Goal: Task Accomplishment & Management: Manage account settings

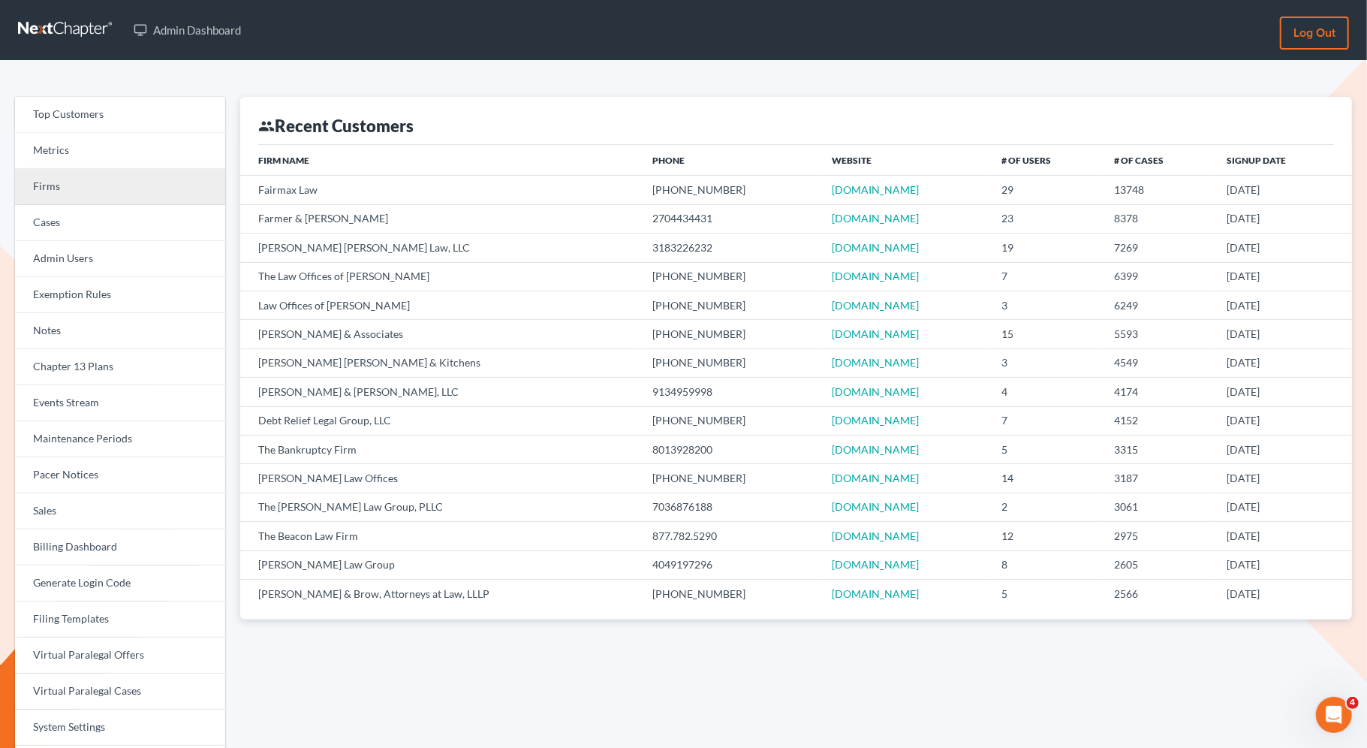
click at [53, 194] on link "Firms" at bounding box center [120, 187] width 210 height 36
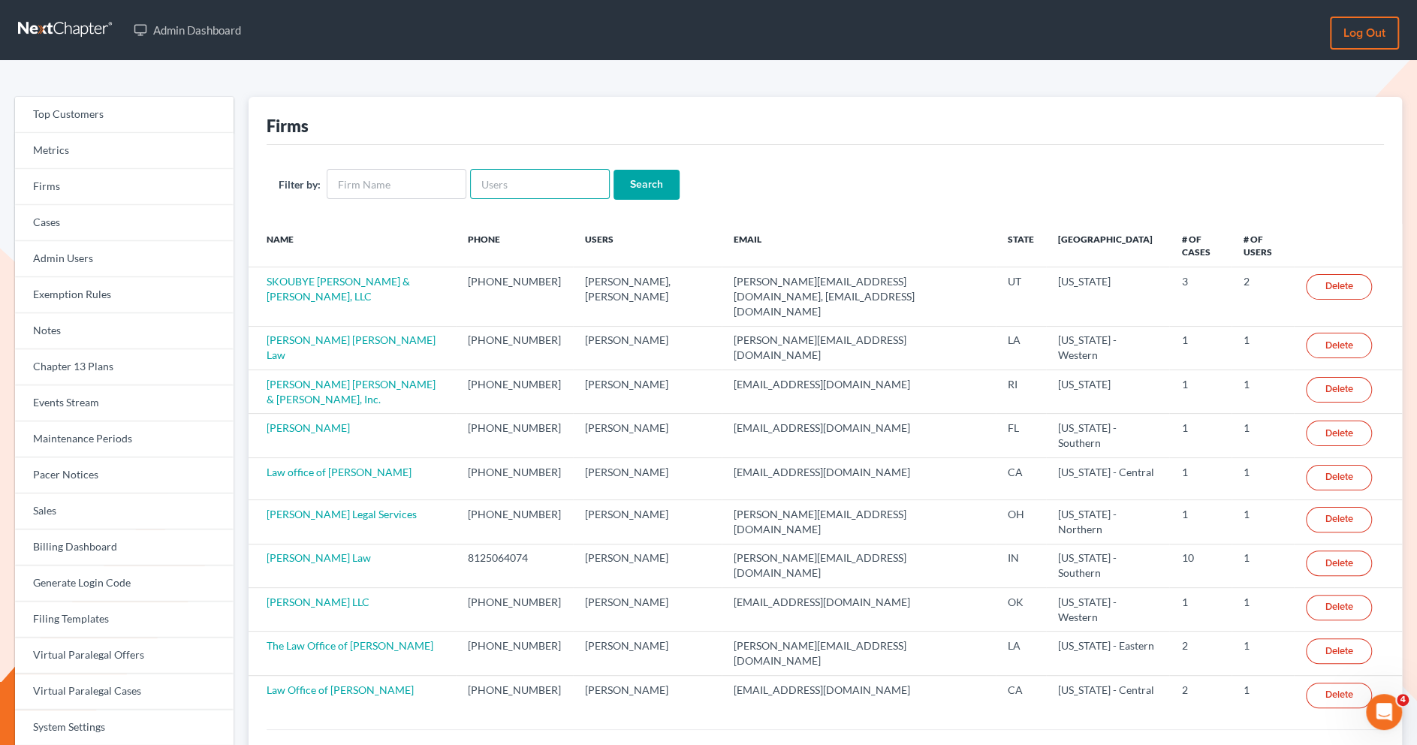
click at [499, 189] on input "text" at bounding box center [540, 184] width 140 height 30
type input "Joy"
click at [614, 170] on input "Search" at bounding box center [647, 185] width 66 height 30
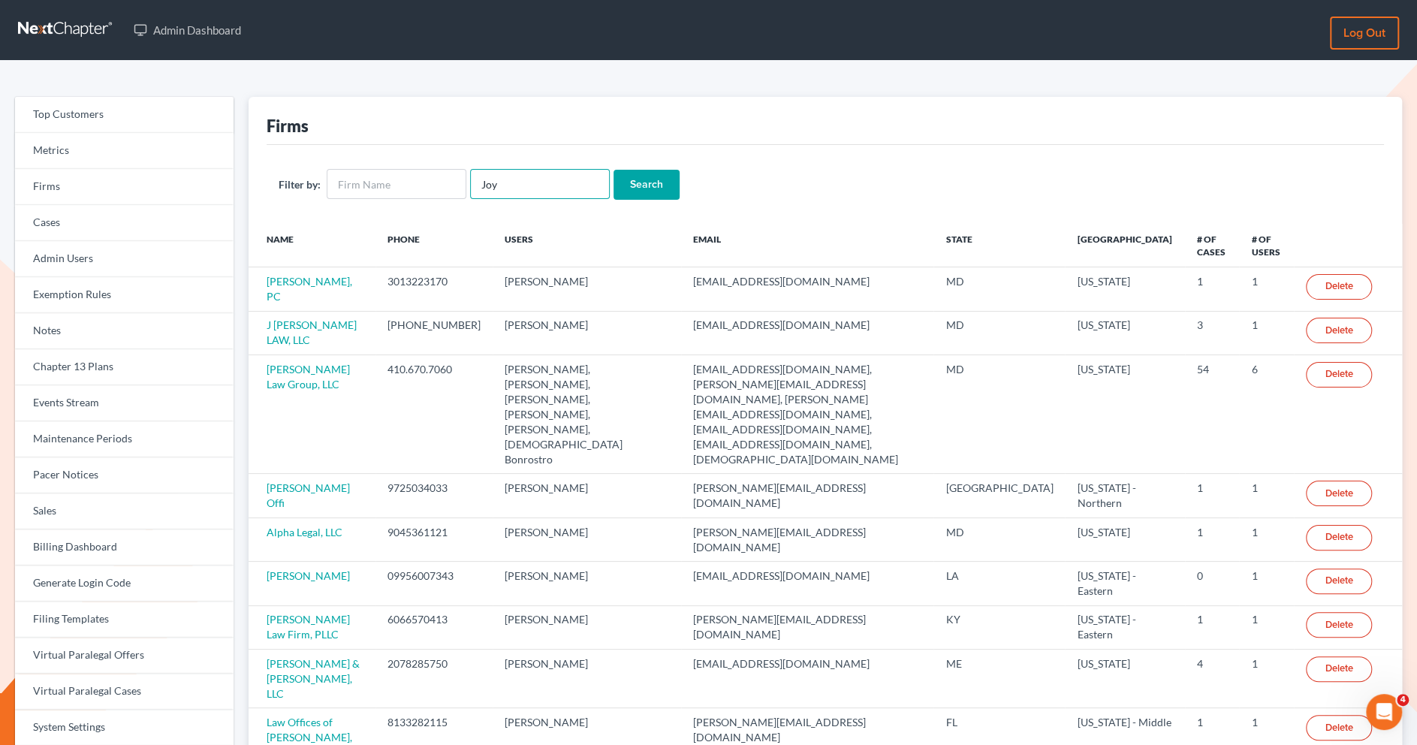
click at [530, 179] on input "Joy" at bounding box center [540, 184] width 140 height 30
drag, startPoint x: 530, startPoint y: 179, endPoint x: 469, endPoint y: 179, distance: 60.8
click at [470, 179] on input "Joy" at bounding box center [540, 184] width 140 height 30
paste input "(949) 345-6129"
drag, startPoint x: 507, startPoint y: 182, endPoint x: 635, endPoint y: 216, distance: 132.6
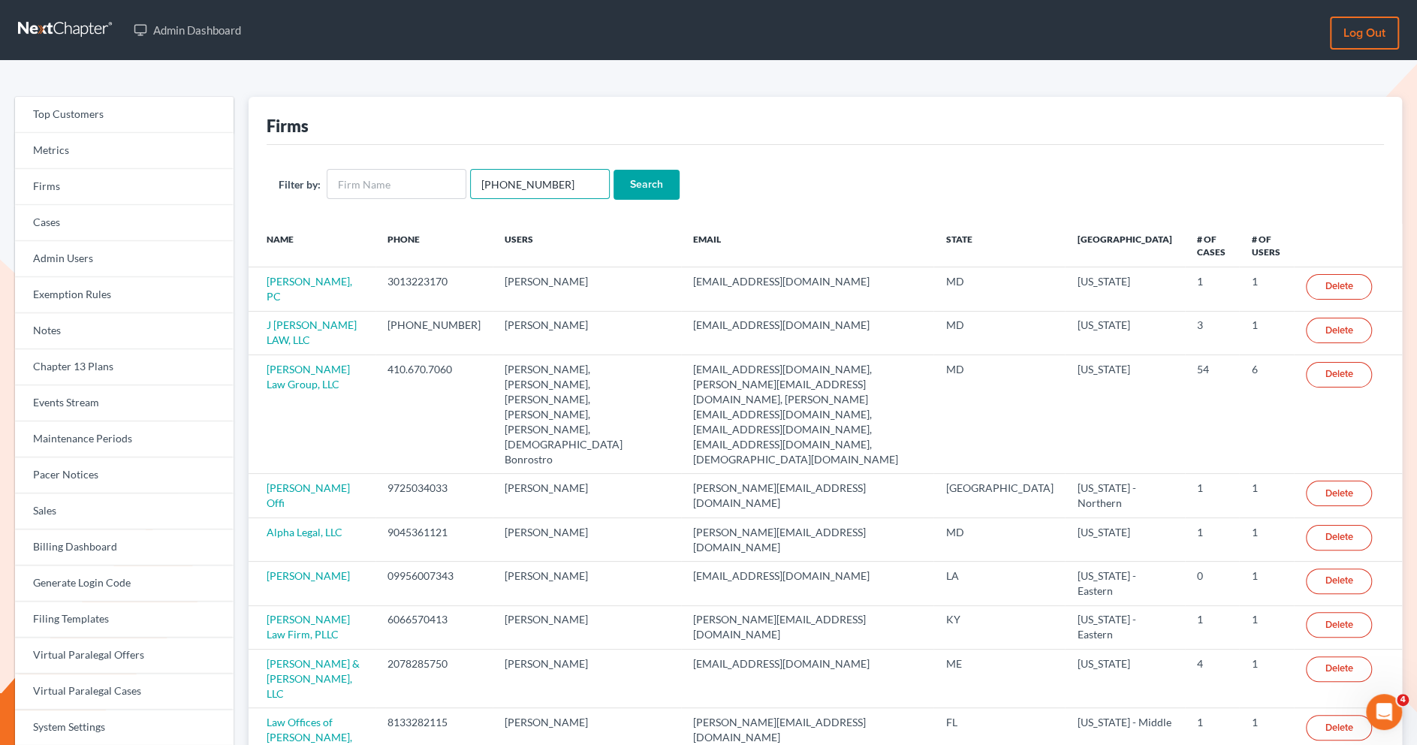
click at [508, 182] on input "(949) 345-6129" at bounding box center [540, 184] width 140 height 30
click at [483, 185] on input "(949345-6129" at bounding box center [540, 184] width 140 height 30
click at [518, 185] on input "949345-6129" at bounding box center [540, 184] width 140 height 30
type input "9493456129"
click at [614, 170] on input "Search" at bounding box center [647, 185] width 66 height 30
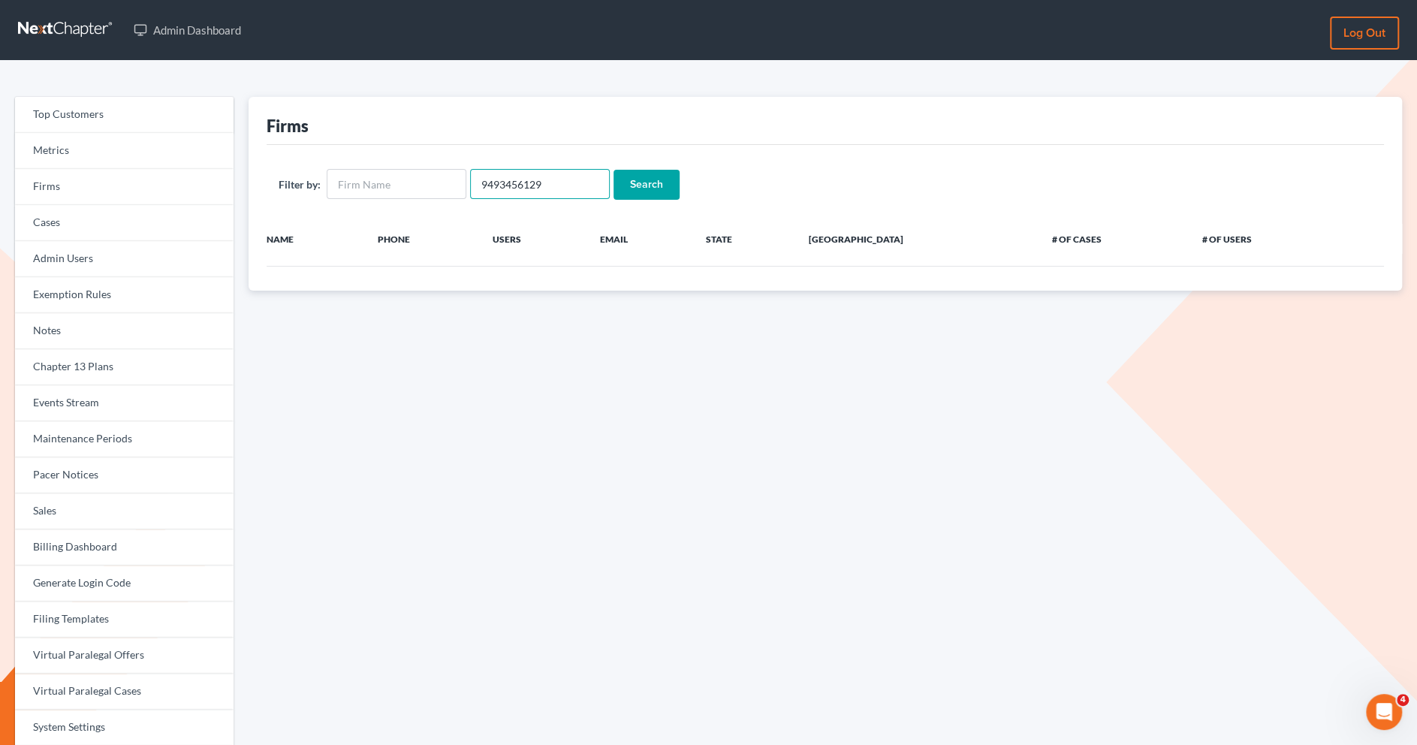
drag, startPoint x: 552, startPoint y: 185, endPoint x: 470, endPoint y: 185, distance: 81.9
click at [470, 185] on input "9493456129" at bounding box center [540, 184] width 140 height 30
click at [514, 185] on input "text" at bounding box center [540, 184] width 140 height 30
drag, startPoint x: 546, startPoint y: 176, endPoint x: 460, endPoint y: 174, distance: 85.6
click at [460, 174] on form "Filter by: yunlawgroup Search" at bounding box center [825, 184] width 1093 height 31
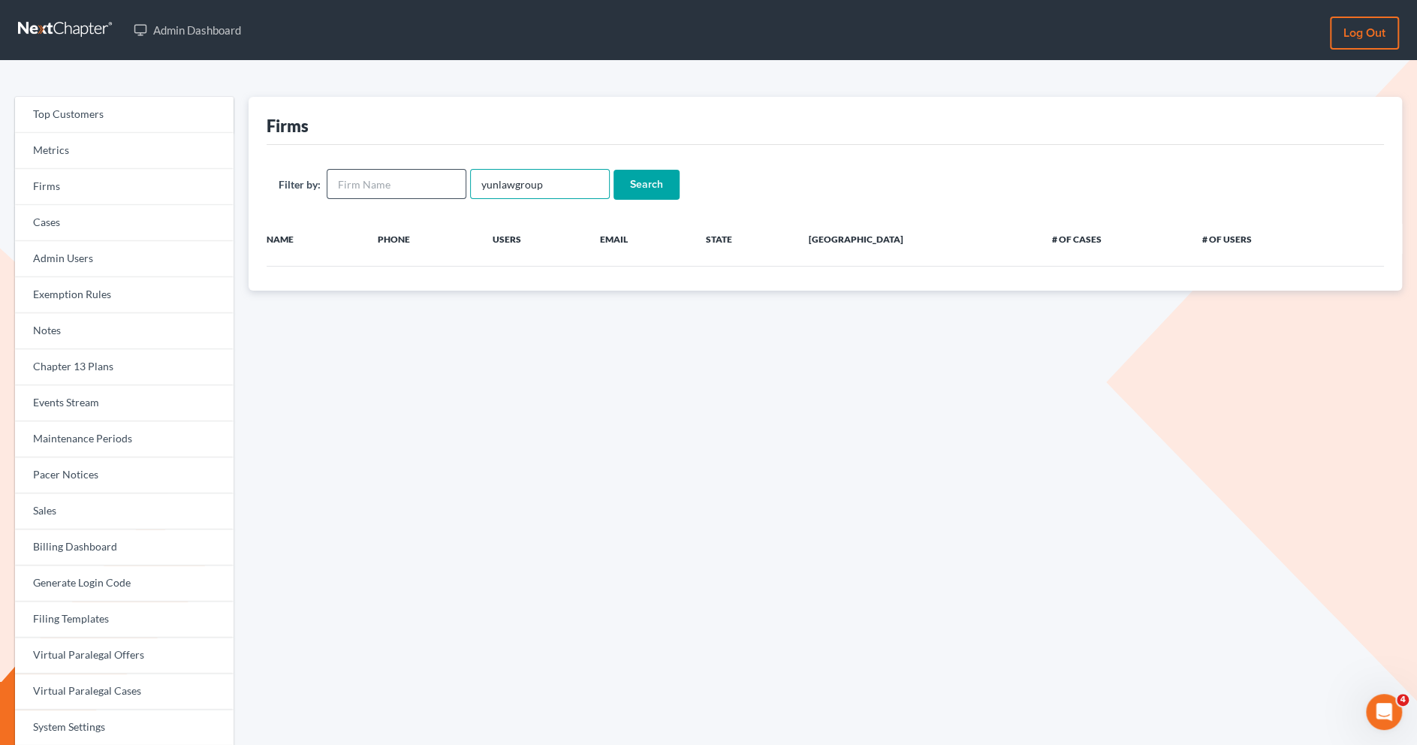
type input "yunlawgroup"
click at [402, 179] on input "text" at bounding box center [397, 184] width 140 height 30
paste input "yunlawgroup"
type input "yunlawgroup"
drag, startPoint x: 548, startPoint y: 179, endPoint x: 458, endPoint y: 190, distance: 90.8
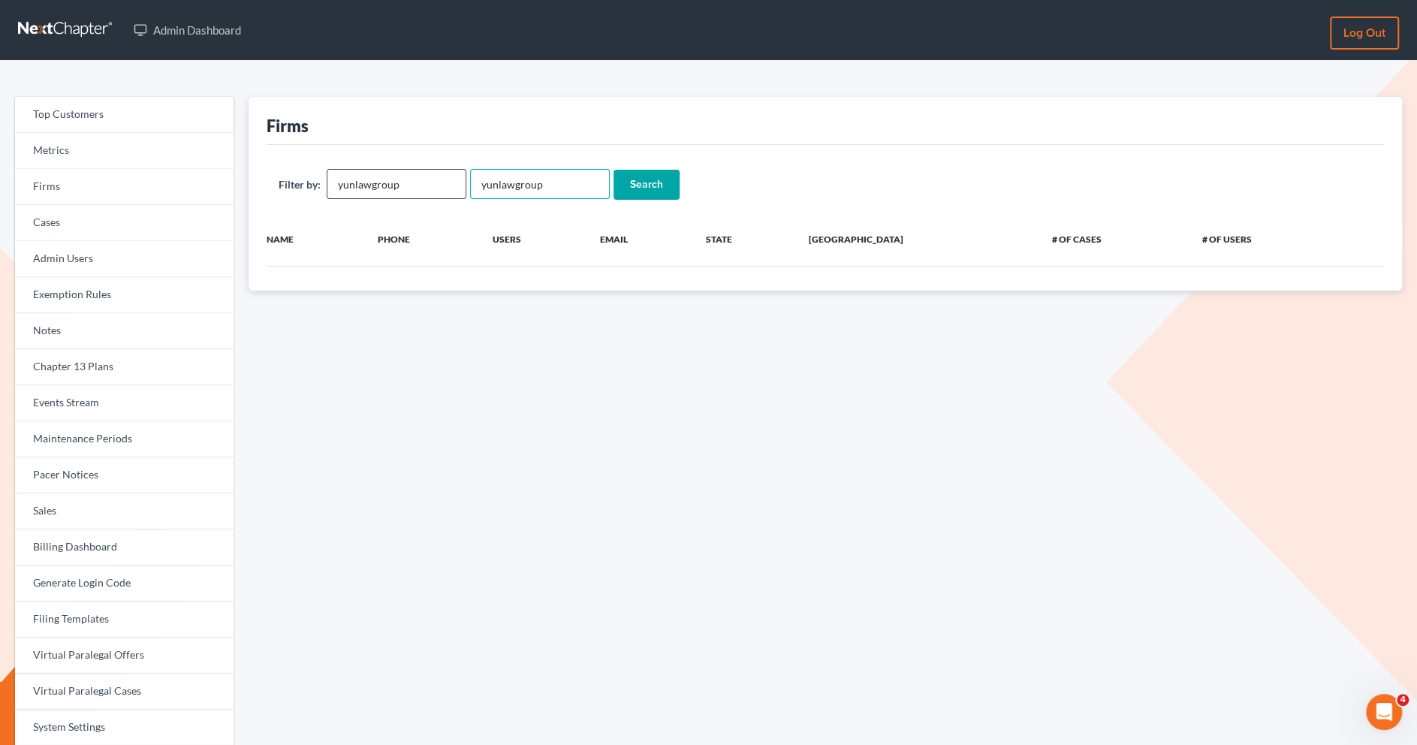
click at [457, 191] on form "Filter by: yunlawgroup yunlawgroup Search" at bounding box center [825, 184] width 1093 height 31
type input "yunlawgrou"
drag, startPoint x: 547, startPoint y: 181, endPoint x: 468, endPoint y: 182, distance: 79.6
click at [470, 182] on input "text" at bounding box center [540, 184] width 140 height 30
click at [653, 182] on input "Search" at bounding box center [647, 185] width 66 height 30
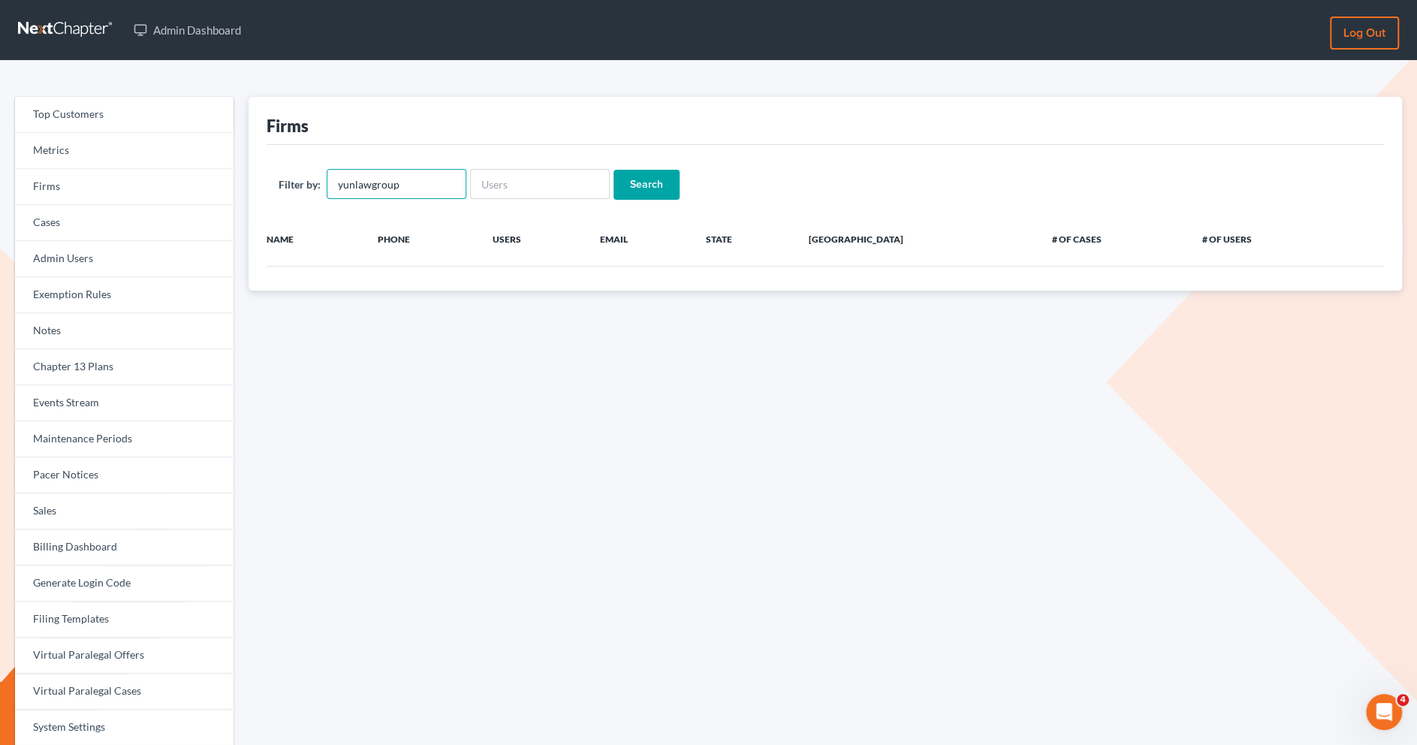
click at [424, 188] on input "yunlawgroup" at bounding box center [397, 184] width 140 height 30
click at [639, 179] on input "Search" at bounding box center [647, 185] width 66 height 30
click at [398, 188] on input "yunlawgroup" at bounding box center [397, 184] width 140 height 30
click at [354, 182] on input "yunlawgroup" at bounding box center [397, 184] width 140 height 30
type input "yun lawgroup"
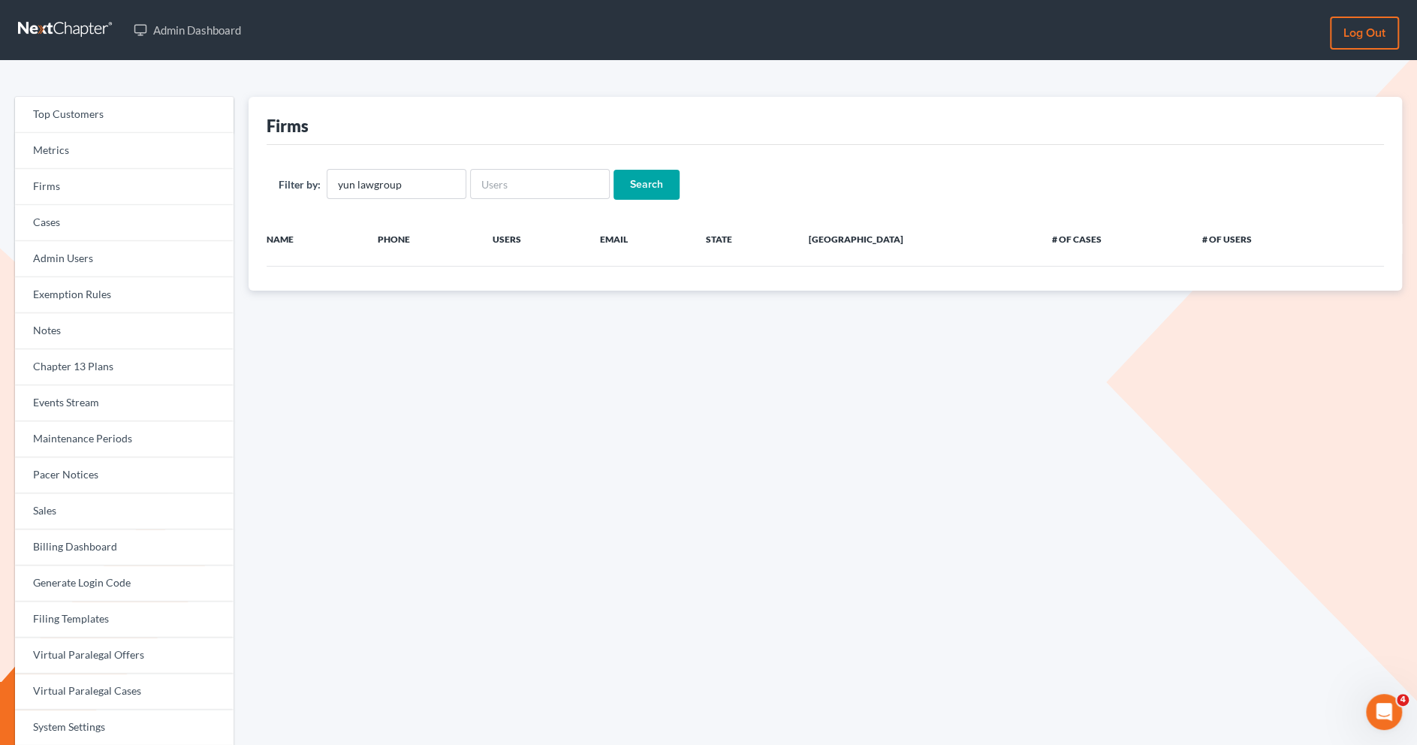
click at [643, 192] on input "Search" at bounding box center [647, 185] width 66 height 30
click at [375, 186] on input "yun lawgroup" at bounding box center [397, 184] width 140 height 30
type input "yun law group"
click at [629, 193] on input "Search" at bounding box center [647, 185] width 66 height 30
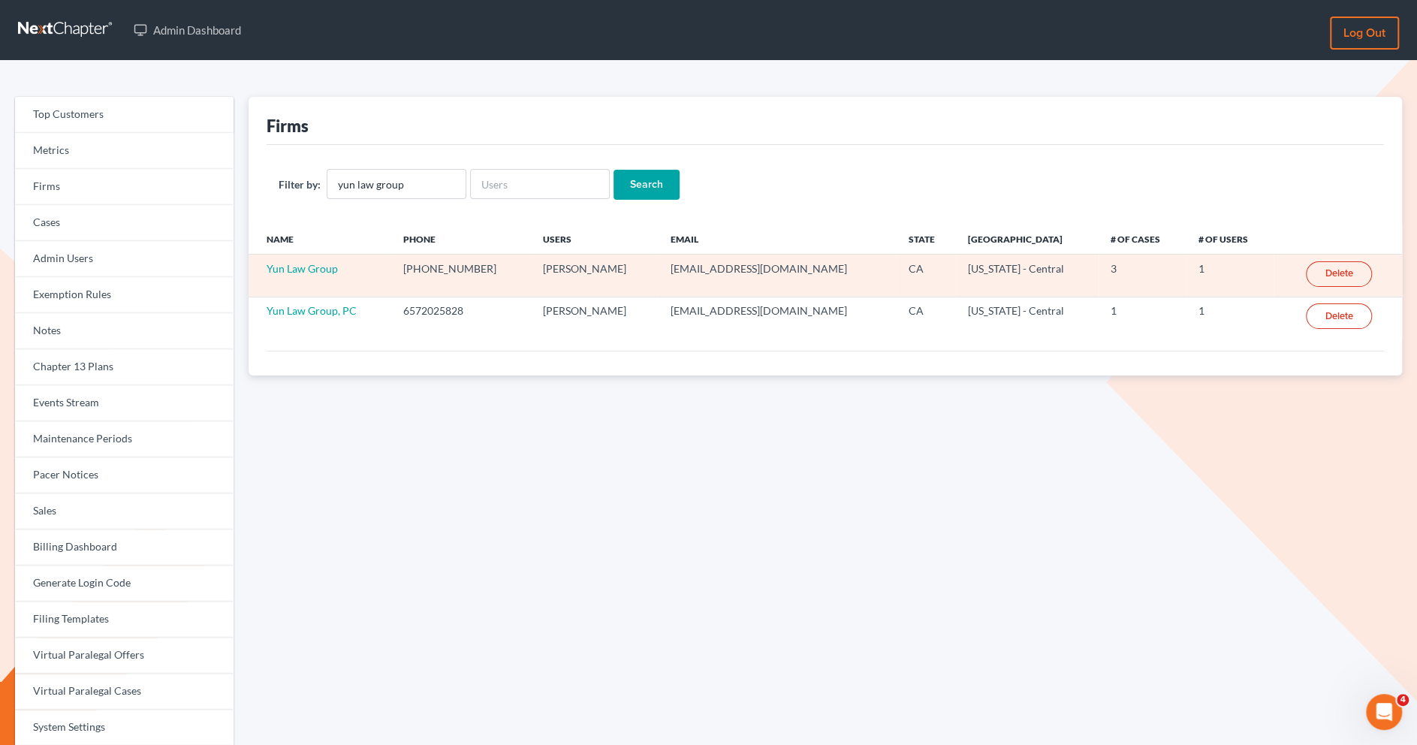
click at [355, 271] on td "Yun Law Group" at bounding box center [320, 276] width 143 height 42
click at [353, 284] on td "Yun Law Group" at bounding box center [320, 276] width 143 height 42
click at [308, 267] on link "Yun Law Group" at bounding box center [302, 268] width 71 height 13
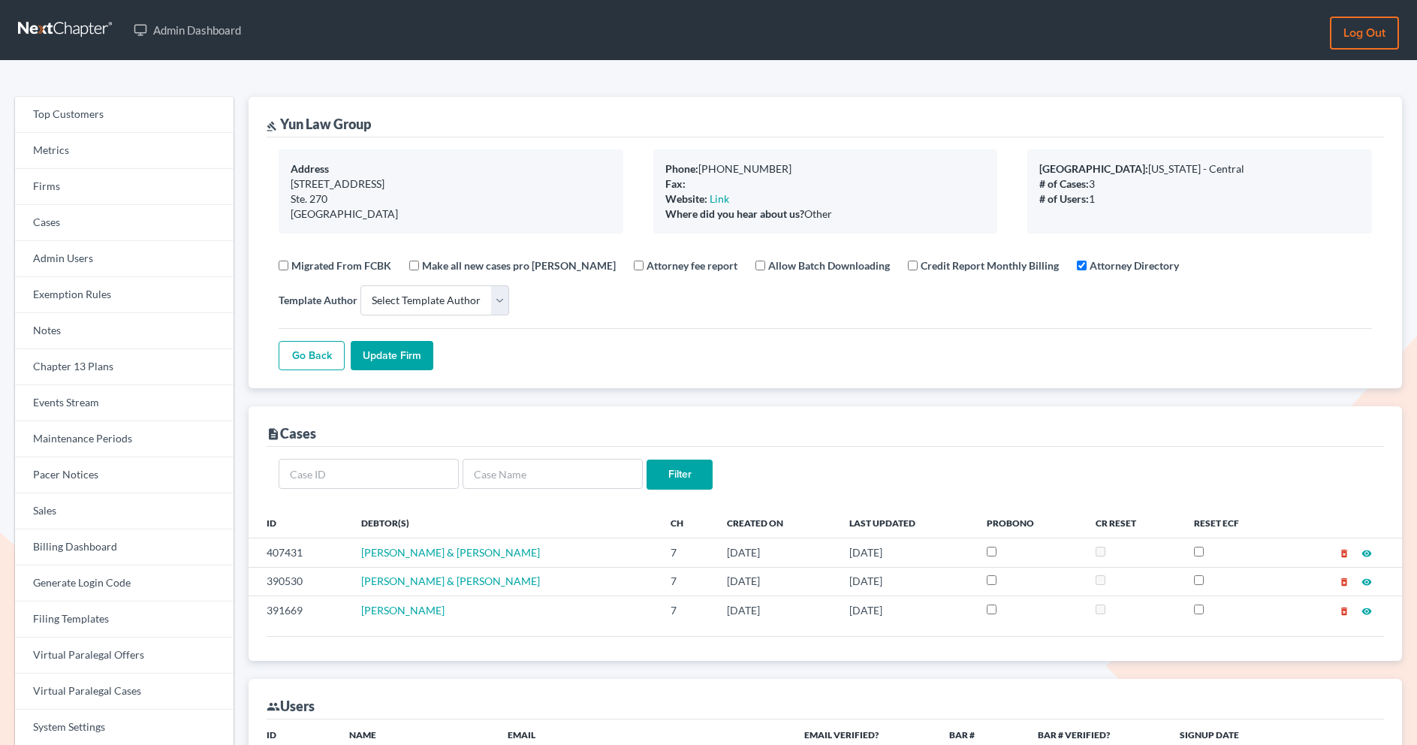
select select
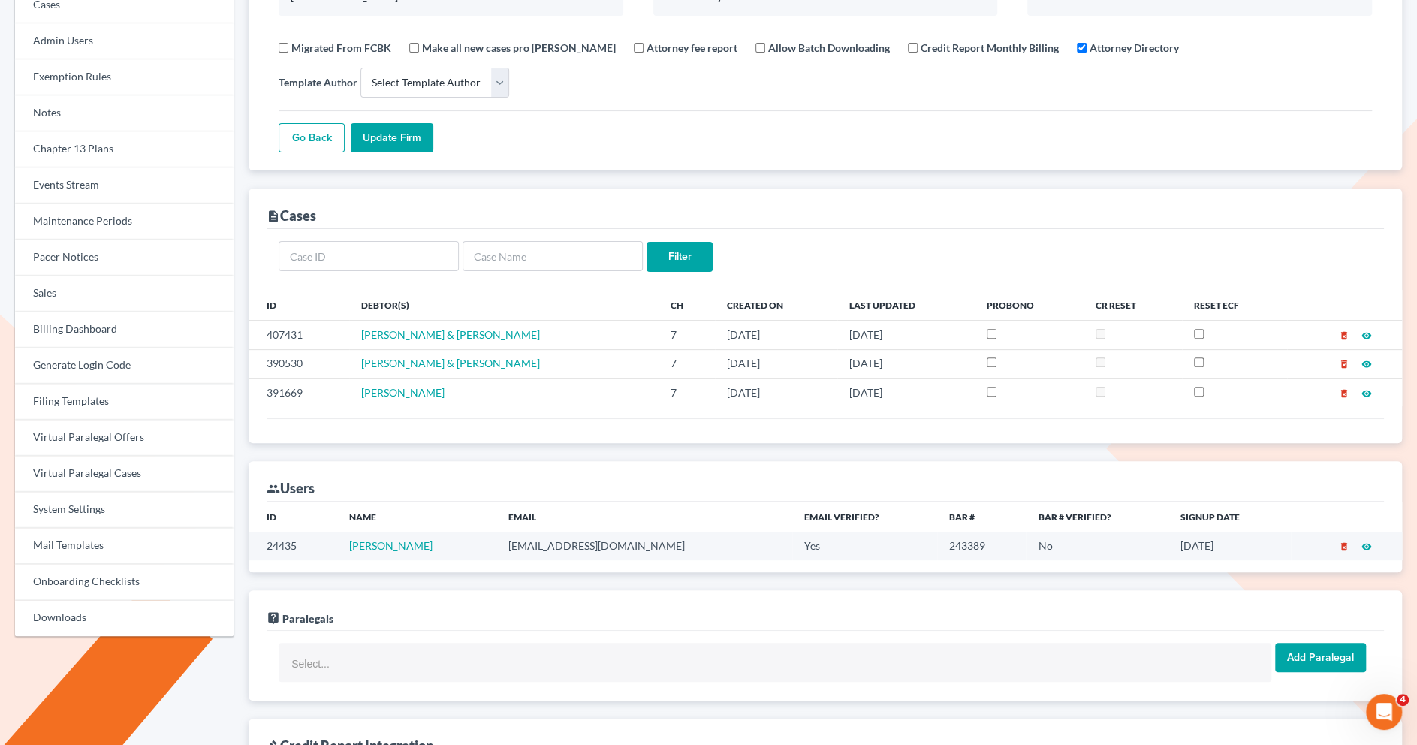
scroll to position [335, 0]
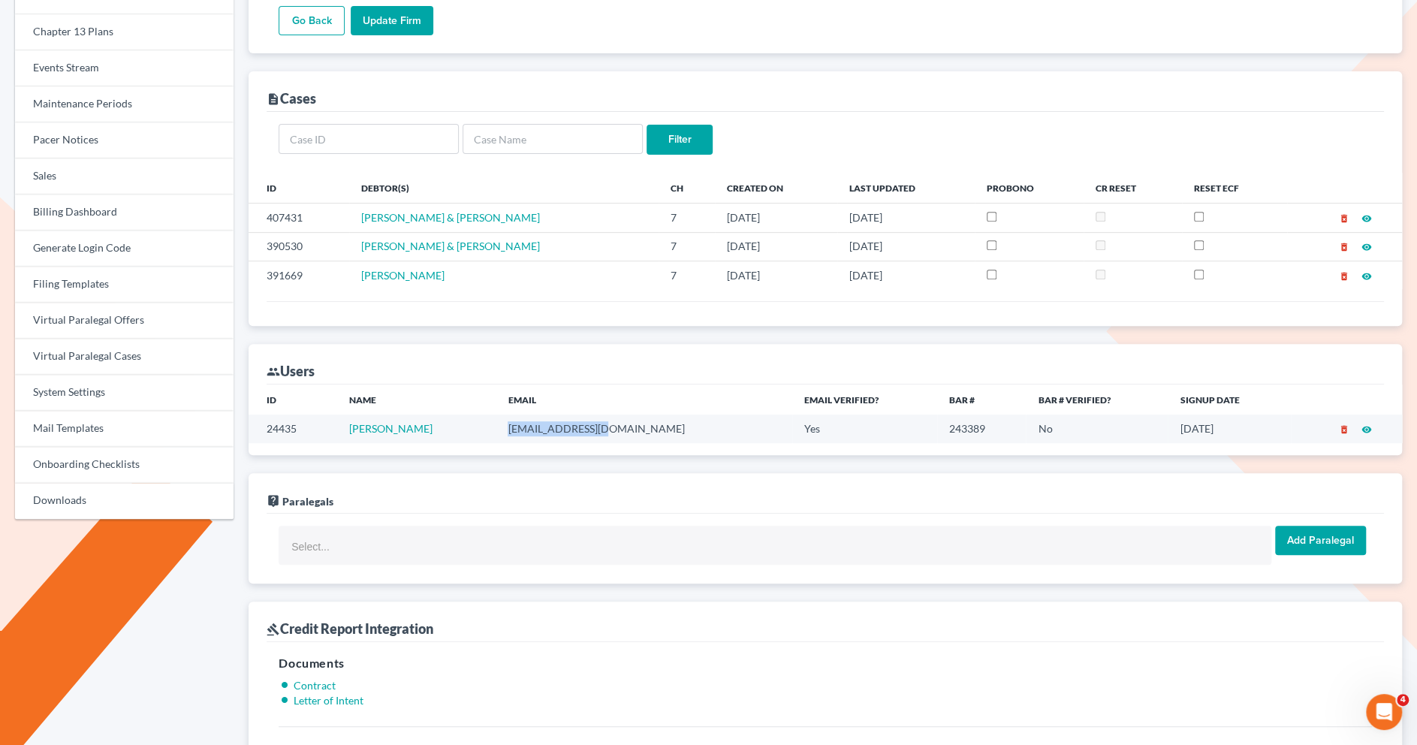
drag, startPoint x: 613, startPoint y: 429, endPoint x: 499, endPoint y: 421, distance: 113.6
click at [501, 425] on td "[EMAIL_ADDRESS][DOMAIN_NAME]" at bounding box center [644, 429] width 296 height 28
copy td "[EMAIL_ADDRESS][DOMAIN_NAME]"
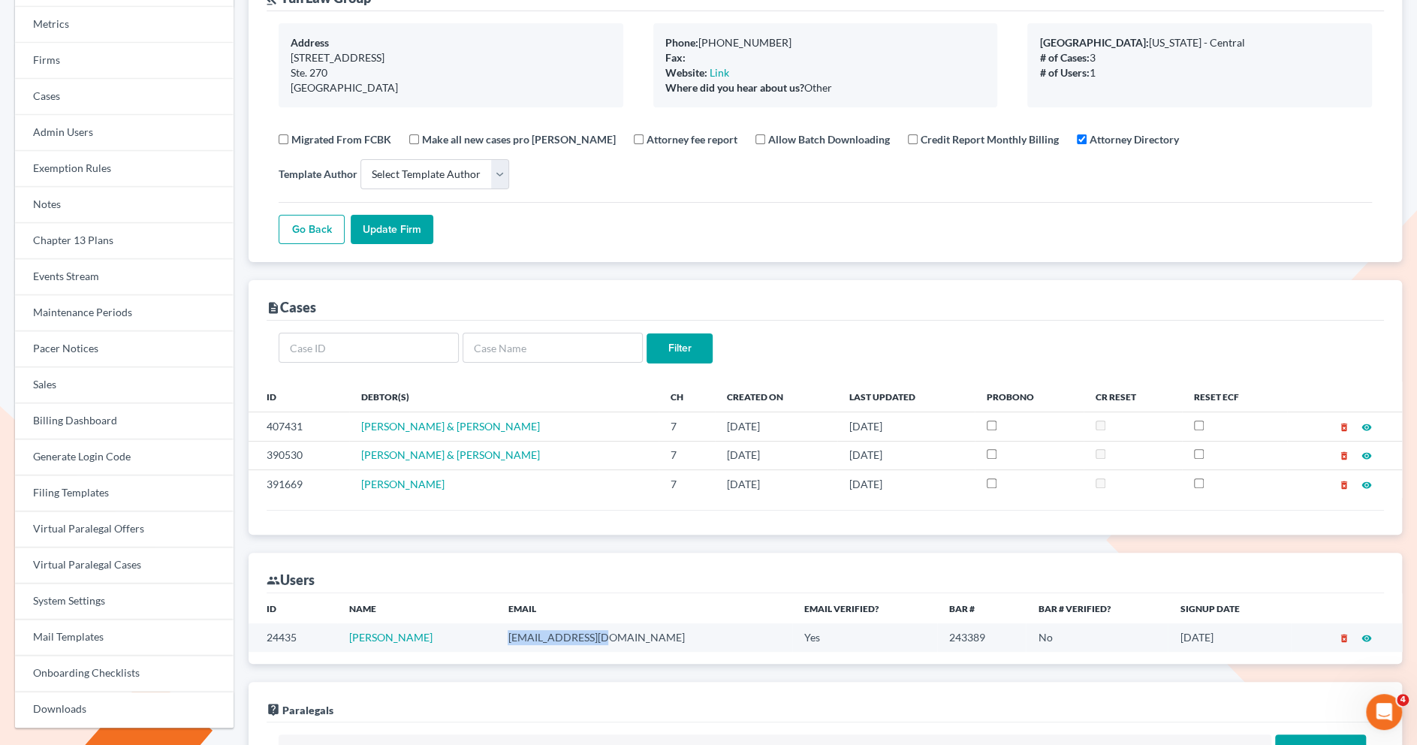
scroll to position [0, 0]
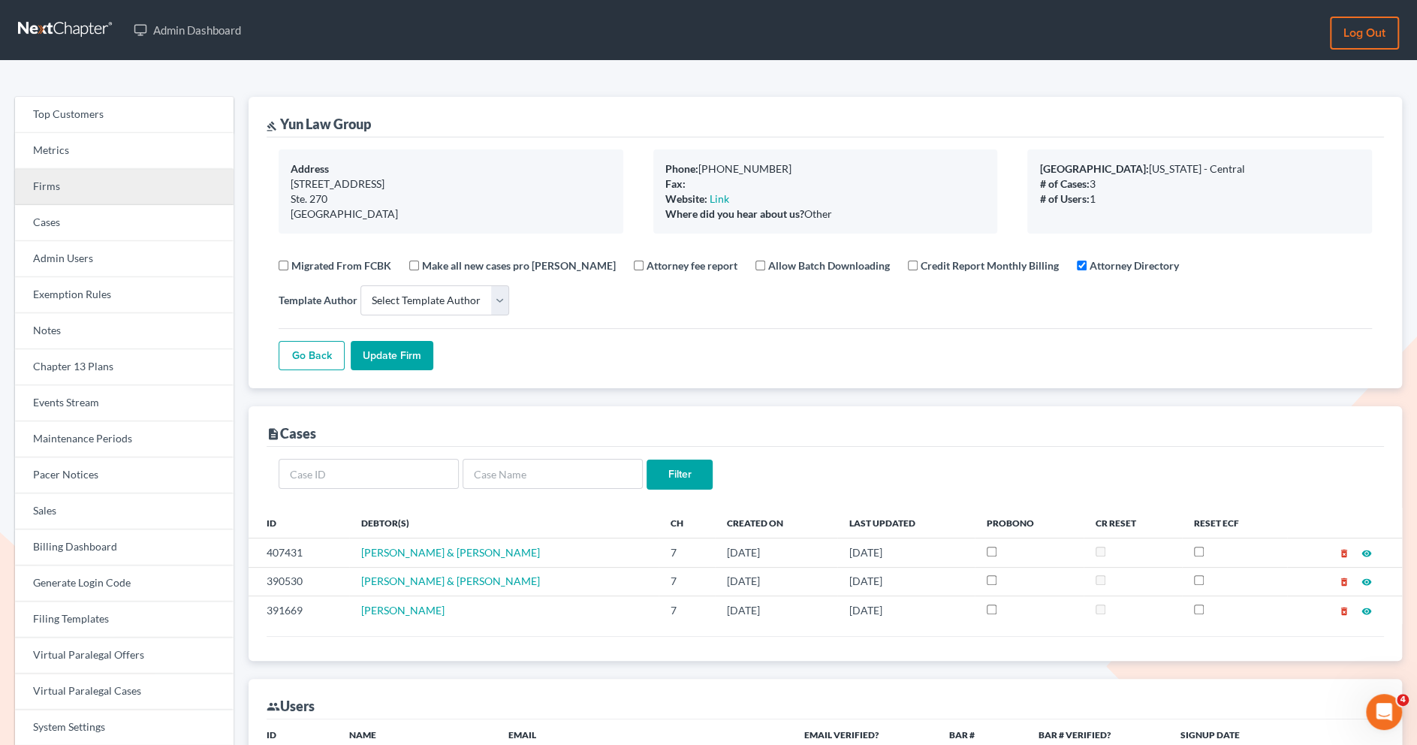
click at [76, 190] on link "Firms" at bounding box center [124, 187] width 219 height 36
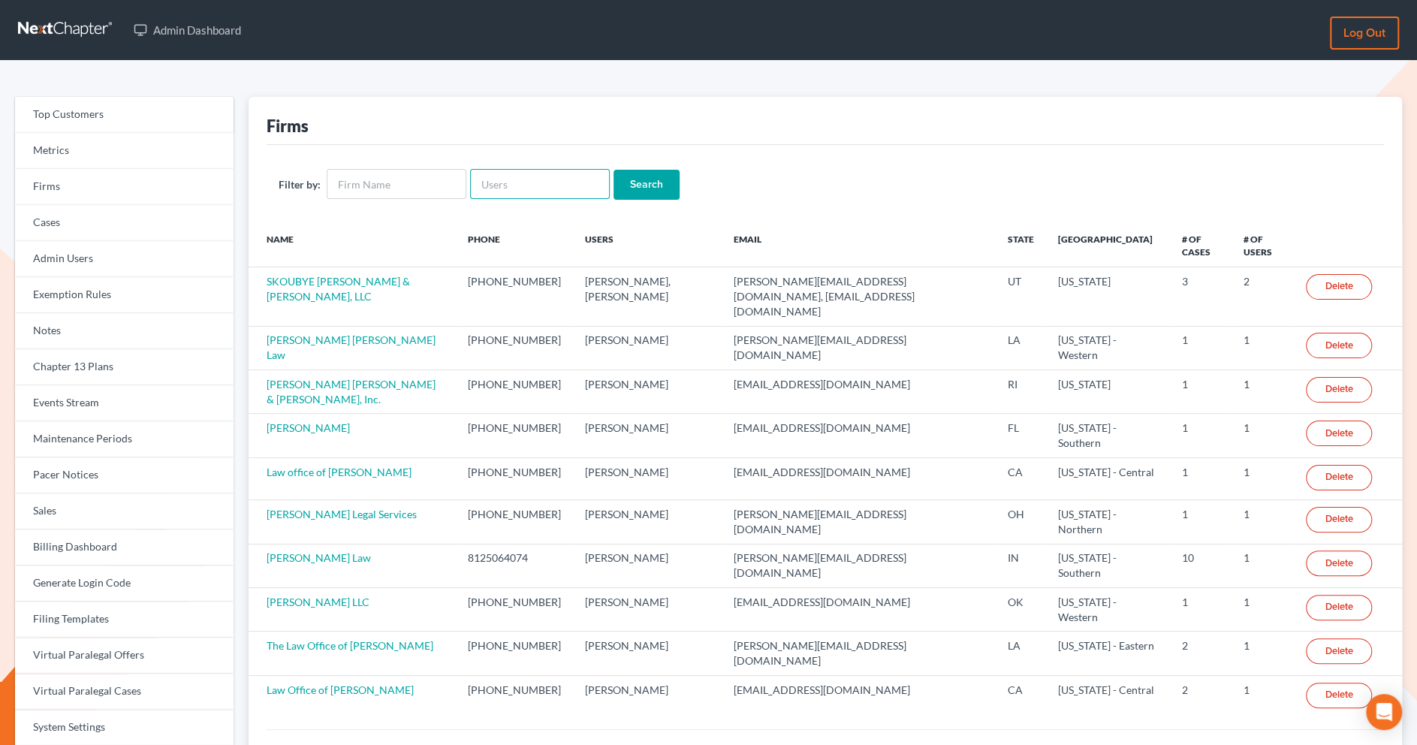
click at [512, 186] on input "text" at bounding box center [540, 184] width 140 height 30
paste input "[PERSON_NAME][EMAIL_ADDRESS][DOMAIN_NAME]"
type input "andrea@kootenaibankruptcy.com"
click at [637, 187] on input "Search" at bounding box center [647, 185] width 66 height 30
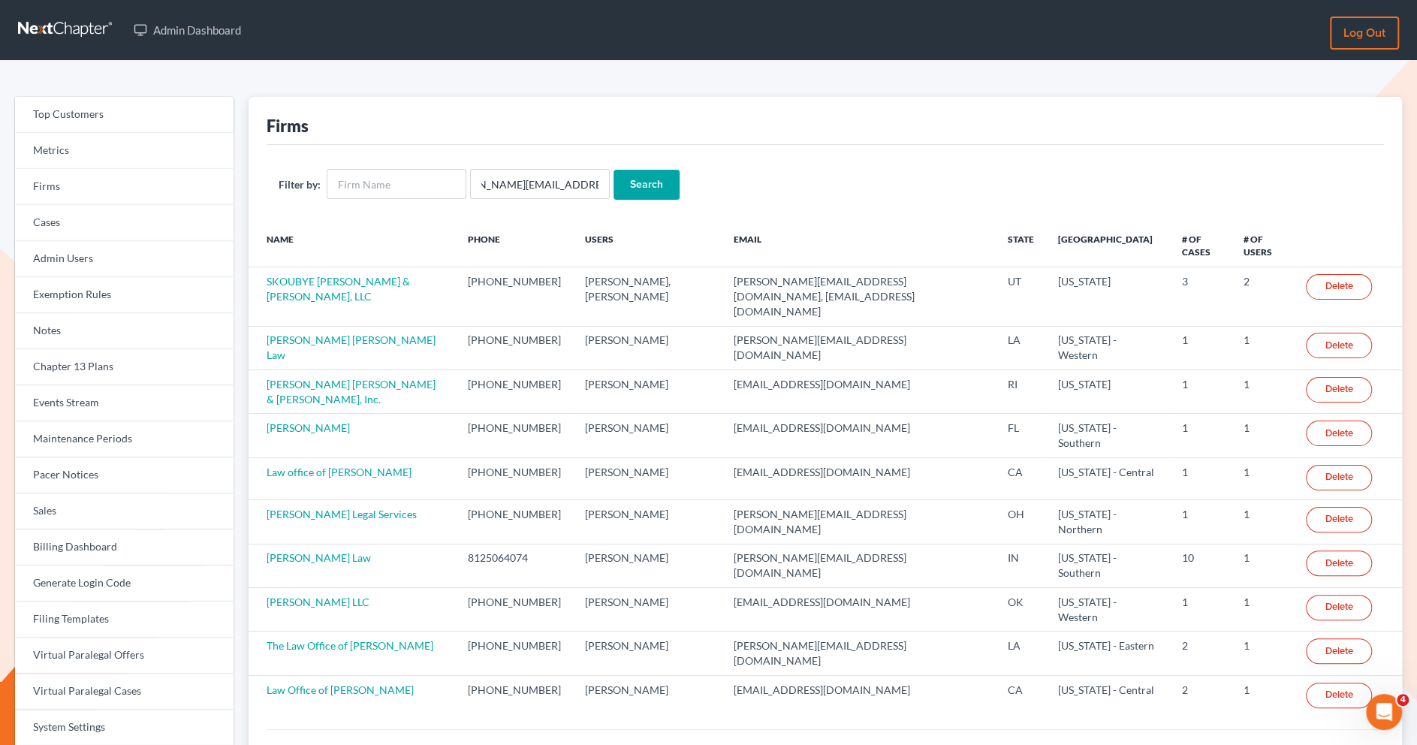
scroll to position [0, 0]
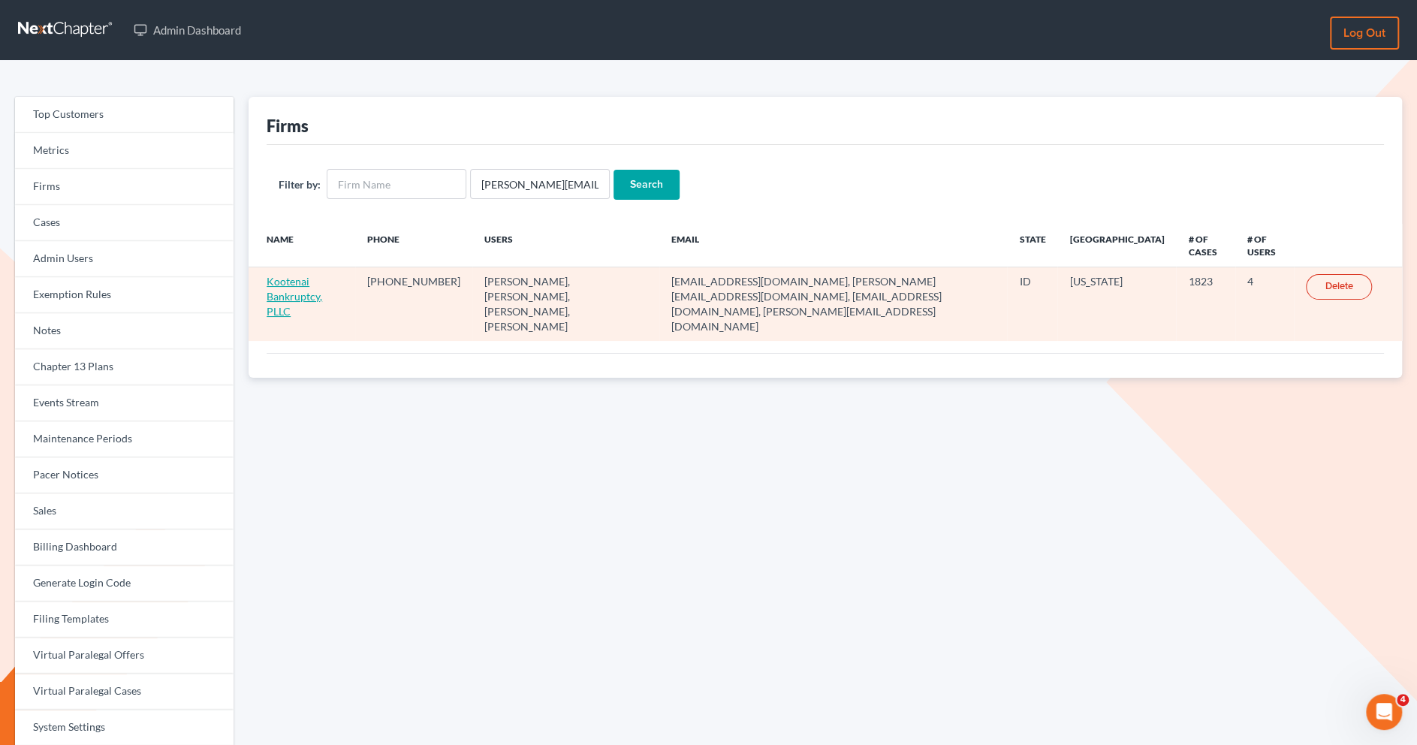
click at [307, 299] on link "Kootenai Bankruptcy, PLLC" at bounding box center [295, 296] width 56 height 43
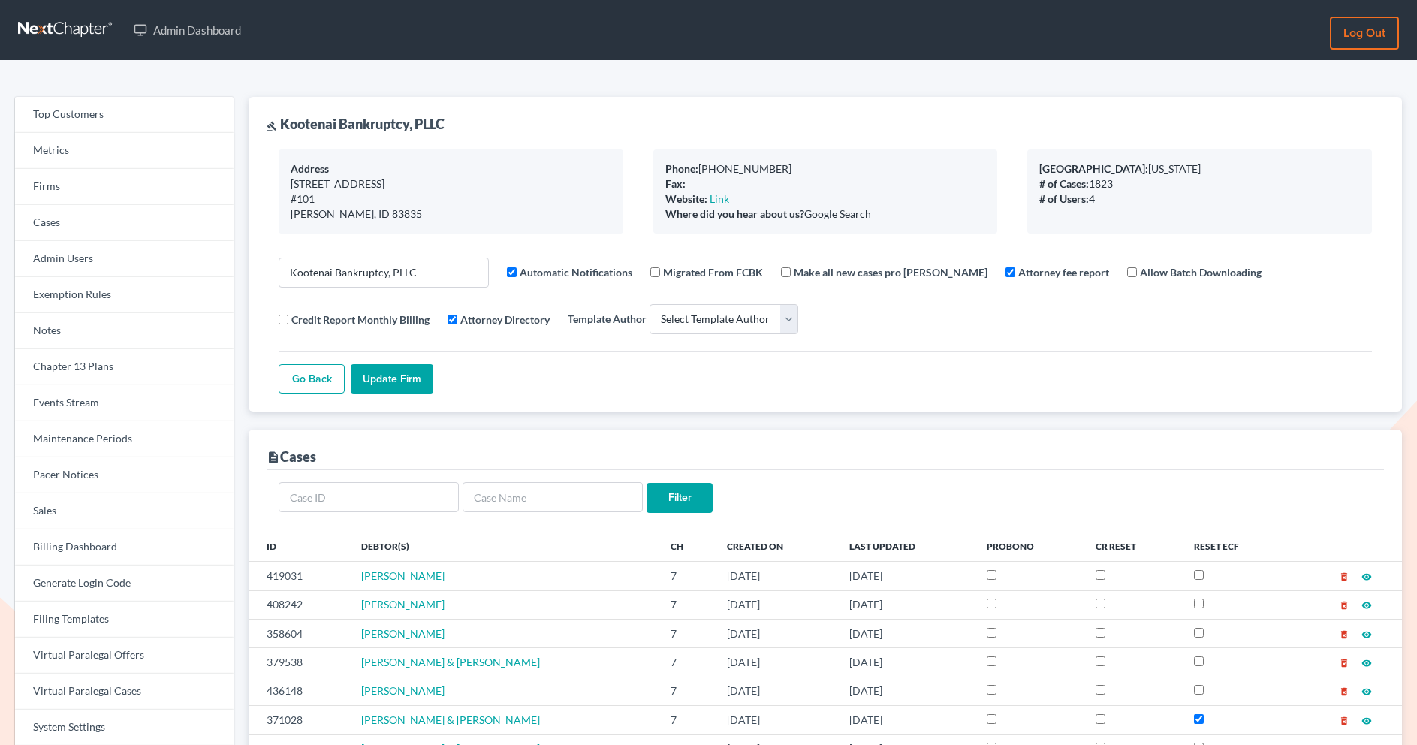
select select
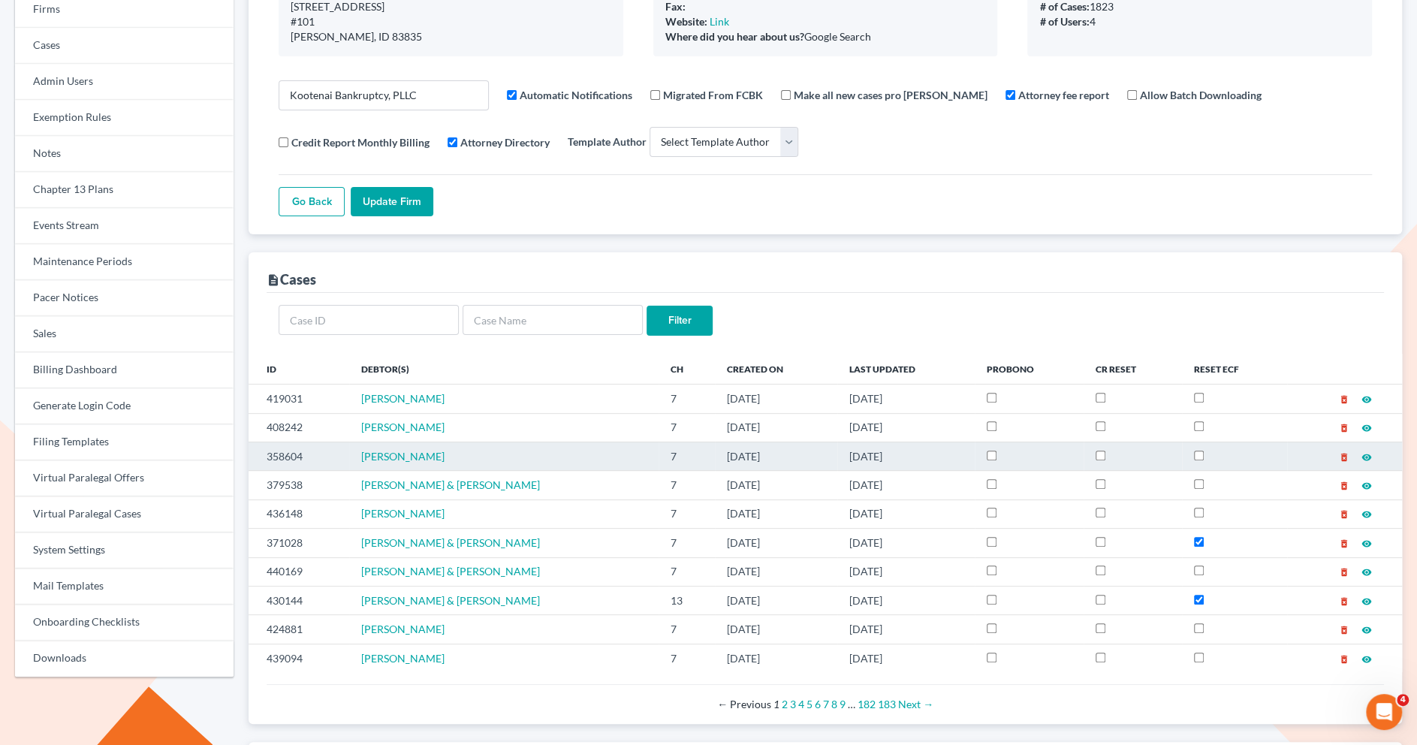
scroll to position [193, 0]
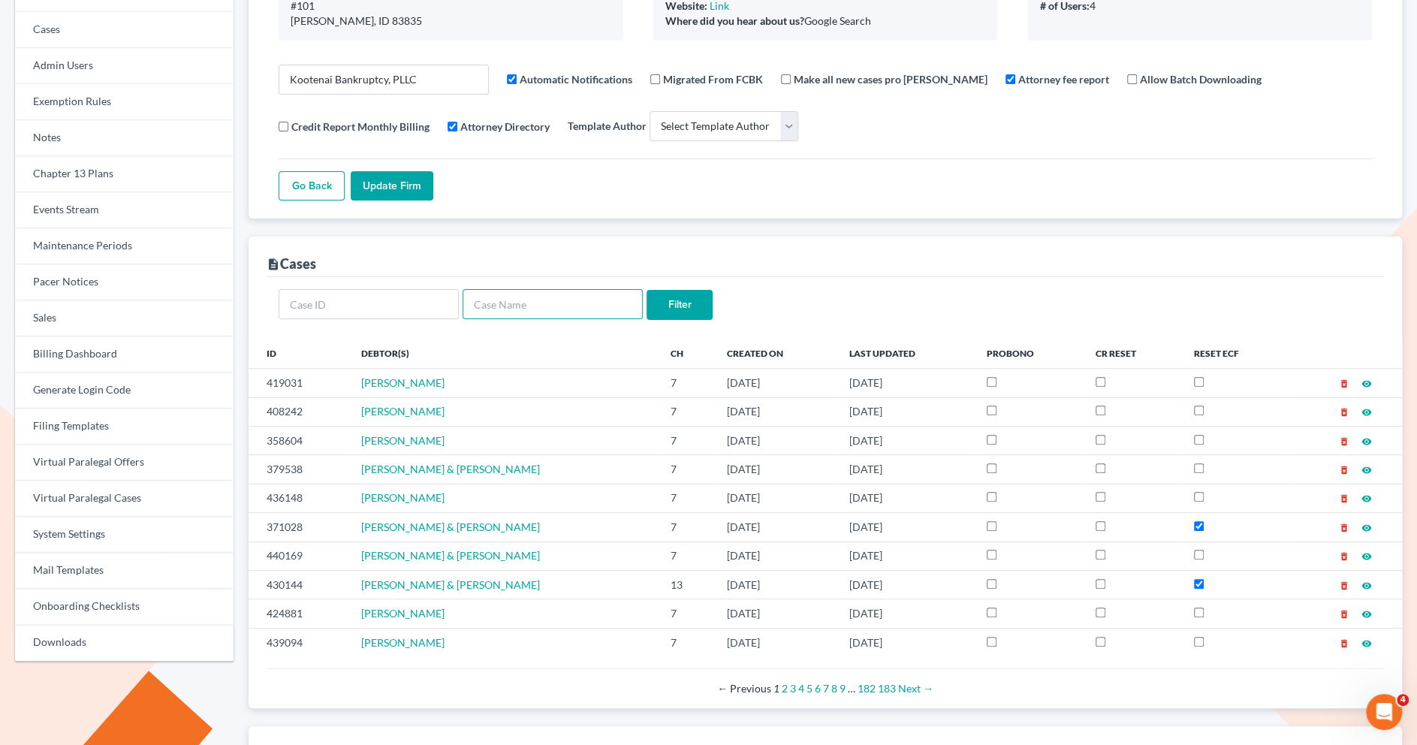
click at [518, 315] on input "text" at bounding box center [553, 304] width 180 height 30
paste input "Raelyn Mende"
type input "Raelyn Mende"
click at [695, 296] on input "Filter" at bounding box center [680, 305] width 66 height 30
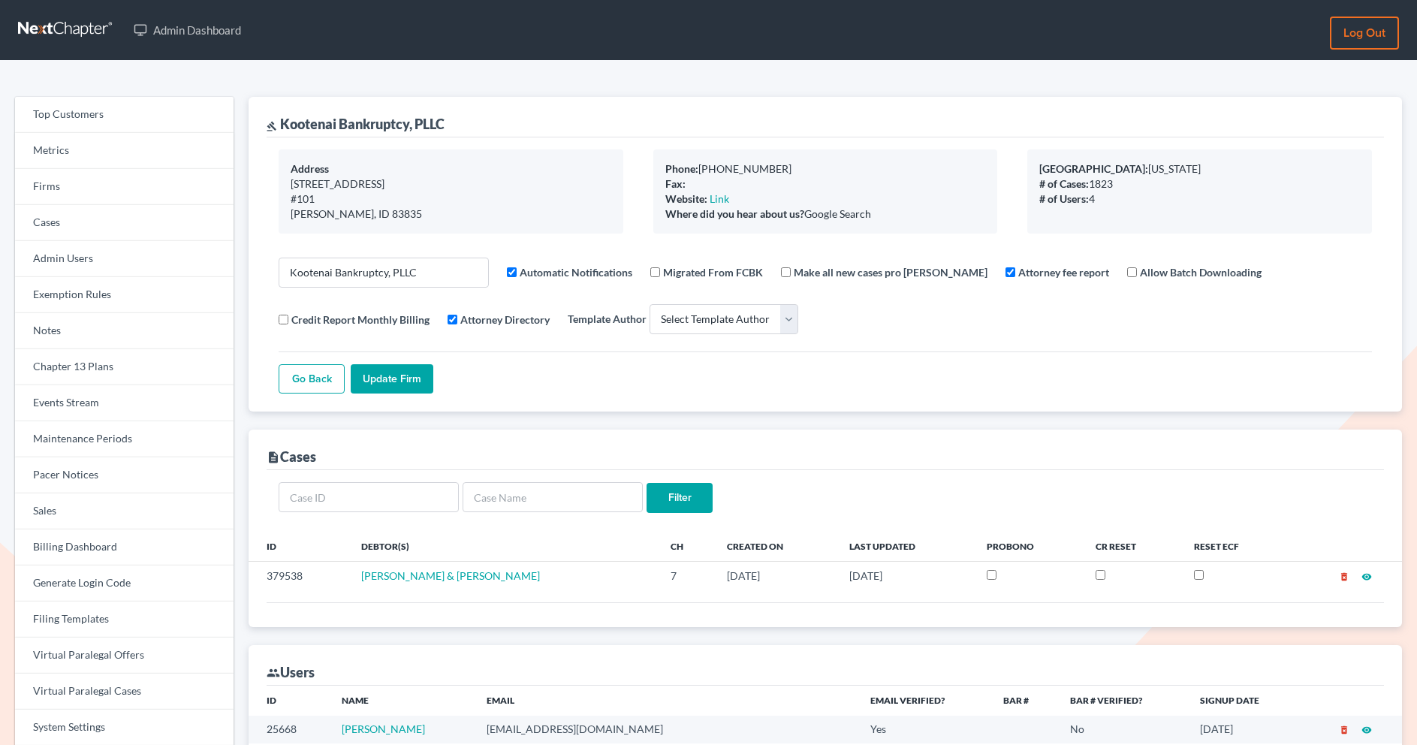
select select
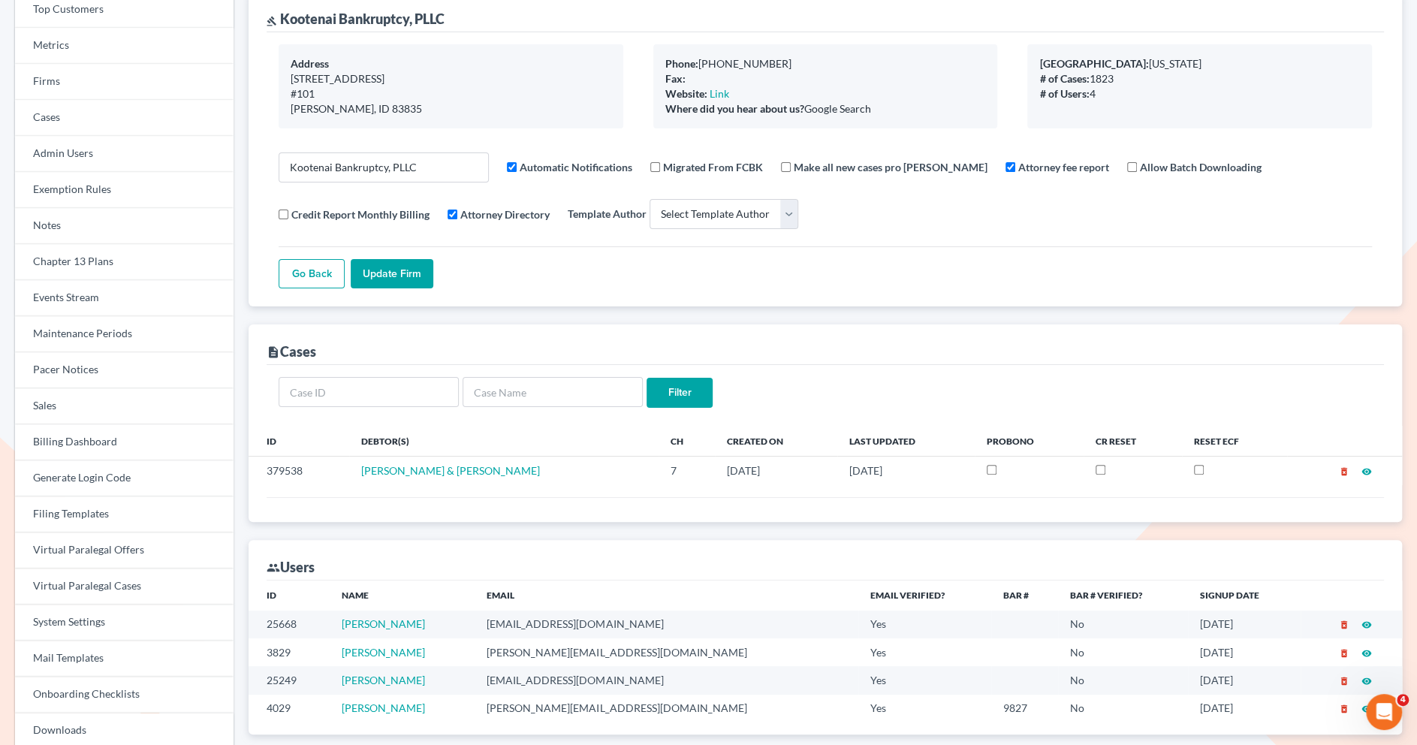
scroll to position [109, 0]
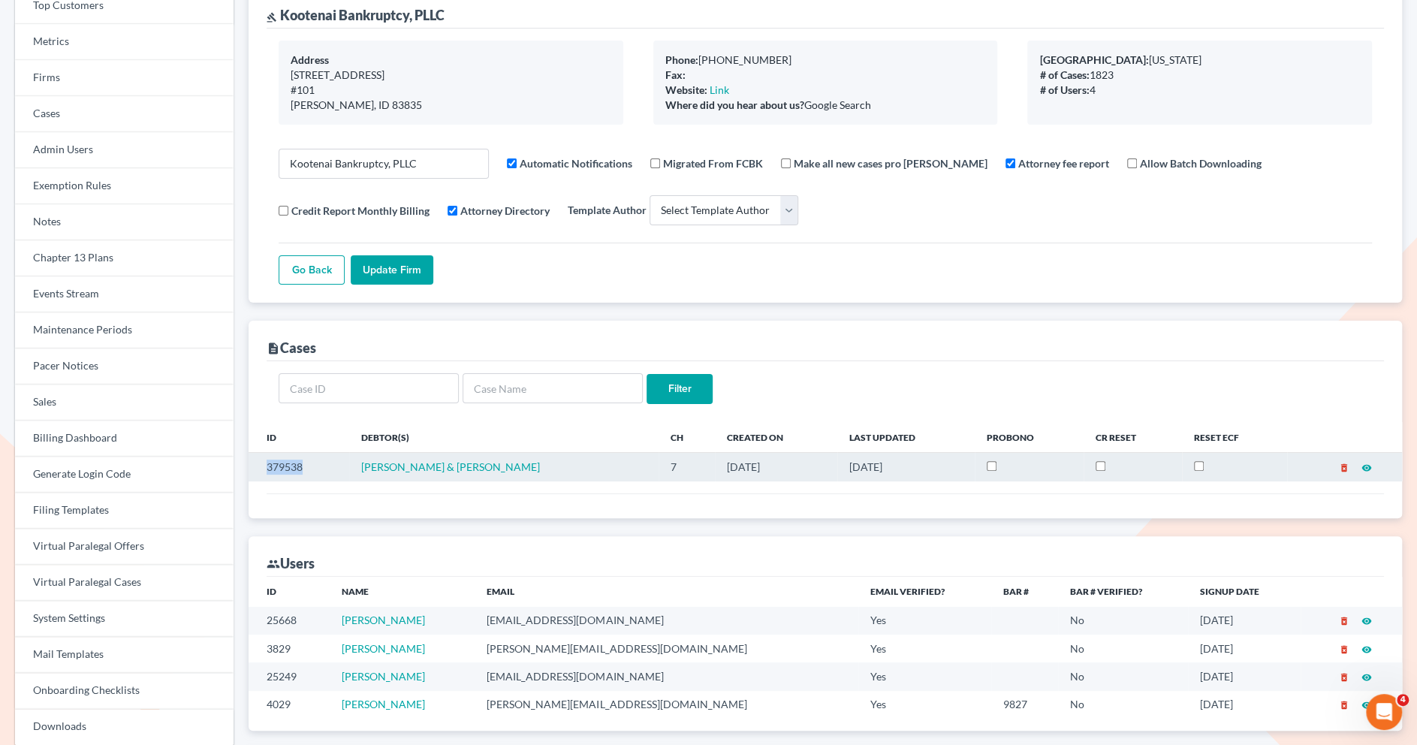
drag, startPoint x: 318, startPoint y: 471, endPoint x: 261, endPoint y: 470, distance: 56.3
click at [261, 471] on td "379538" at bounding box center [299, 467] width 101 height 29
copy td "379538"
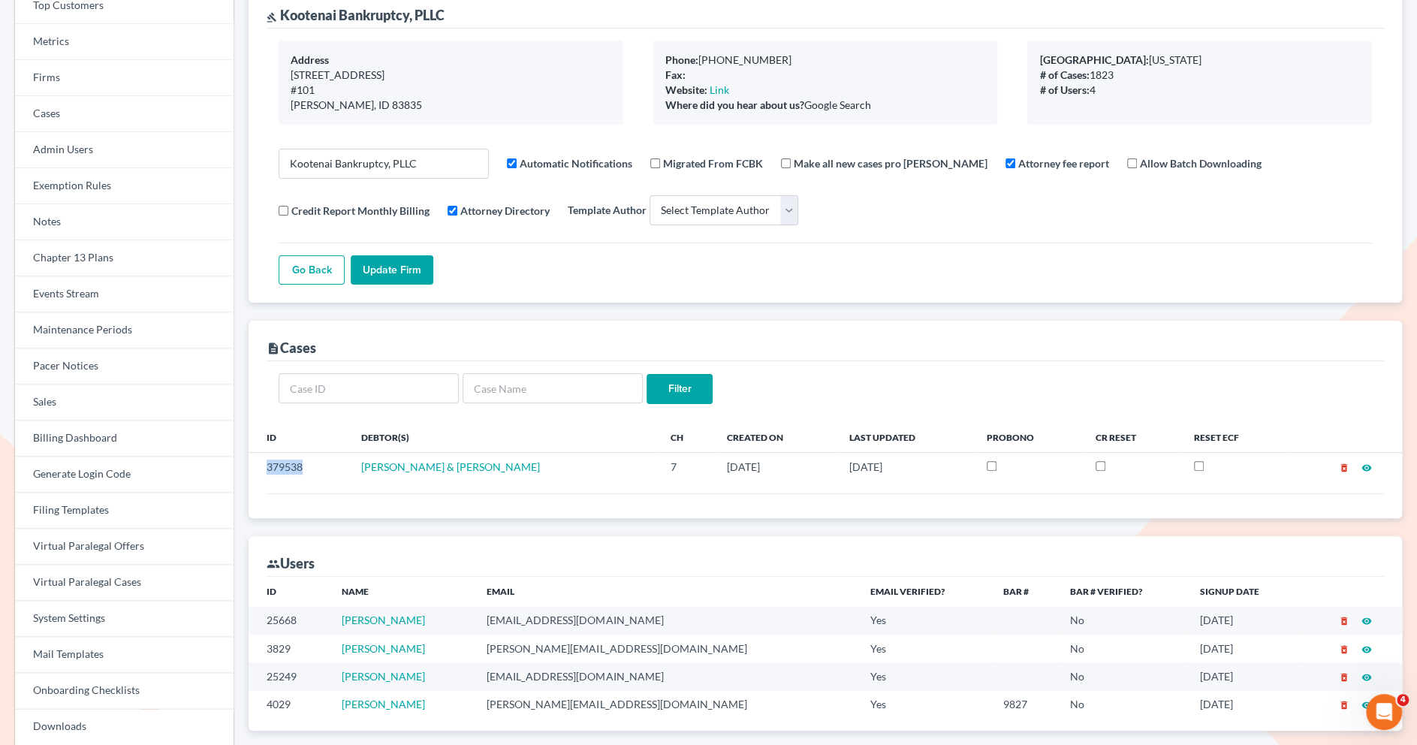
scroll to position [0, 0]
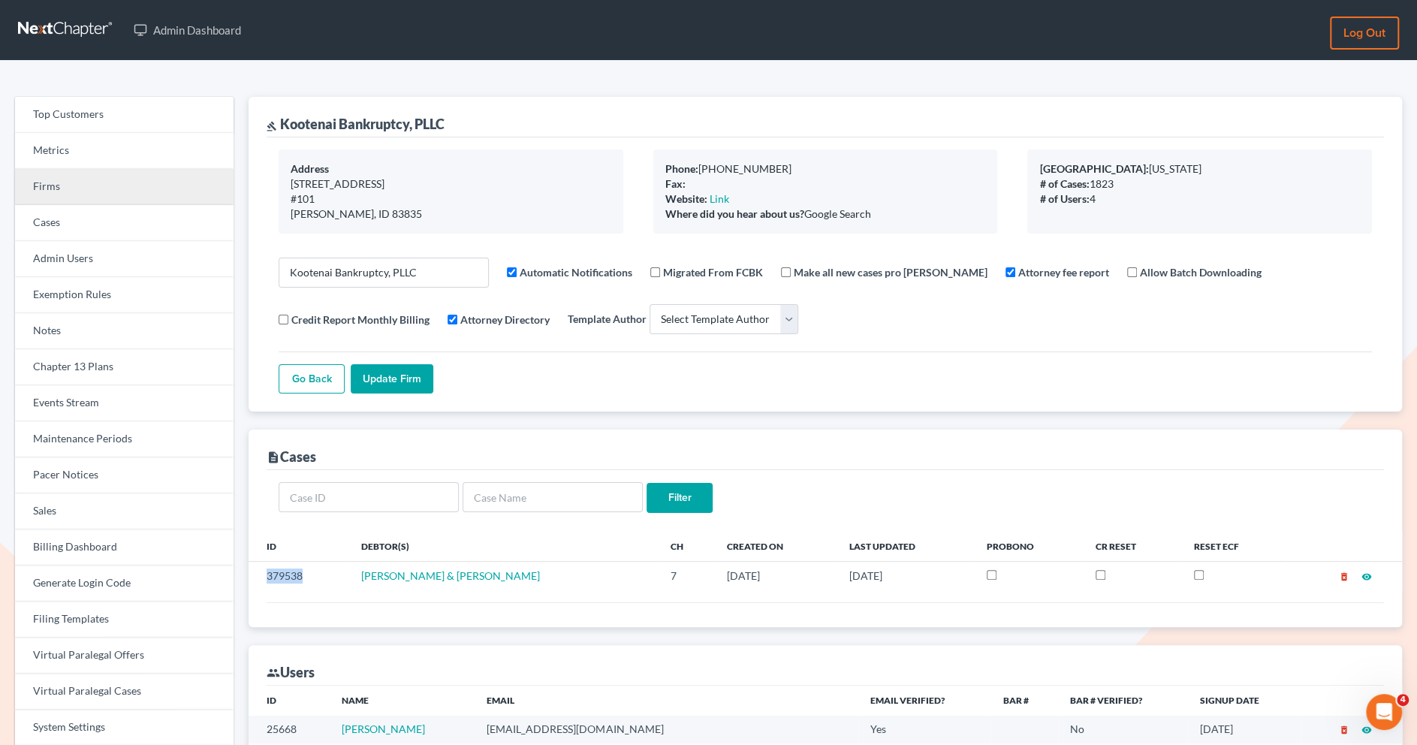
click at [174, 185] on link "Firms" at bounding box center [124, 187] width 219 height 36
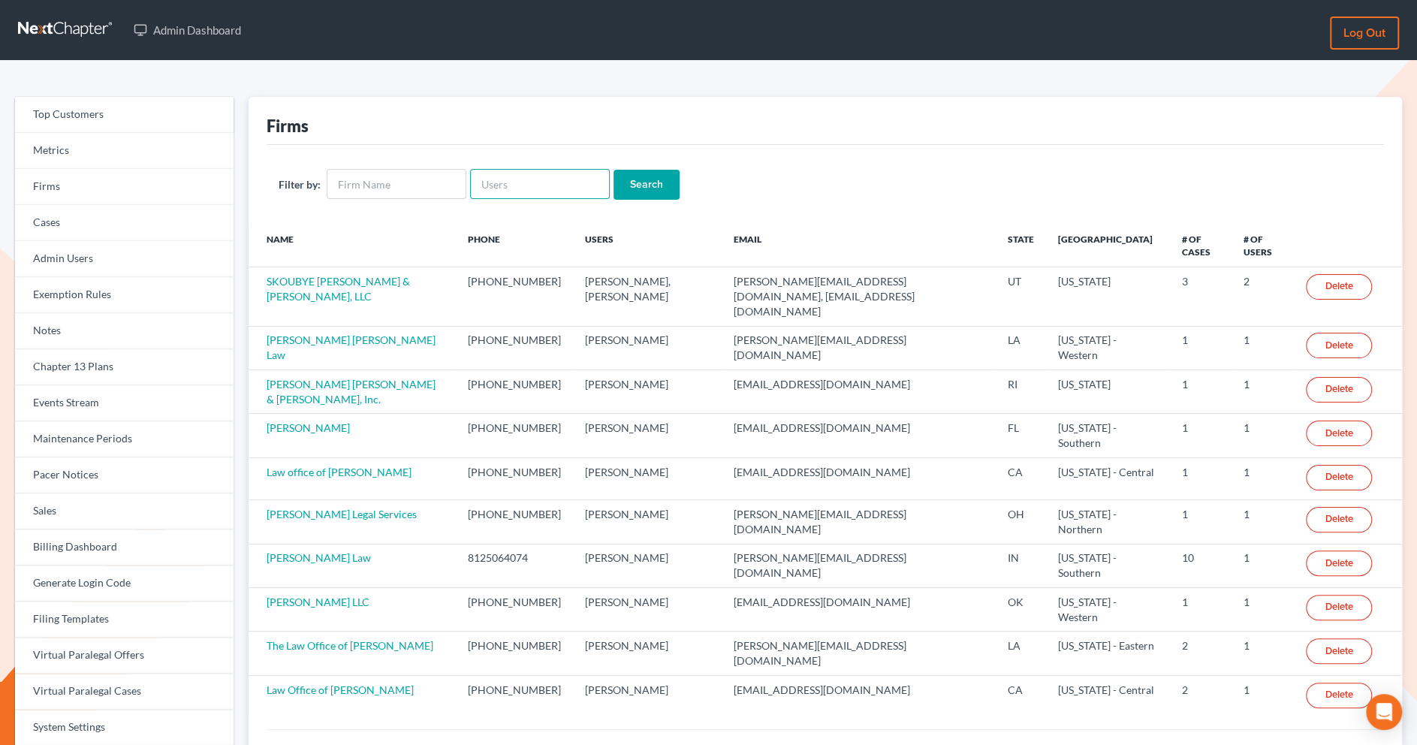
click at [529, 186] on input "text" at bounding box center [540, 184] width 140 height 30
paste input "[PERSON_NAME][EMAIL_ADDRESS][DOMAIN_NAME]"
type input "[PERSON_NAME][EMAIL_ADDRESS][DOMAIN_NAME]"
click at [628, 190] on input "Search" at bounding box center [647, 185] width 66 height 30
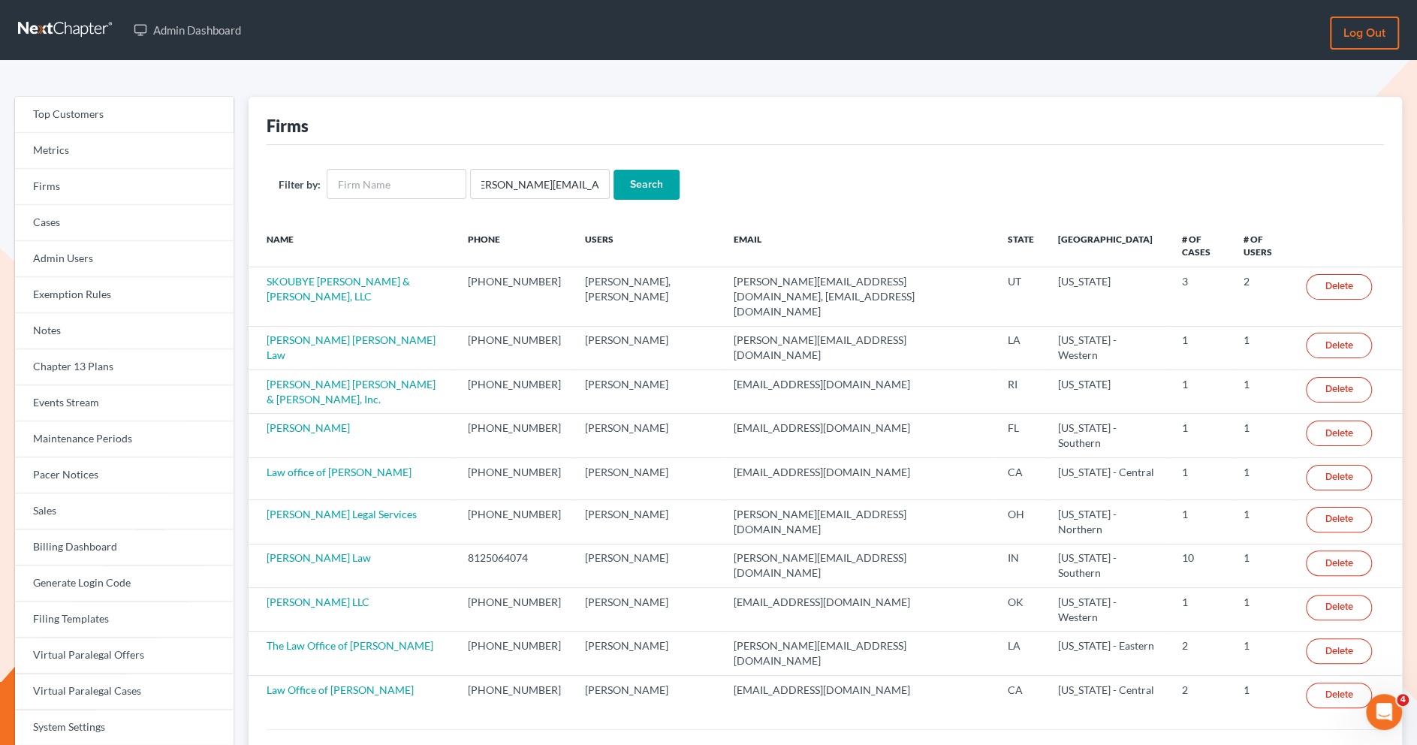
scroll to position [0, 0]
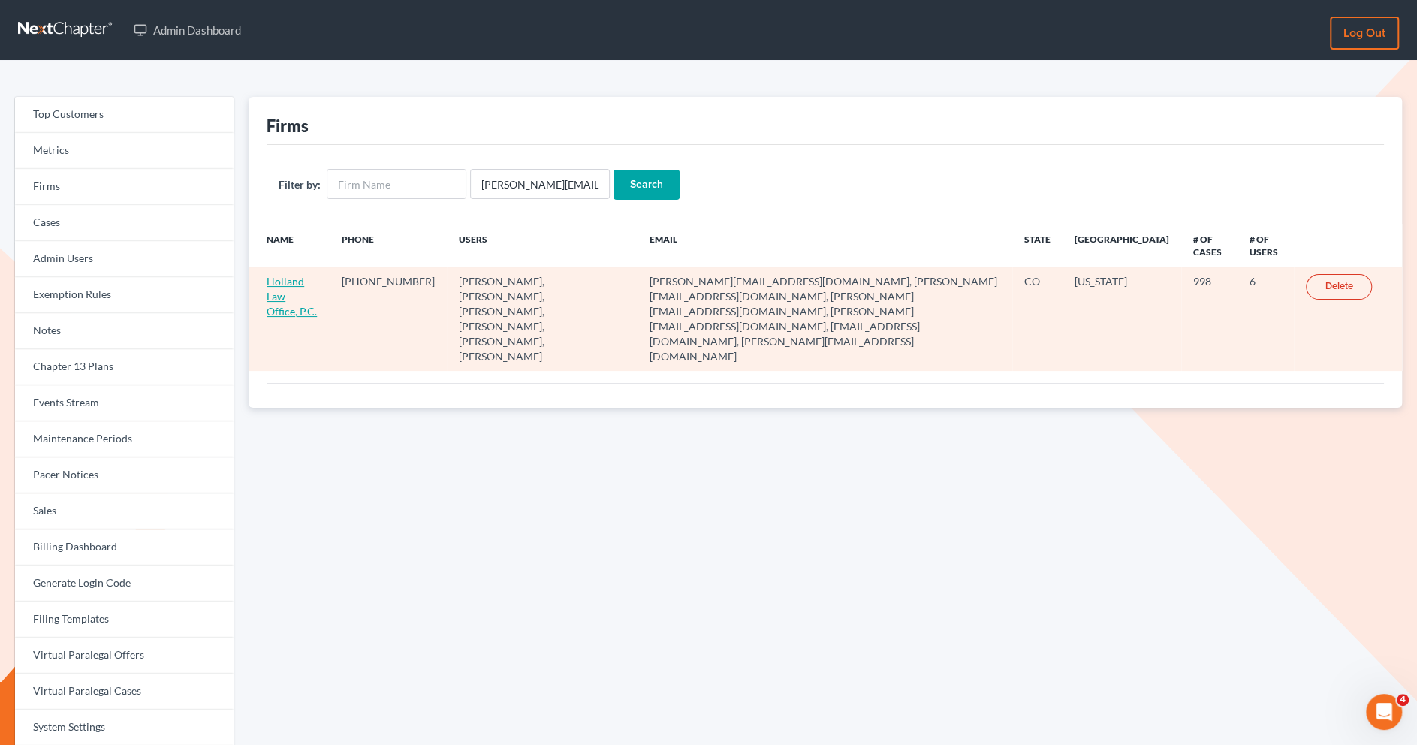
click at [306, 285] on link "Holland Law Office, P.C." at bounding box center [292, 296] width 50 height 43
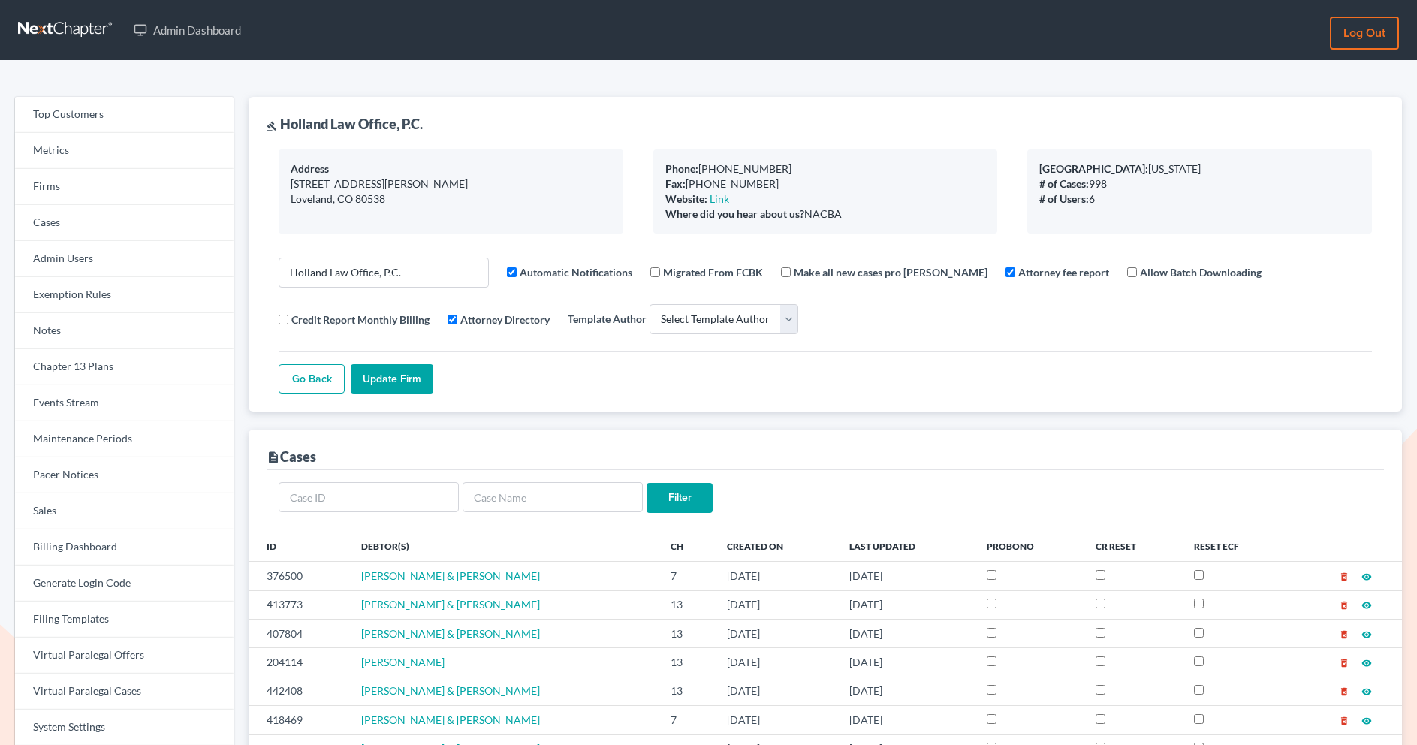
select select
click at [166, 173] on link "Firms" at bounding box center [124, 187] width 219 height 36
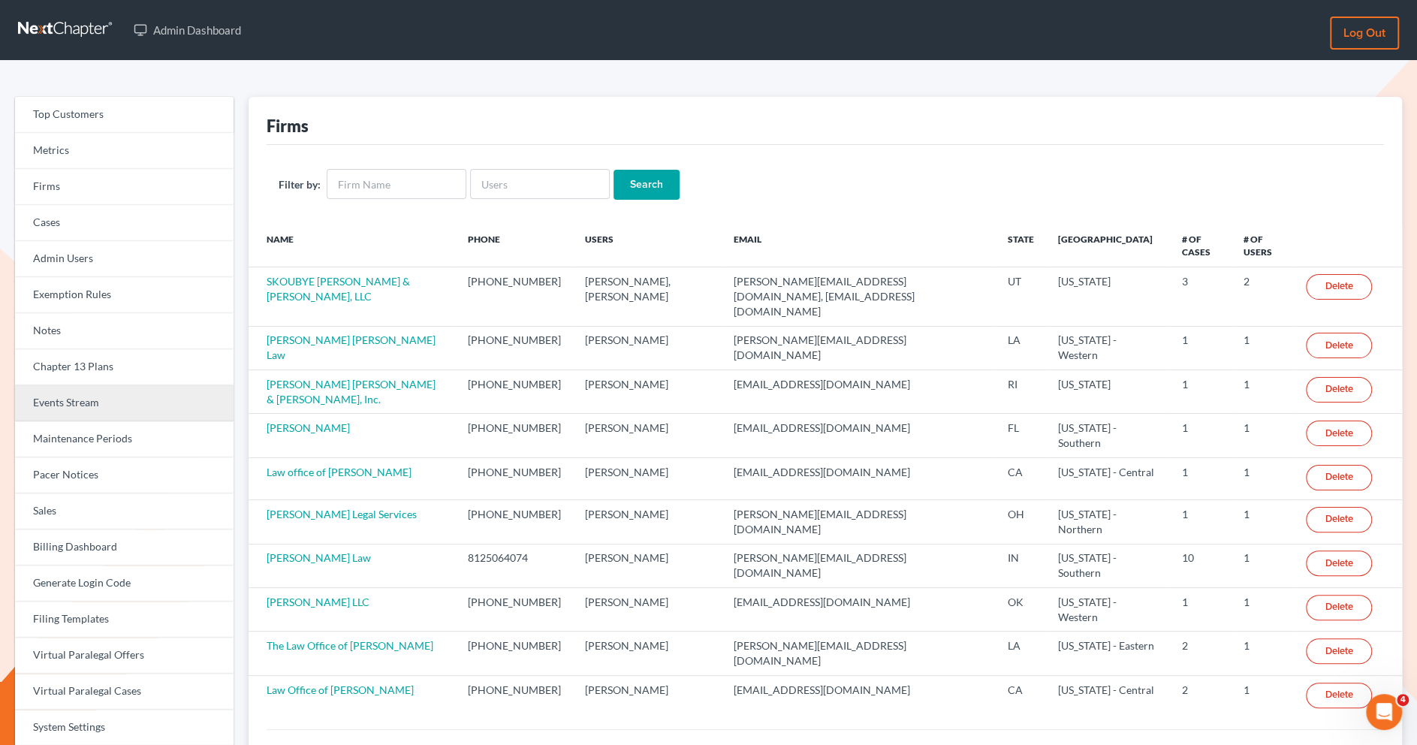
click at [123, 413] on link "Events Stream" at bounding box center [124, 403] width 219 height 36
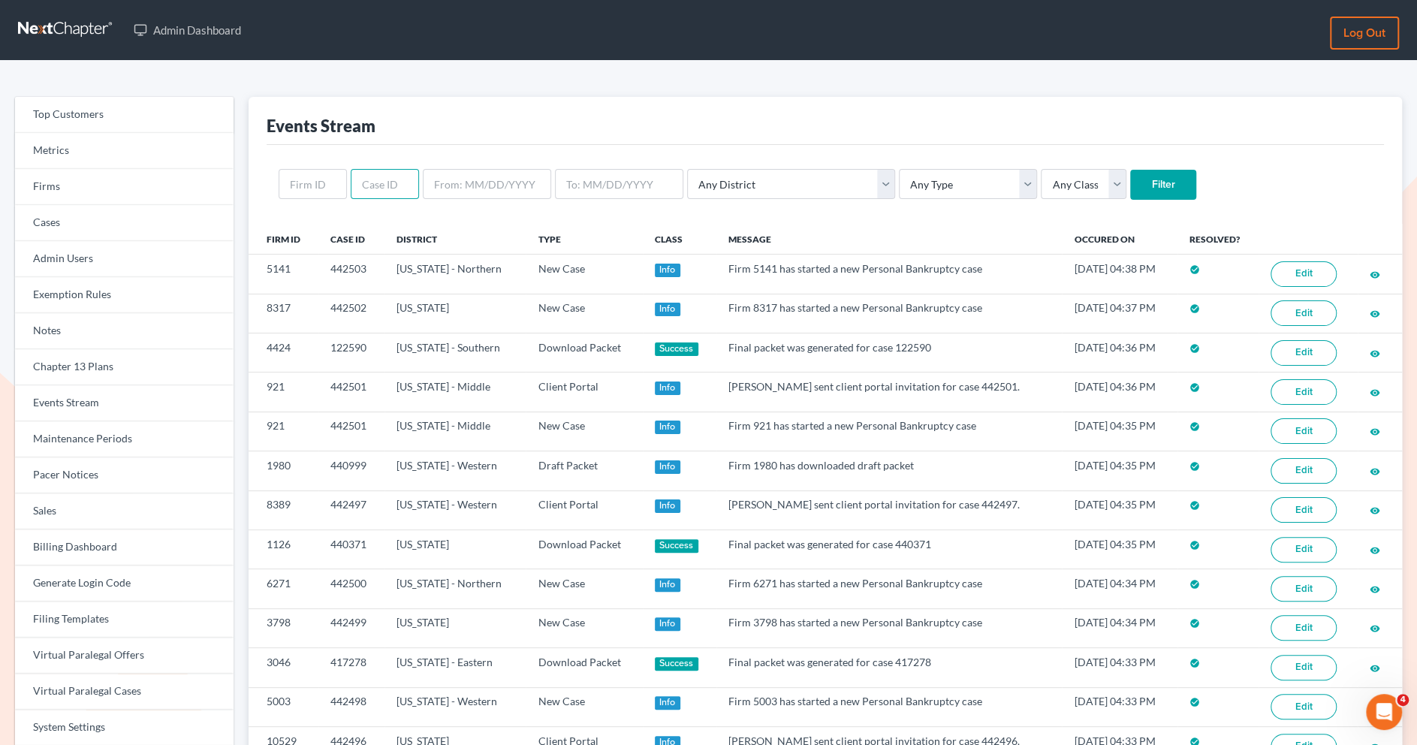
click at [367, 179] on input "text" at bounding box center [385, 184] width 68 height 30
paste input "358604"
type input "358604"
click at [1130, 175] on input "Filter" at bounding box center [1163, 185] width 66 height 30
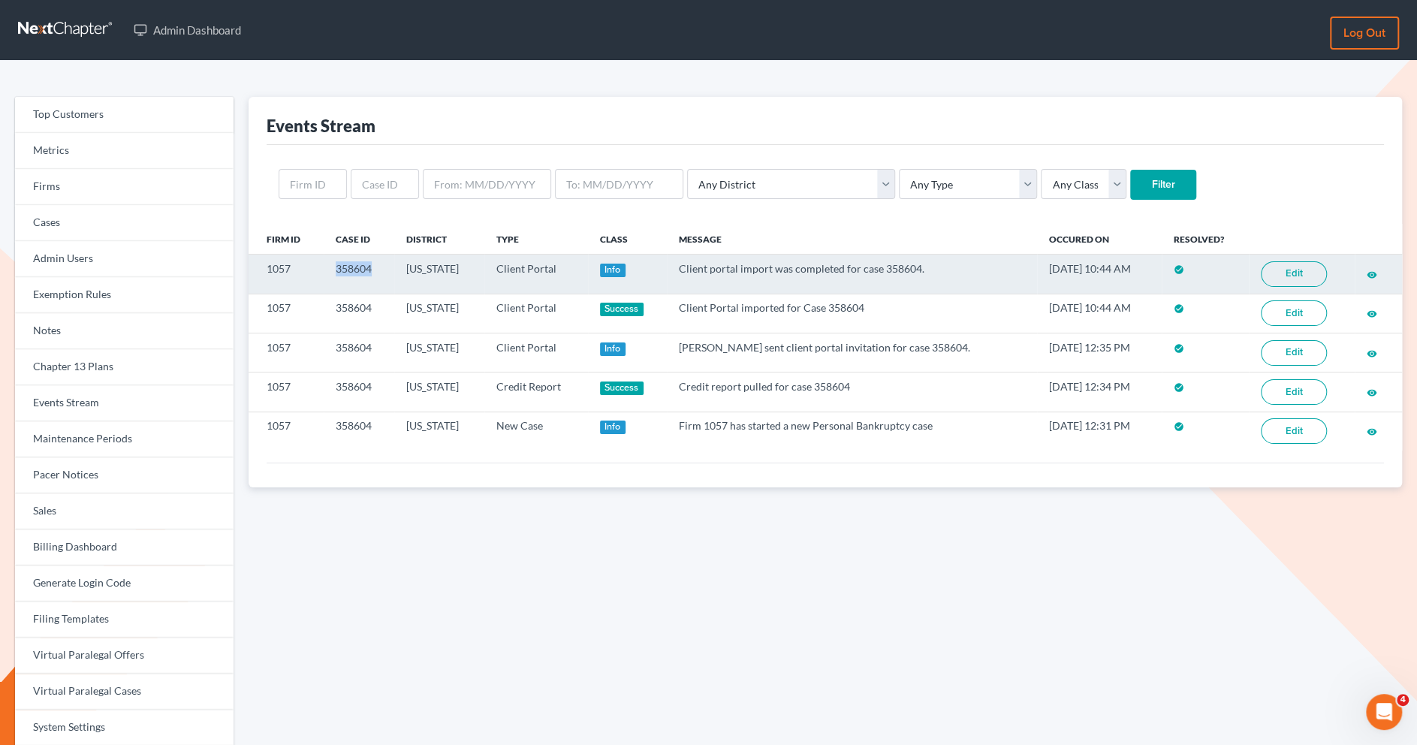
drag, startPoint x: 393, startPoint y: 270, endPoint x: 327, endPoint y: 262, distance: 66.5
click at [327, 262] on td "358604" at bounding box center [359, 274] width 71 height 39
copy td "358604"
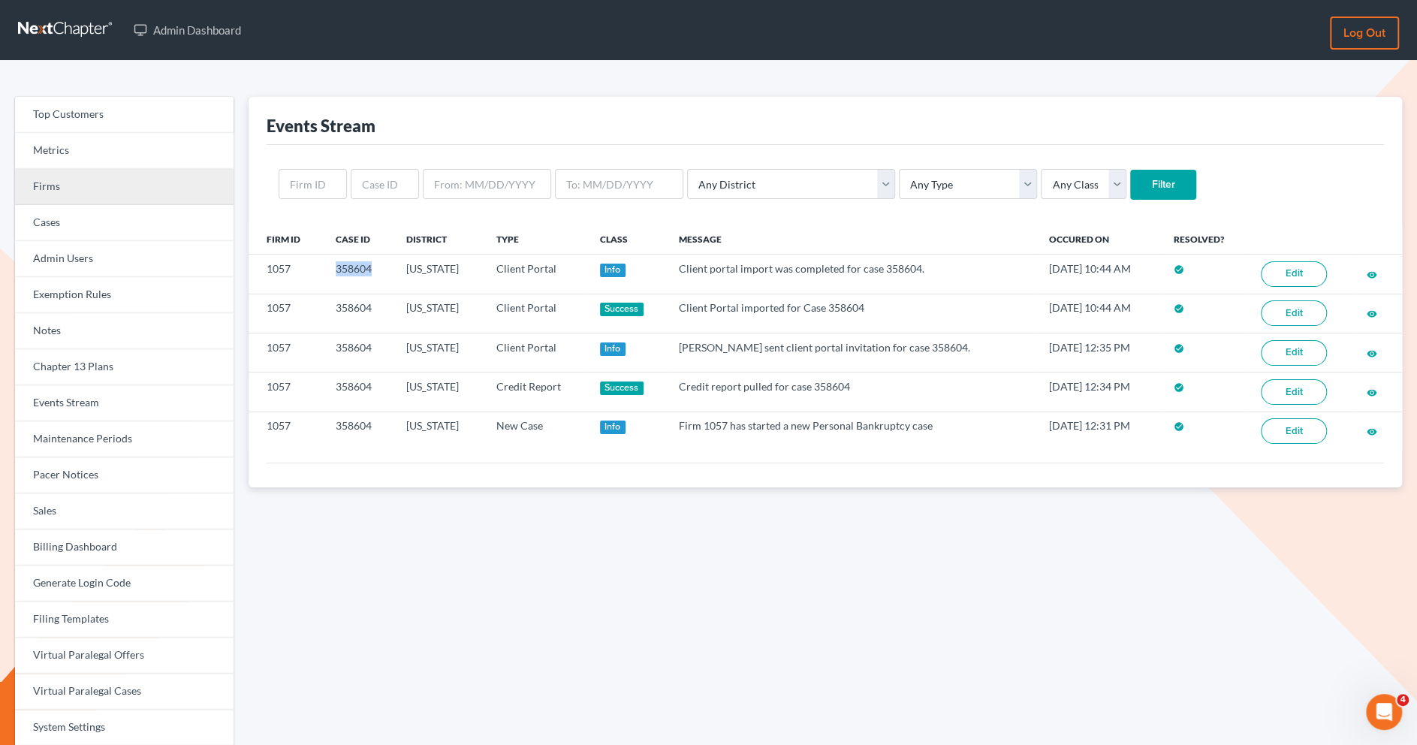
click at [143, 189] on link "Firms" at bounding box center [124, 187] width 219 height 36
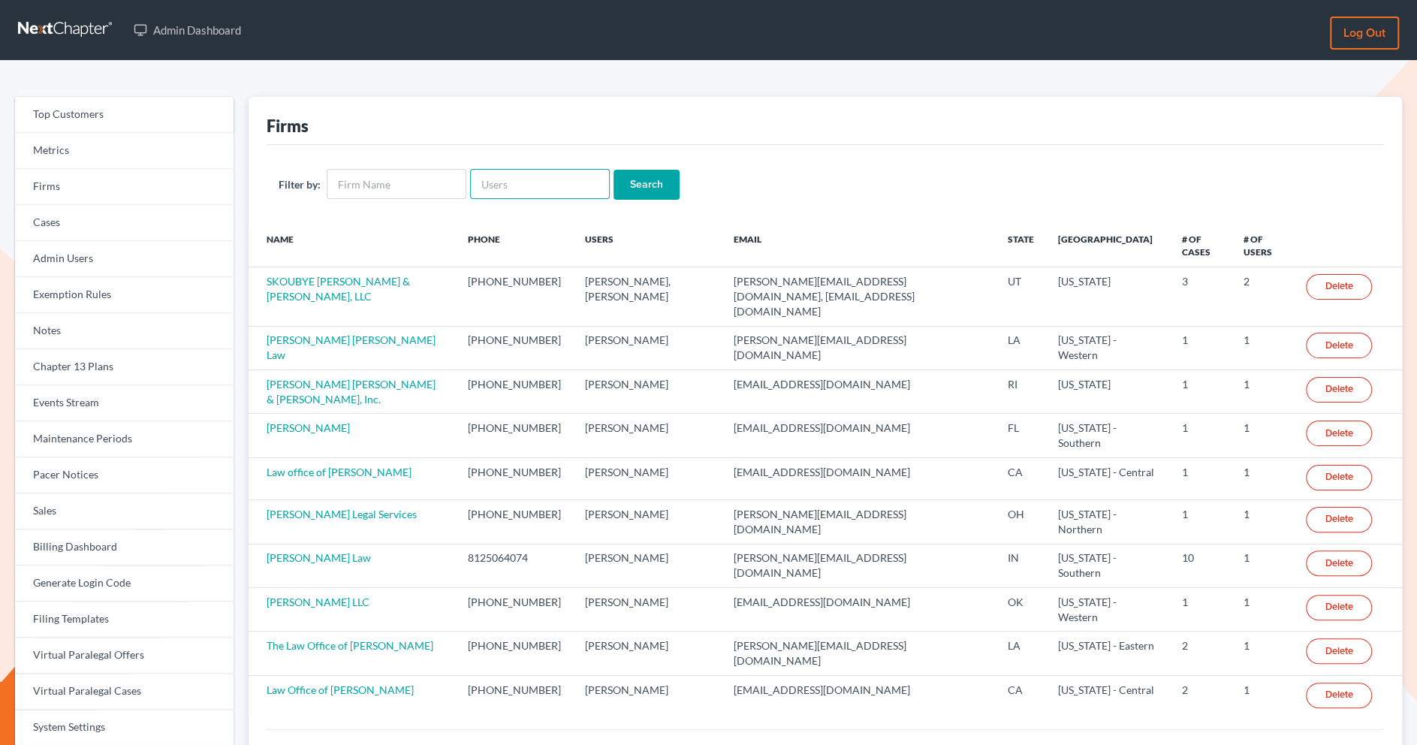
click at [505, 188] on input "text" at bounding box center [540, 184] width 140 height 30
paste input "[EMAIL_ADDRESS][DOMAIN_NAME]"
type input "[EMAIL_ADDRESS][DOMAIN_NAME]"
click at [663, 187] on input "Search" at bounding box center [647, 185] width 66 height 30
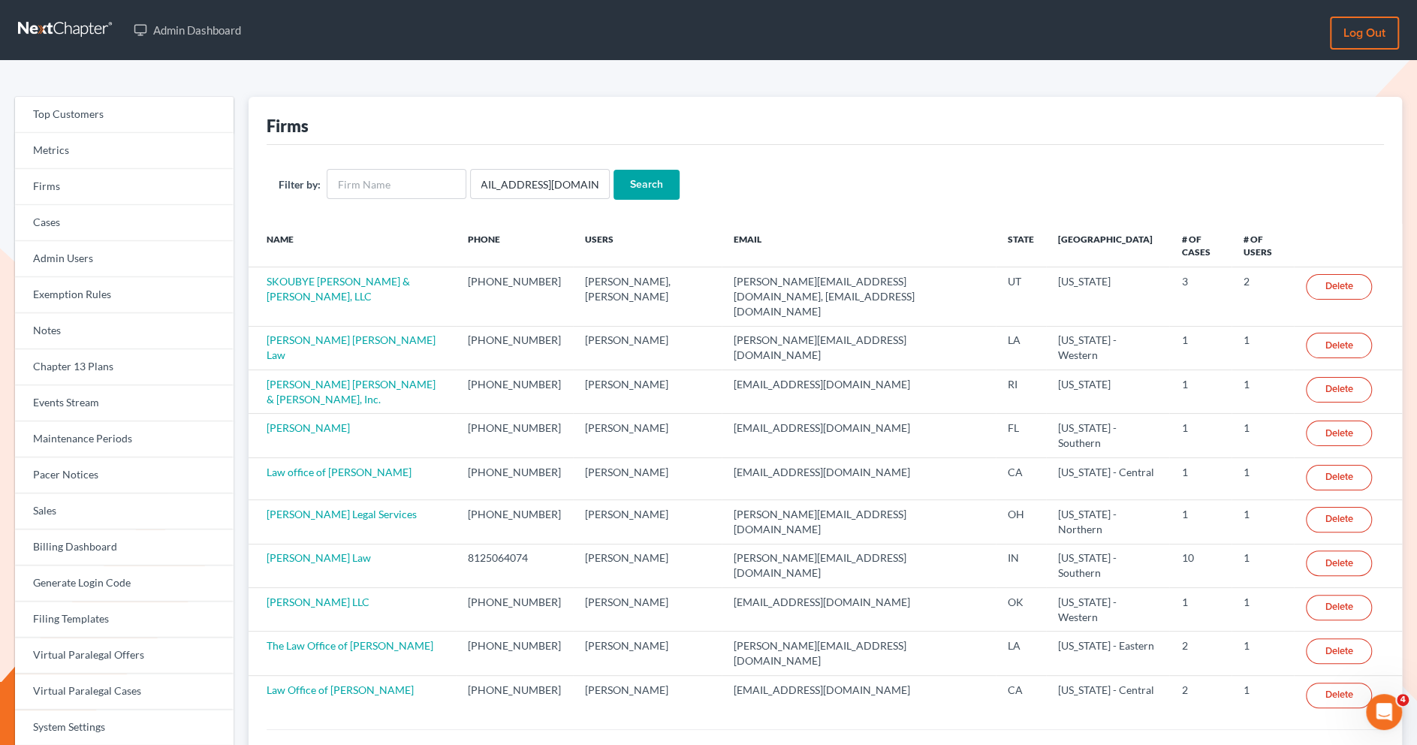
scroll to position [0, 0]
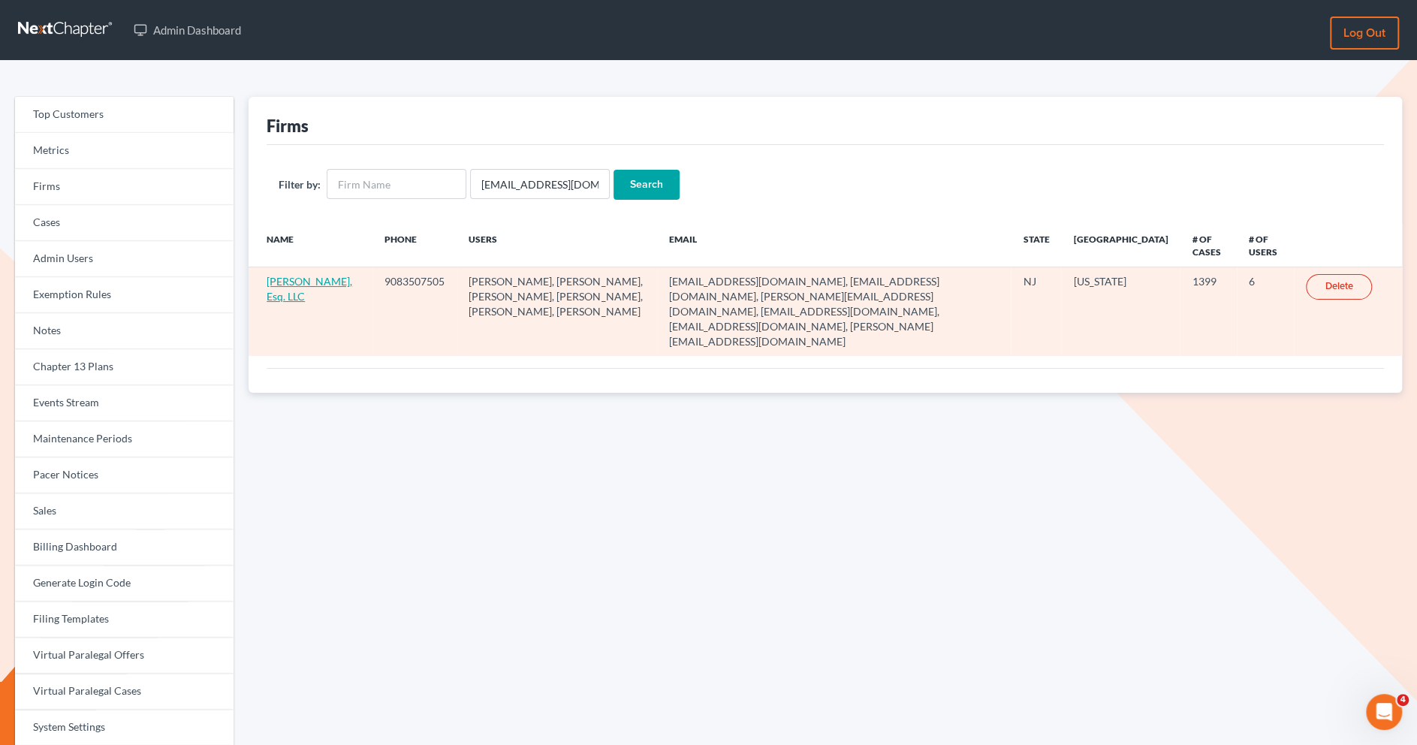
click at [295, 285] on link "[PERSON_NAME], Esq. LLC" at bounding box center [310, 289] width 86 height 28
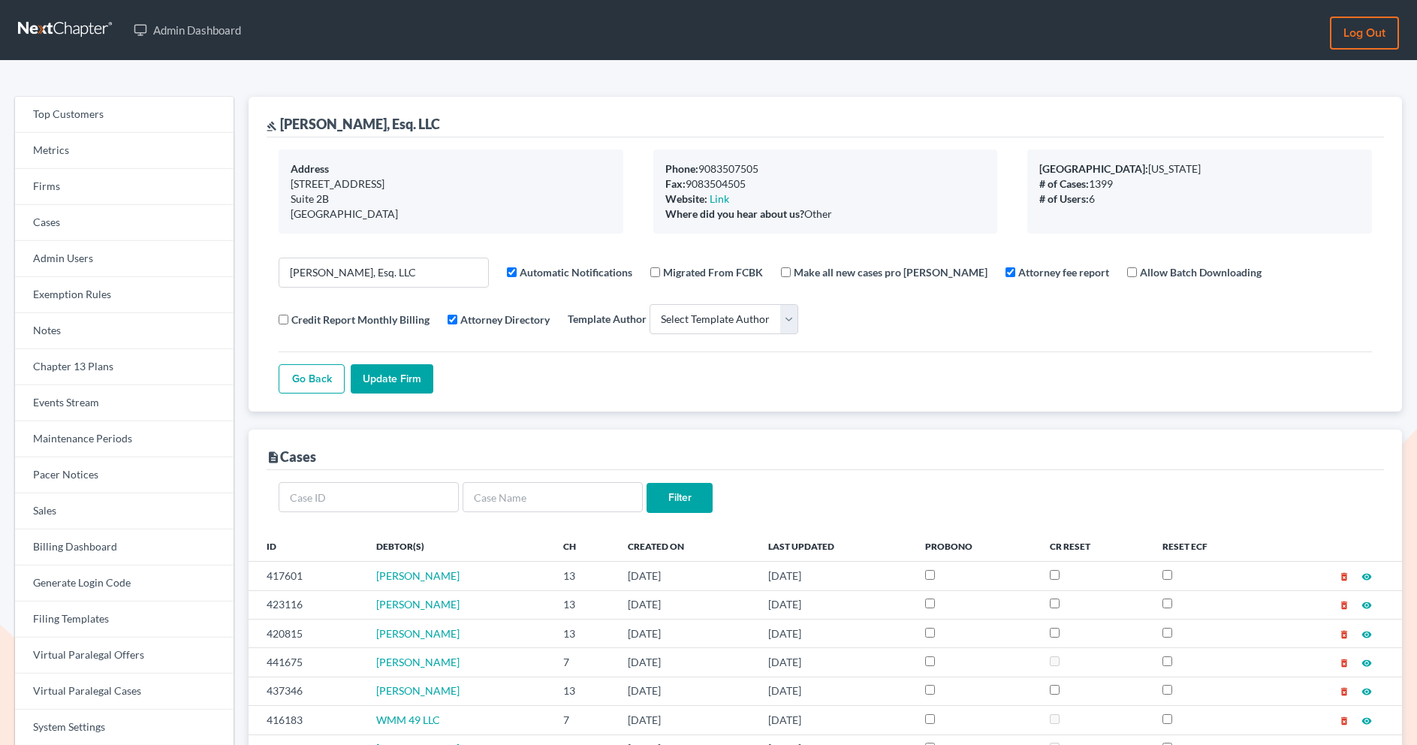
select select
click at [173, 190] on link "Firms" at bounding box center [124, 187] width 219 height 36
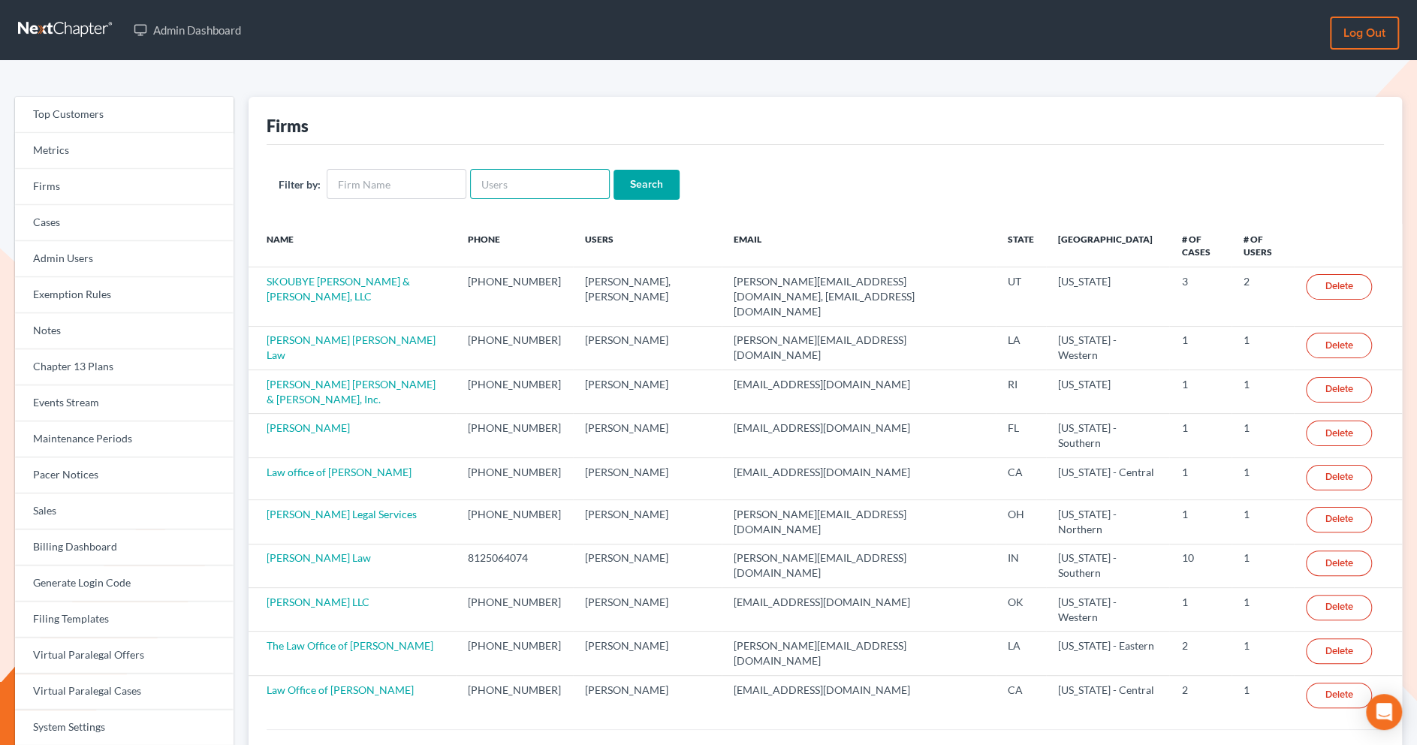
click at [538, 184] on input "text" at bounding box center [540, 184] width 140 height 30
paste input "taylorparalegalsvcs@gmail.com"
type input "taylorparalegalsvcs@gmail.com"
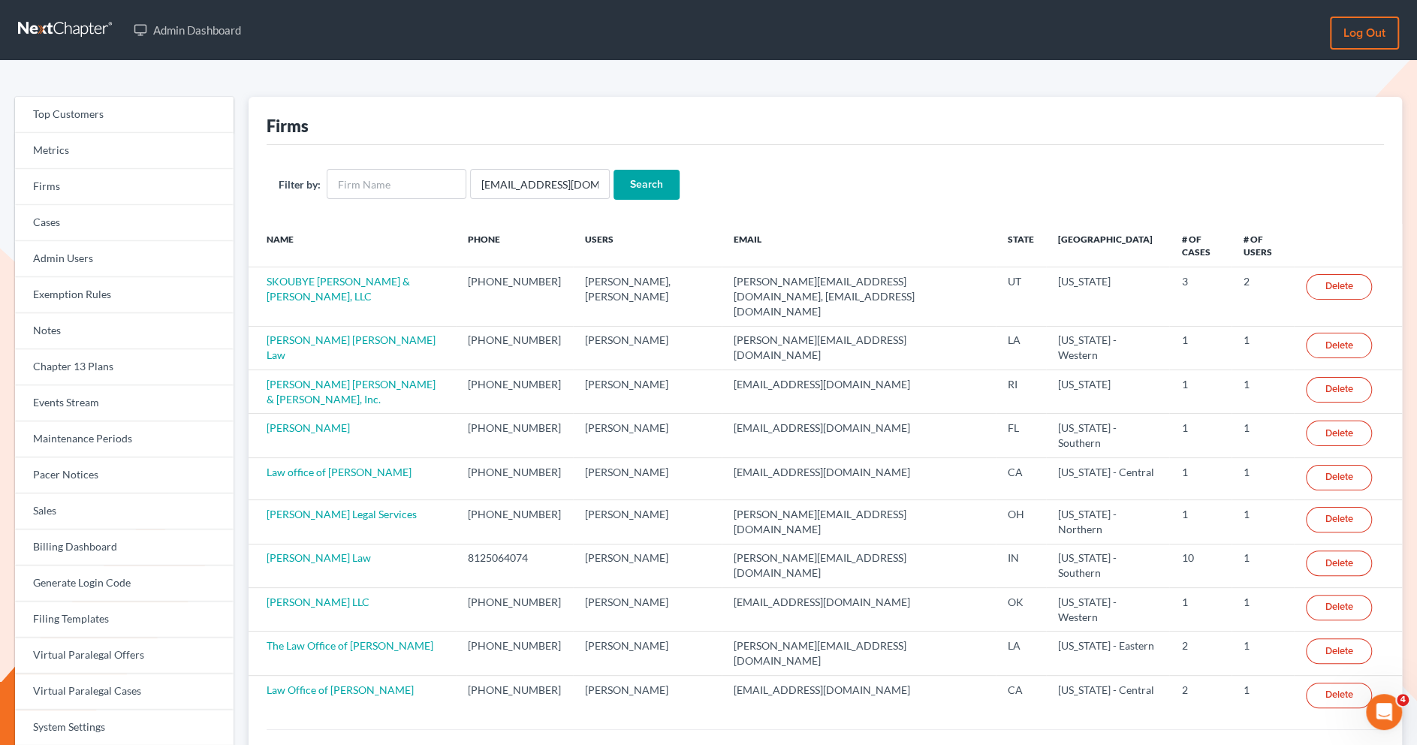
click at [628, 185] on input "Search" at bounding box center [647, 185] width 66 height 30
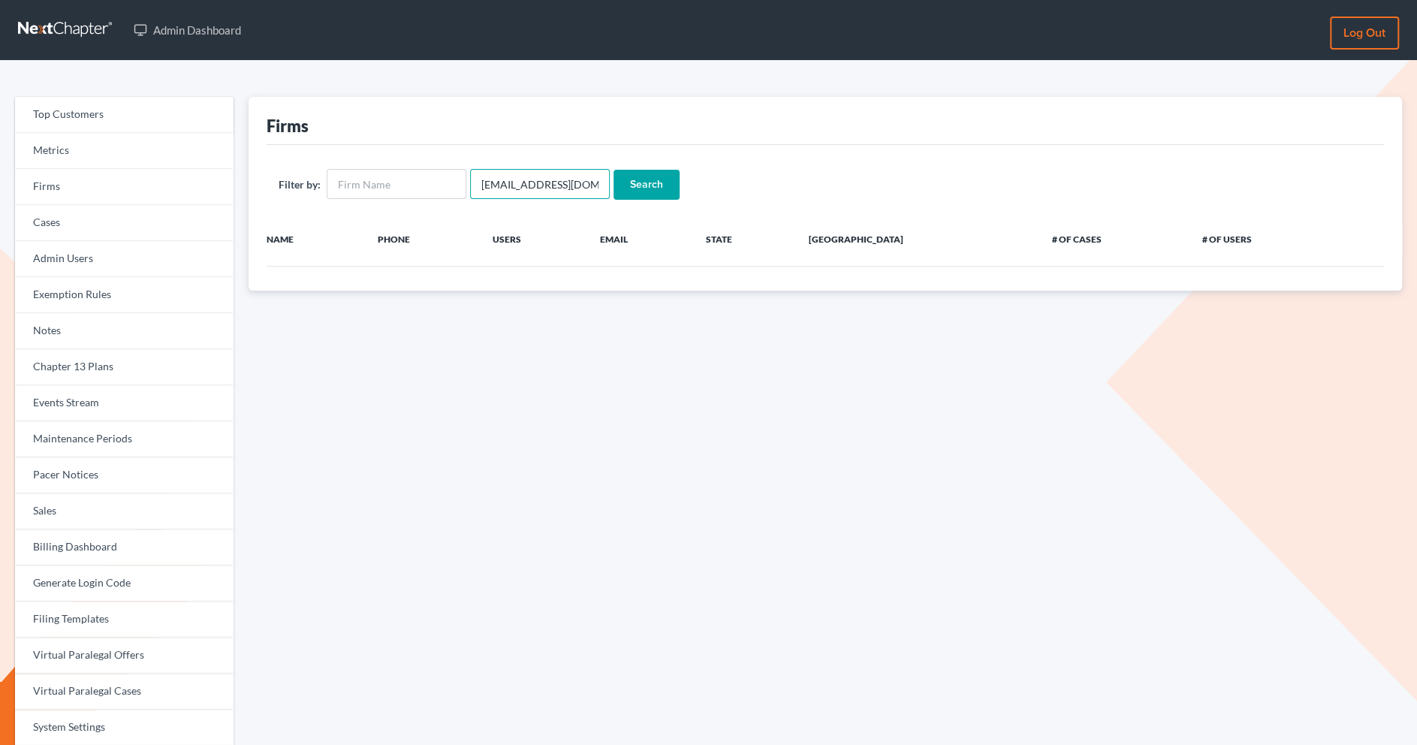
scroll to position [0, 29]
drag, startPoint x: 478, startPoint y: 179, endPoint x: 643, endPoint y: 179, distance: 165.2
click at [643, 179] on form "Filter by: taylorparalegalsvcs@gmail.com Search" at bounding box center [825, 184] width 1093 height 31
click at [494, 183] on input "text" at bounding box center [540, 184] width 140 height 30
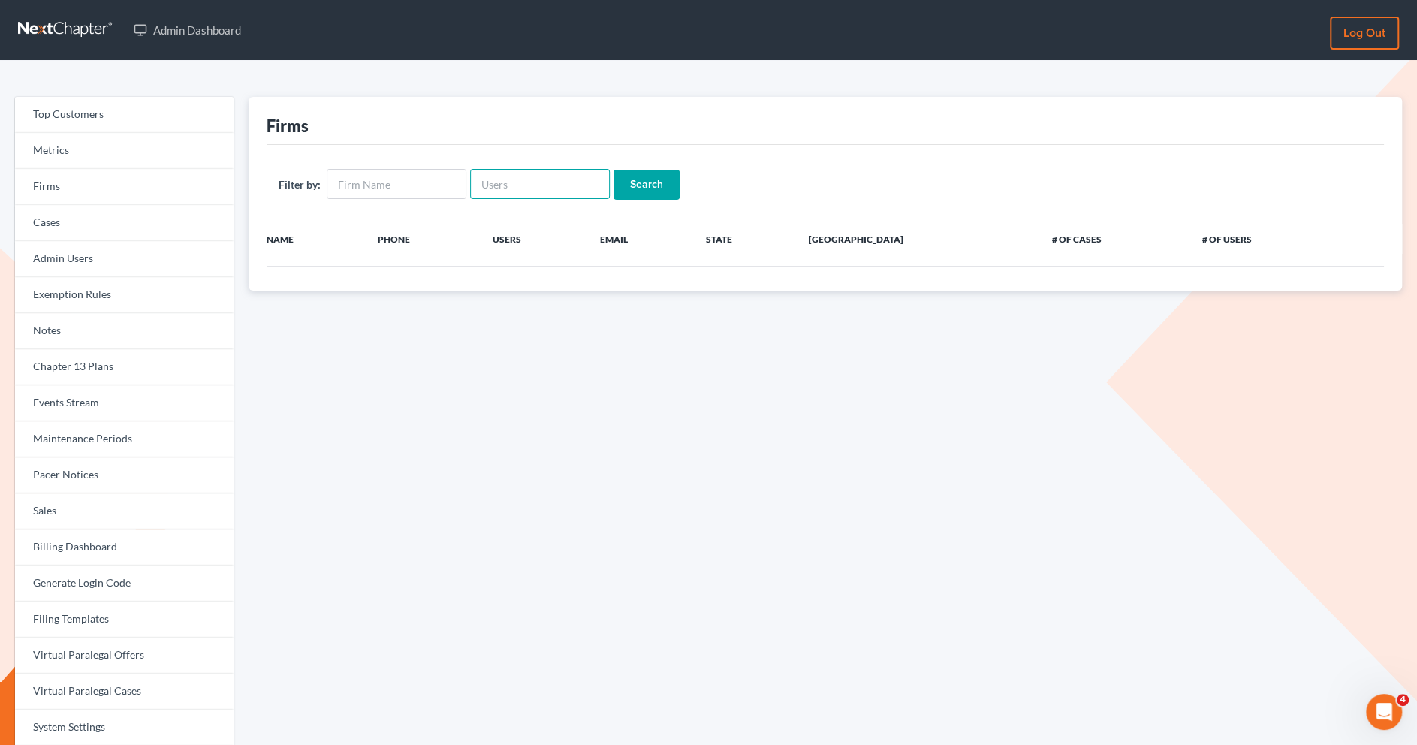
paste input "martha@bankruptcysage.com"
type input "martha@bankruptcysage.com"
click at [635, 188] on input "Search" at bounding box center [647, 185] width 66 height 30
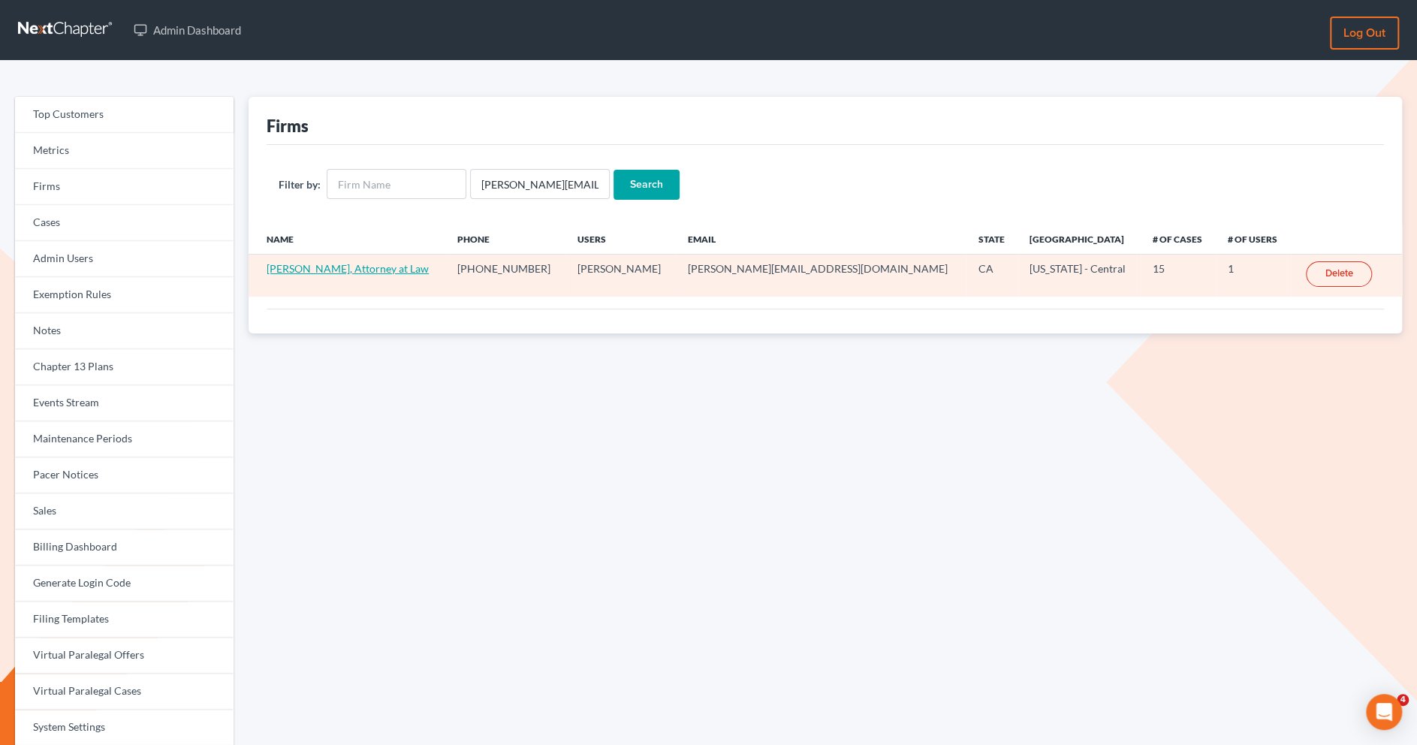
click at [351, 270] on link "Martha Warriner, Attorney at Law" at bounding box center [348, 268] width 162 height 13
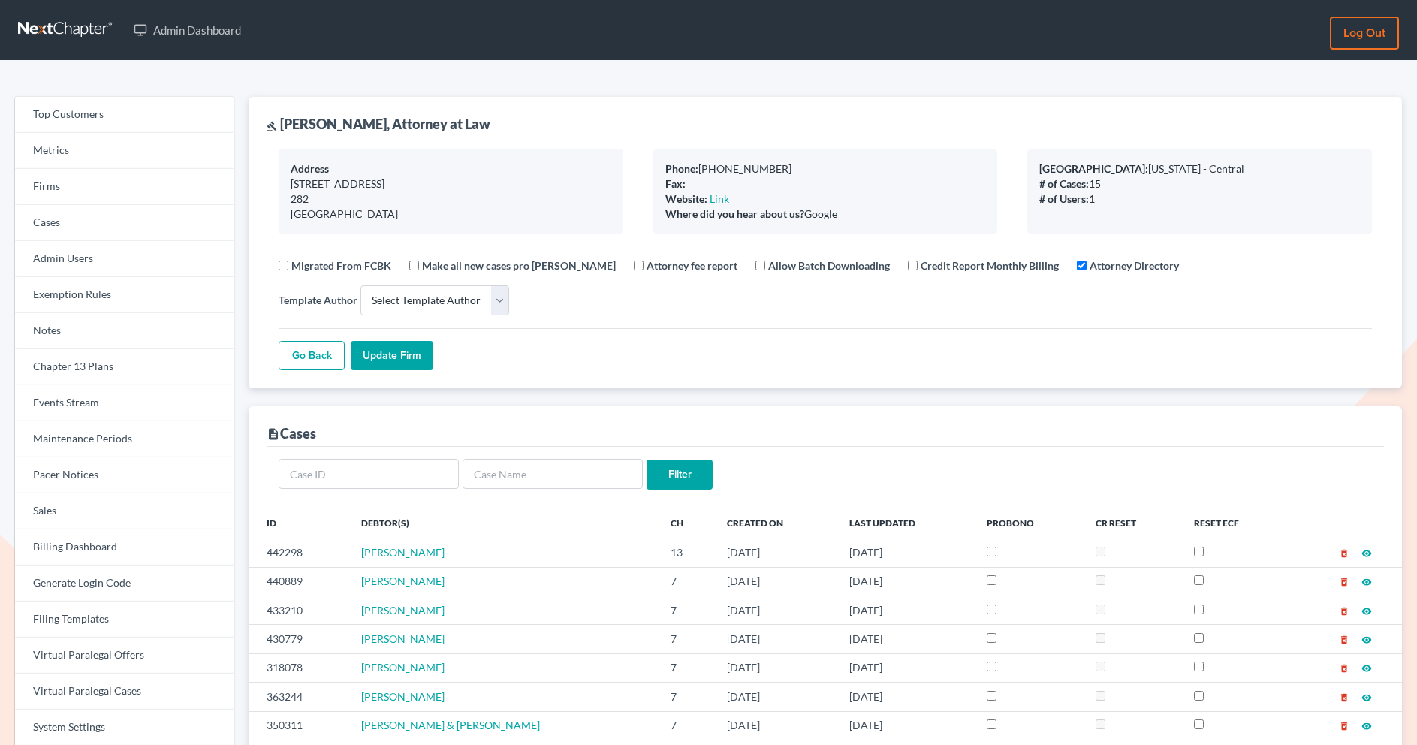
select select
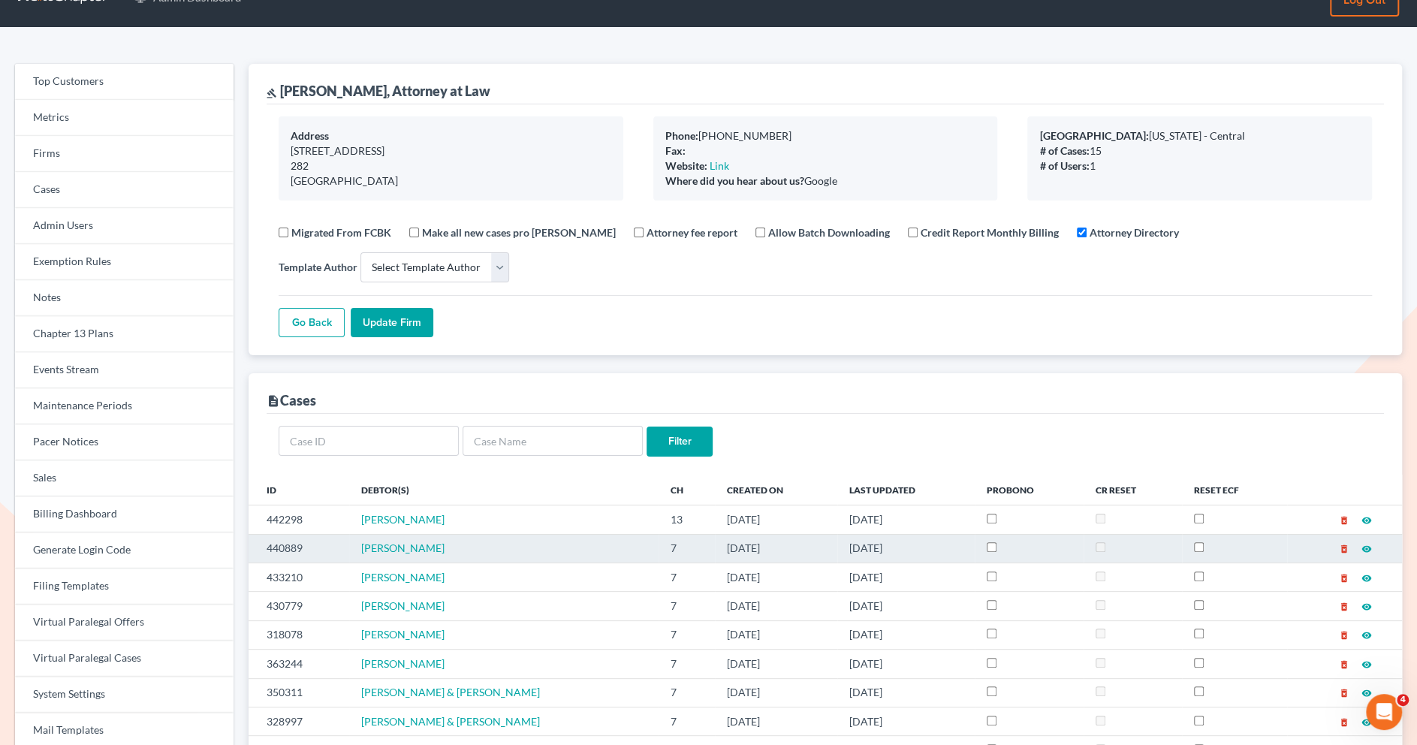
scroll to position [32, 0]
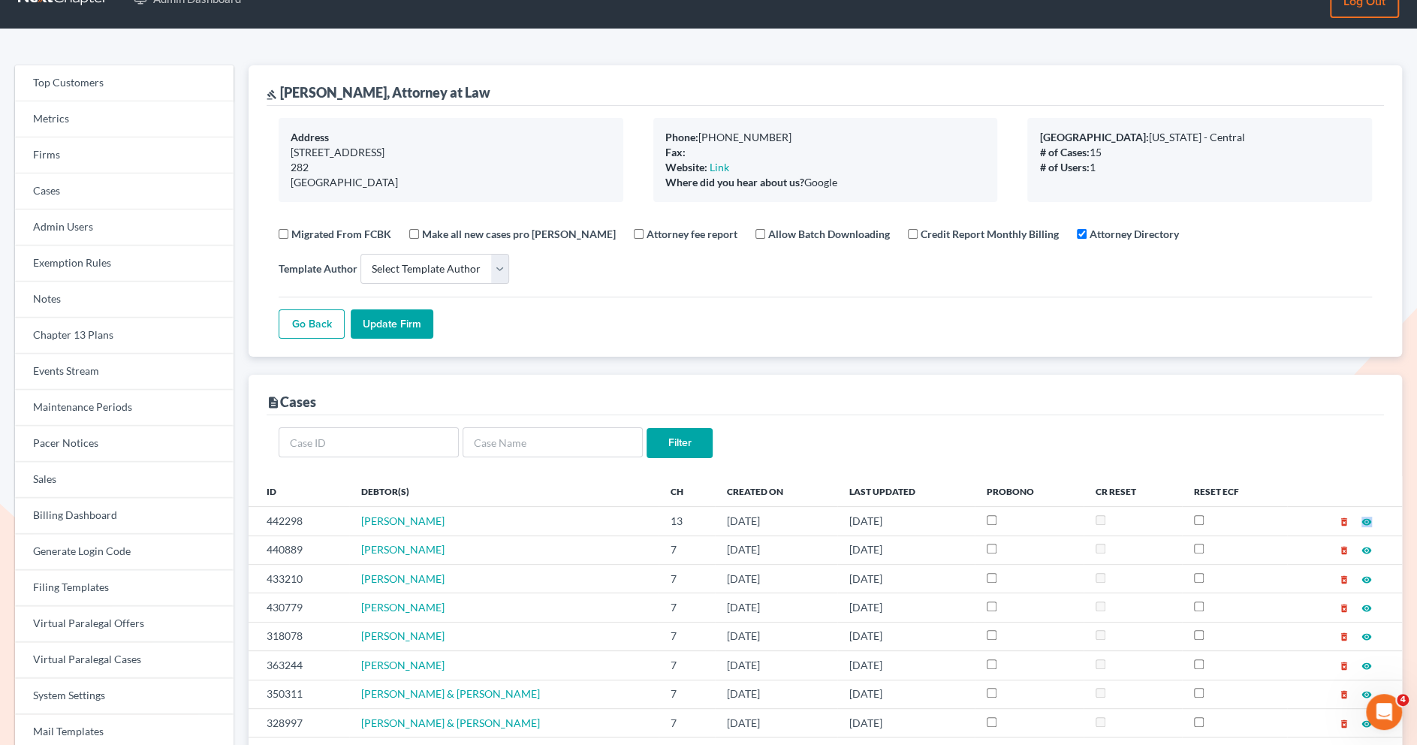
click at [1221, 133] on div "Primary District: California - Central" at bounding box center [1199, 137] width 321 height 15
drag, startPoint x: 1221, startPoint y: 133, endPoint x: 1121, endPoint y: 138, distance: 100.0
click at [1121, 138] on div "Primary District: California - Central" at bounding box center [1199, 137] width 321 height 15
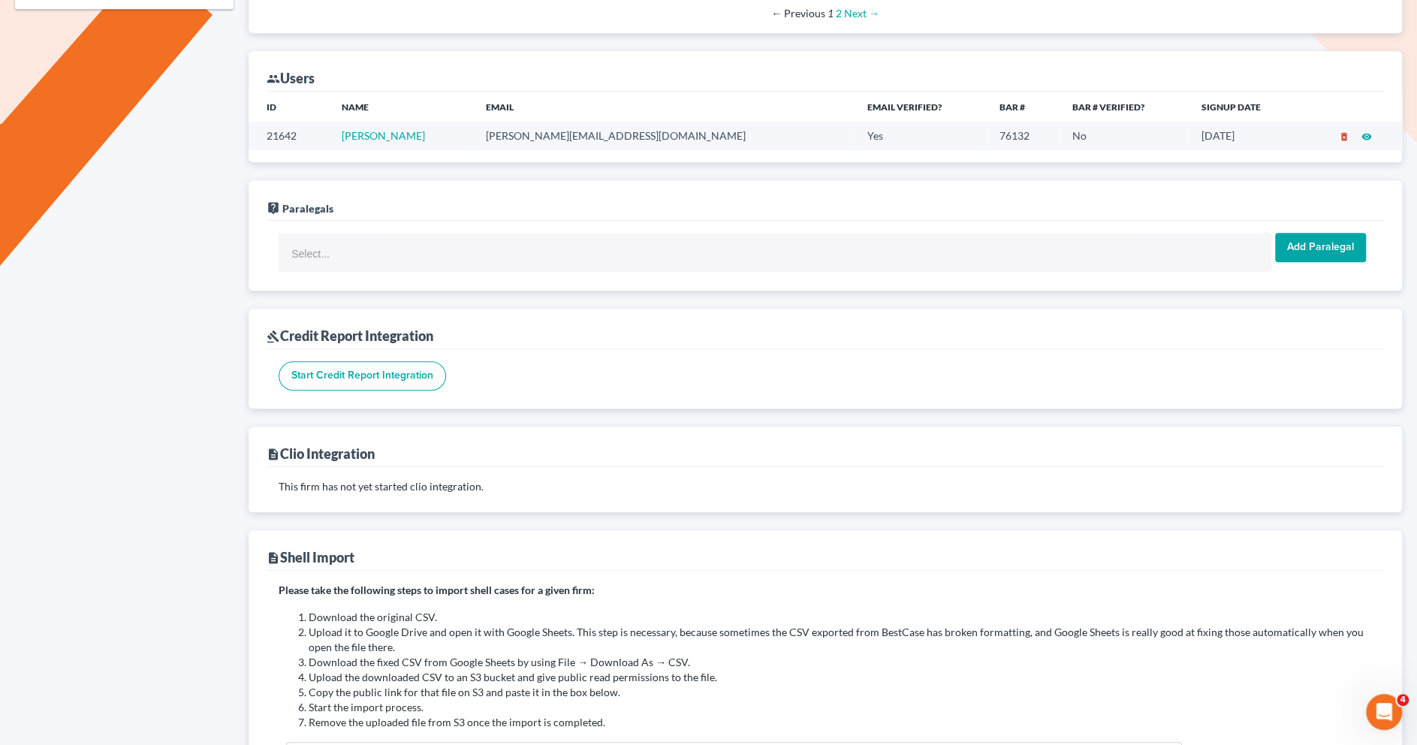
scroll to position [698, 0]
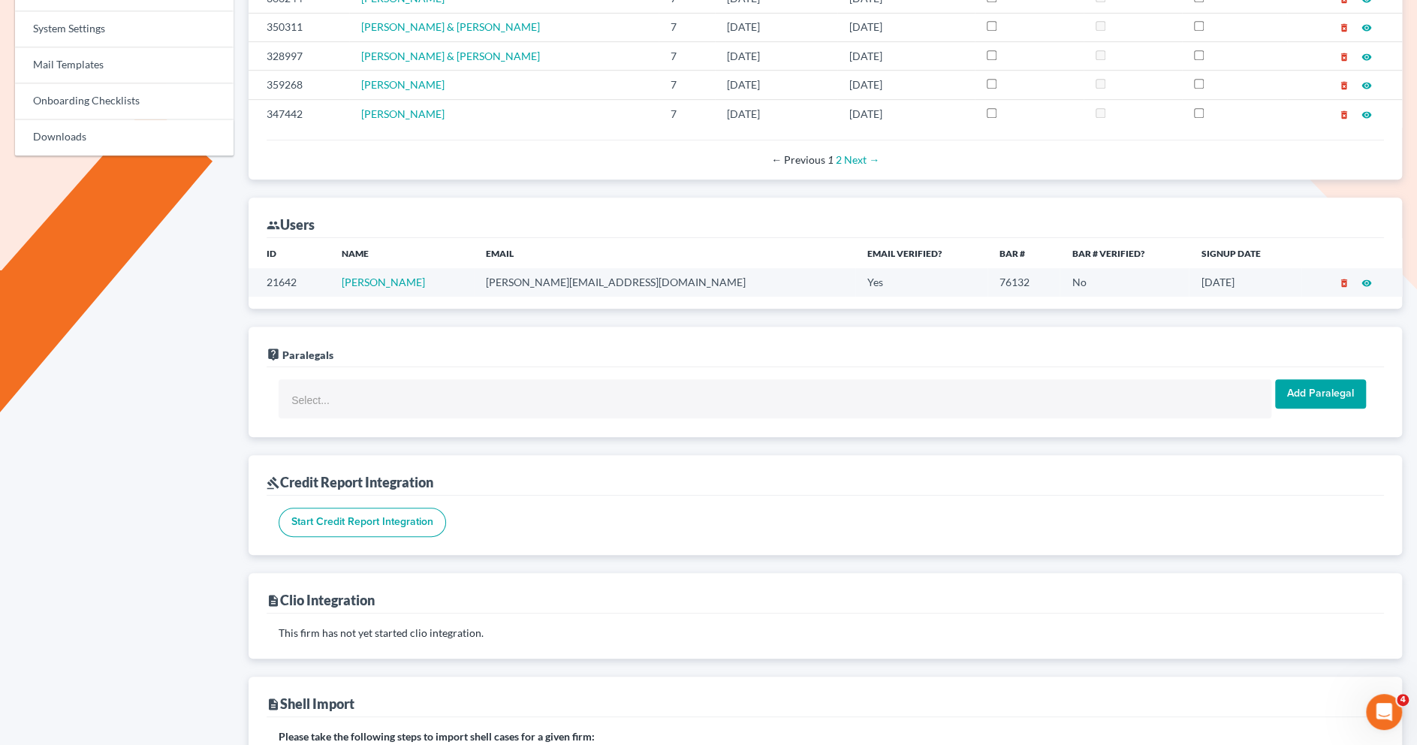
drag, startPoint x: 452, startPoint y: 278, endPoint x: 341, endPoint y: 276, distance: 111.2
click at [341, 276] on tr "21642 Martha Warriner martha@bankruptcysage.com Yes 76132 No 07/27/2023 delete_…" at bounding box center [825, 282] width 1153 height 28
copy tr "Martha Warriner"
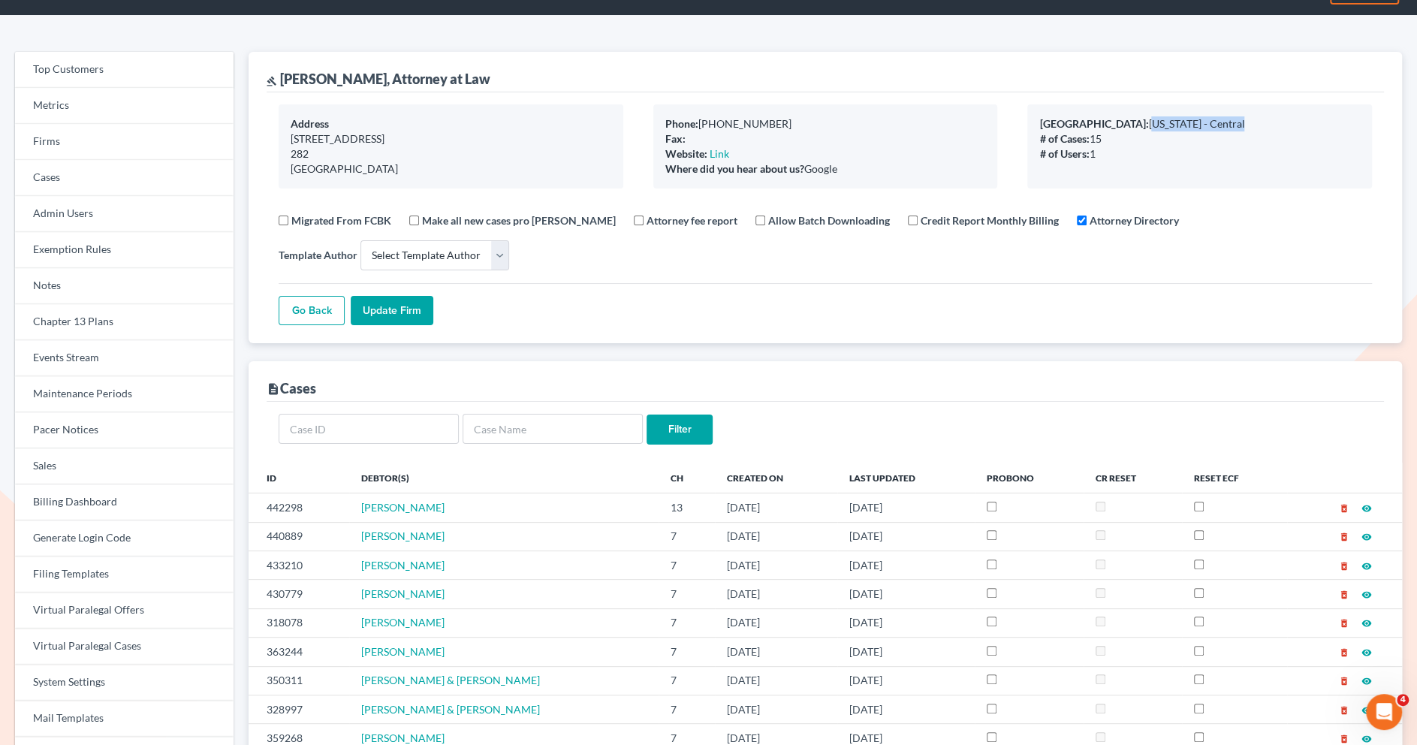
scroll to position [0, 0]
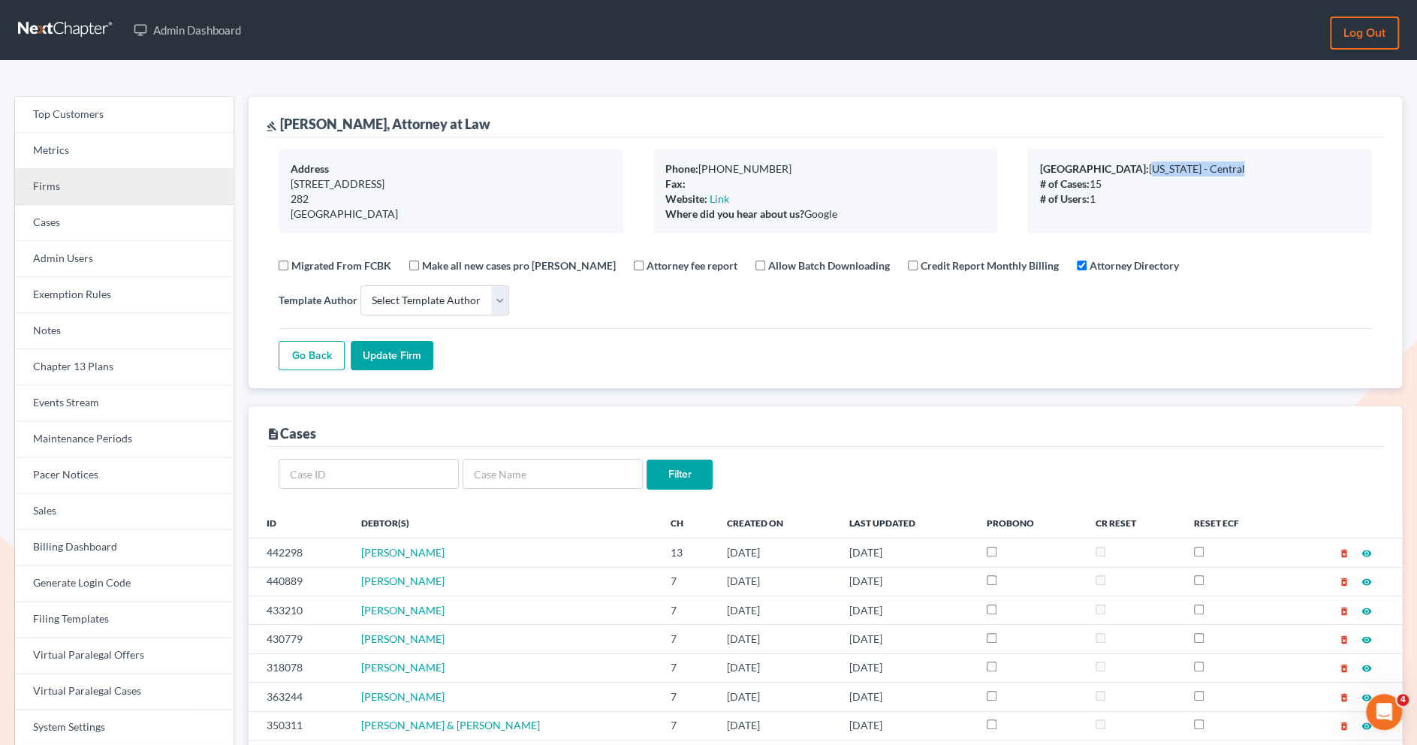
click at [158, 190] on link "Firms" at bounding box center [124, 187] width 219 height 36
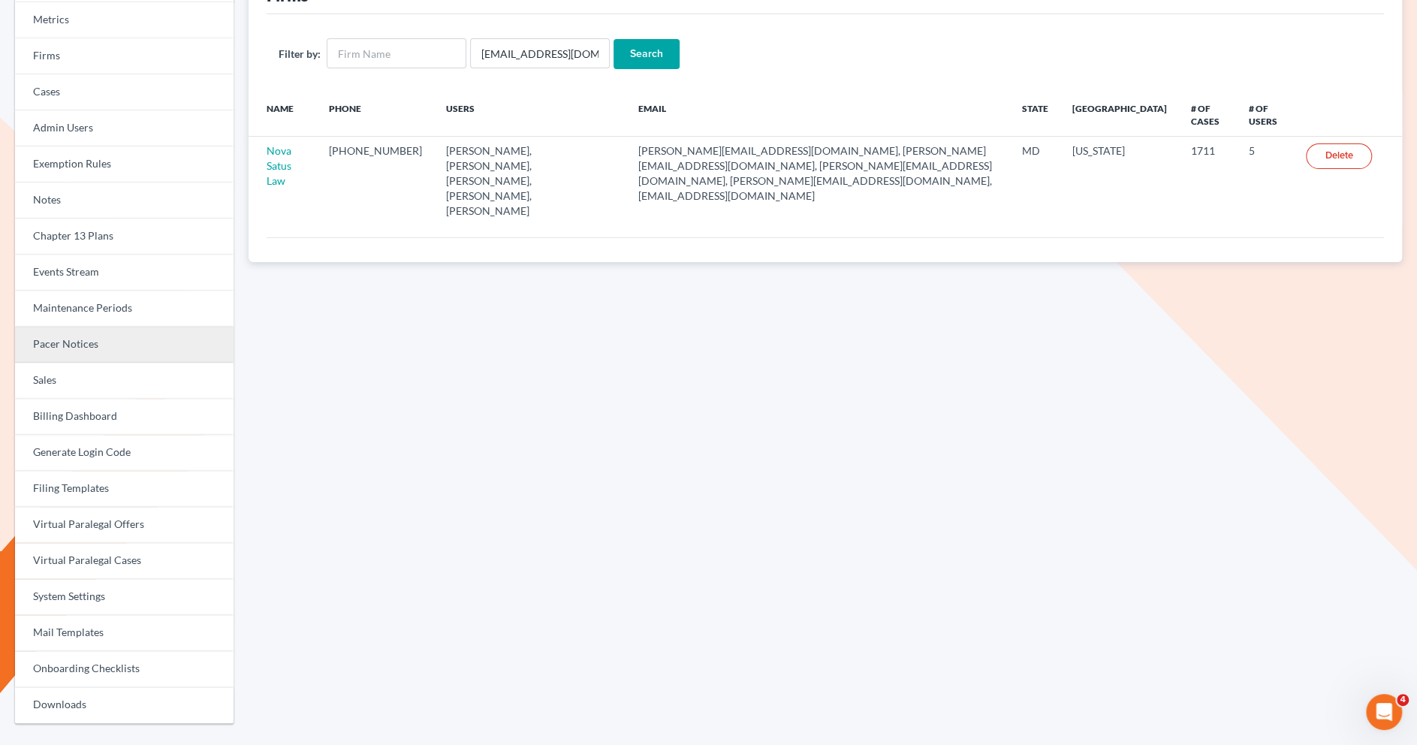
scroll to position [101, 0]
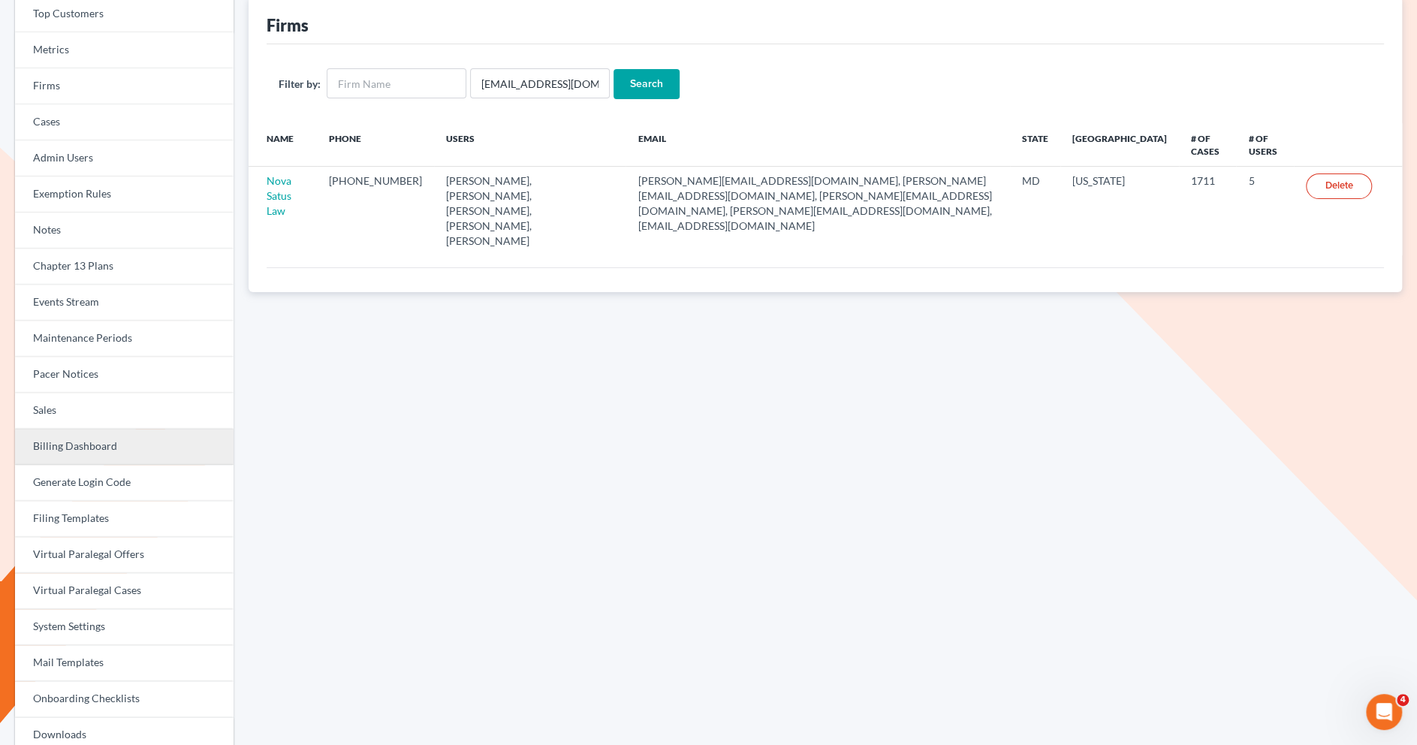
click at [71, 448] on link "Billing Dashboard" at bounding box center [124, 447] width 219 height 36
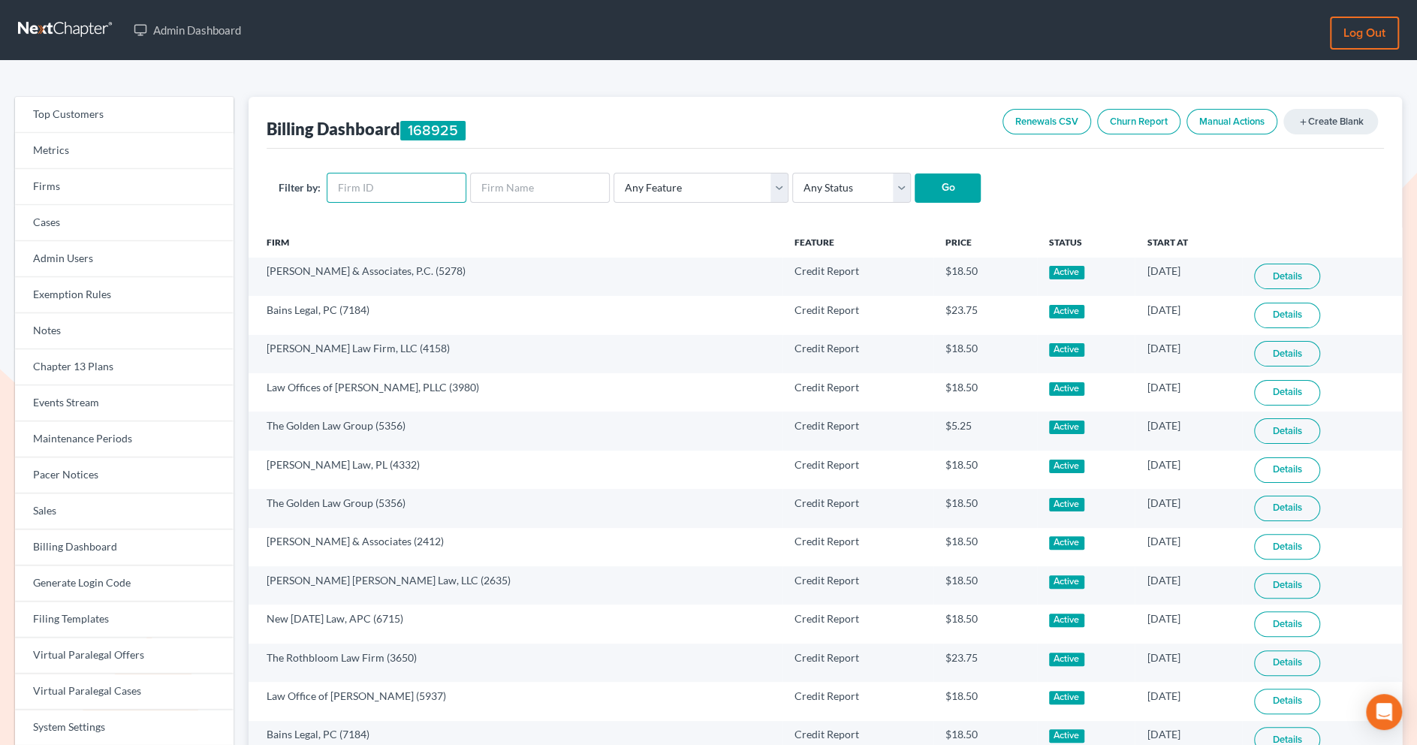
click at [402, 185] on input "text" at bounding box center [397, 188] width 140 height 30
click at [1208, 125] on link "Manual Actions" at bounding box center [1231, 122] width 91 height 26
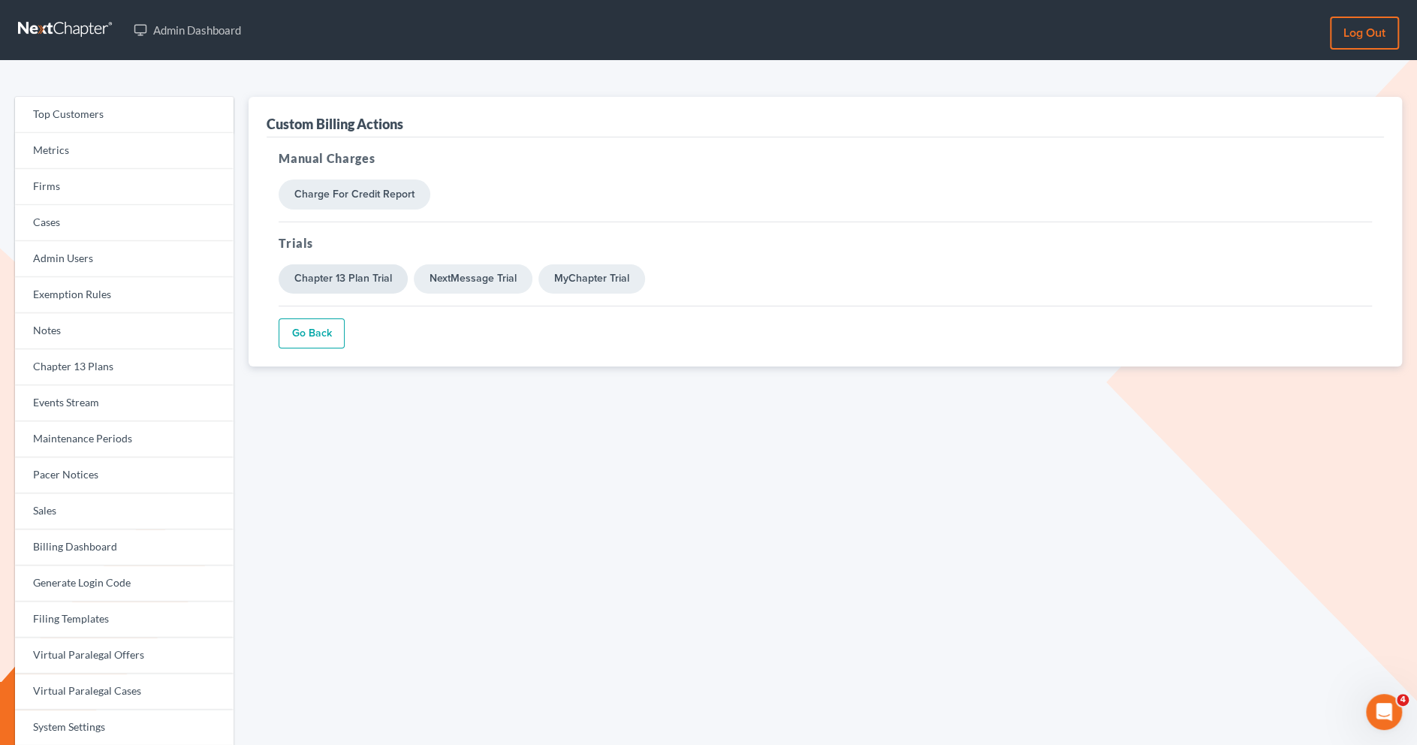
click at [335, 283] on link "Chapter 13 Plan Trial" at bounding box center [343, 279] width 129 height 30
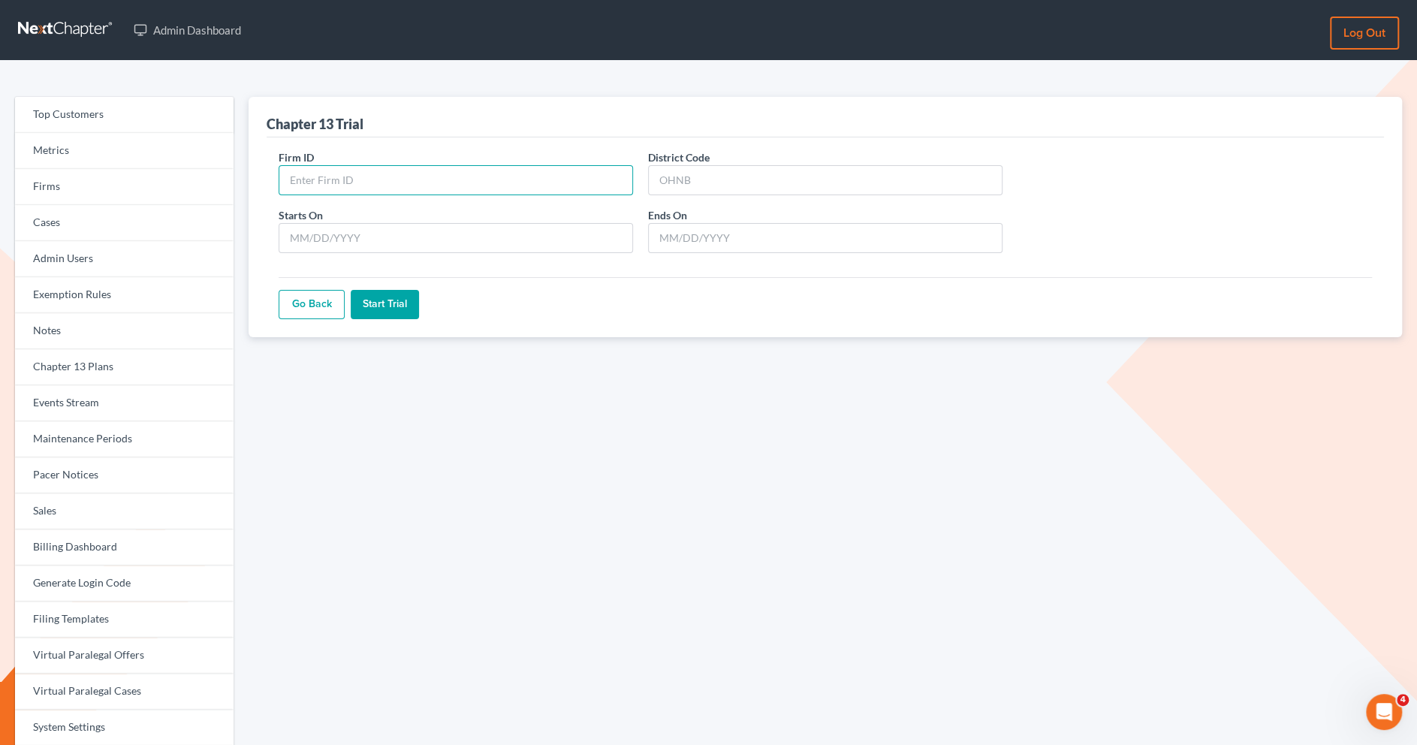
click at [346, 176] on input "Firm ID" at bounding box center [456, 180] width 354 height 30
paste input "10526"
type input "10526"
click at [698, 176] on input "District Code" at bounding box center [825, 180] width 354 height 30
type input "CACB"
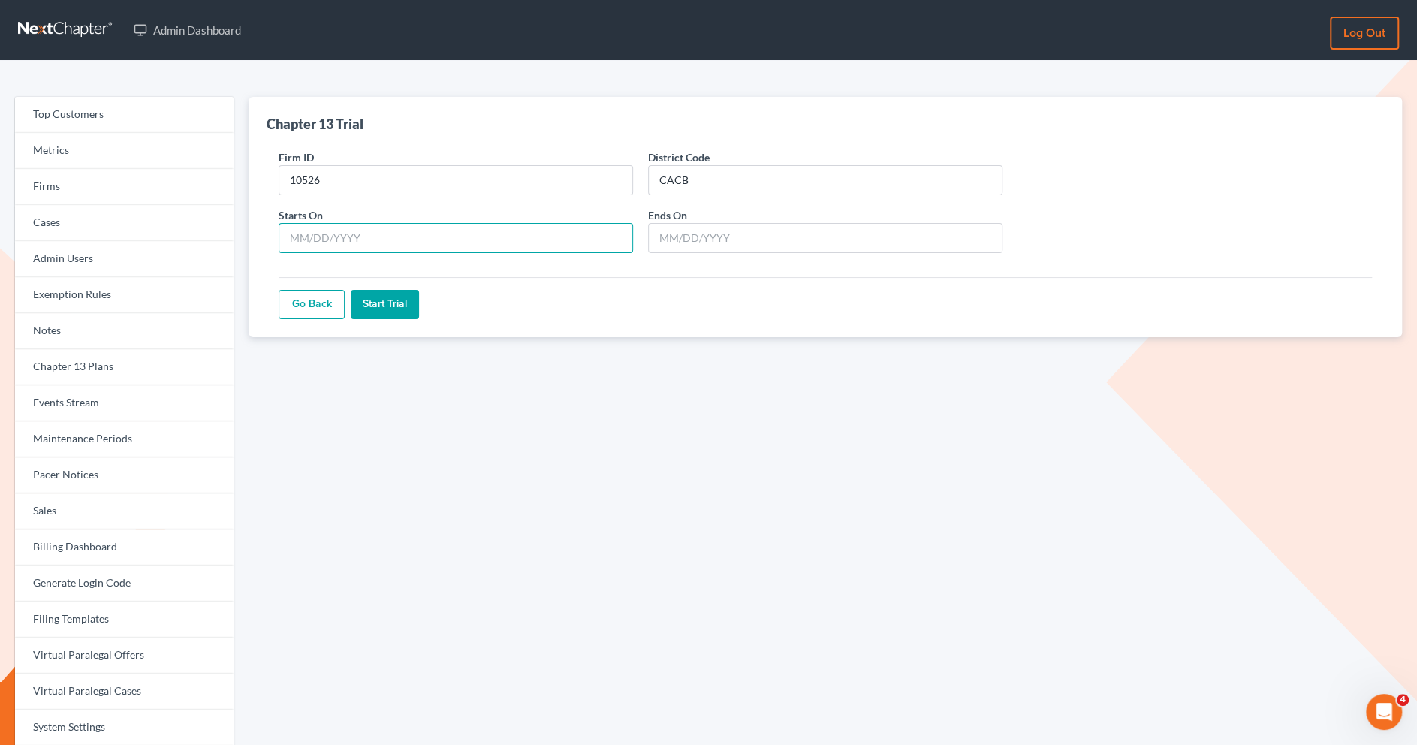
click at [360, 244] on input "Starts On" at bounding box center [456, 238] width 354 height 30
type input "10/08/2025"
click at [692, 236] on input "Ends On" at bounding box center [825, 238] width 354 height 30
type input "10/"
click at [315, 242] on input "10/08/2025" at bounding box center [456, 238] width 354 height 30
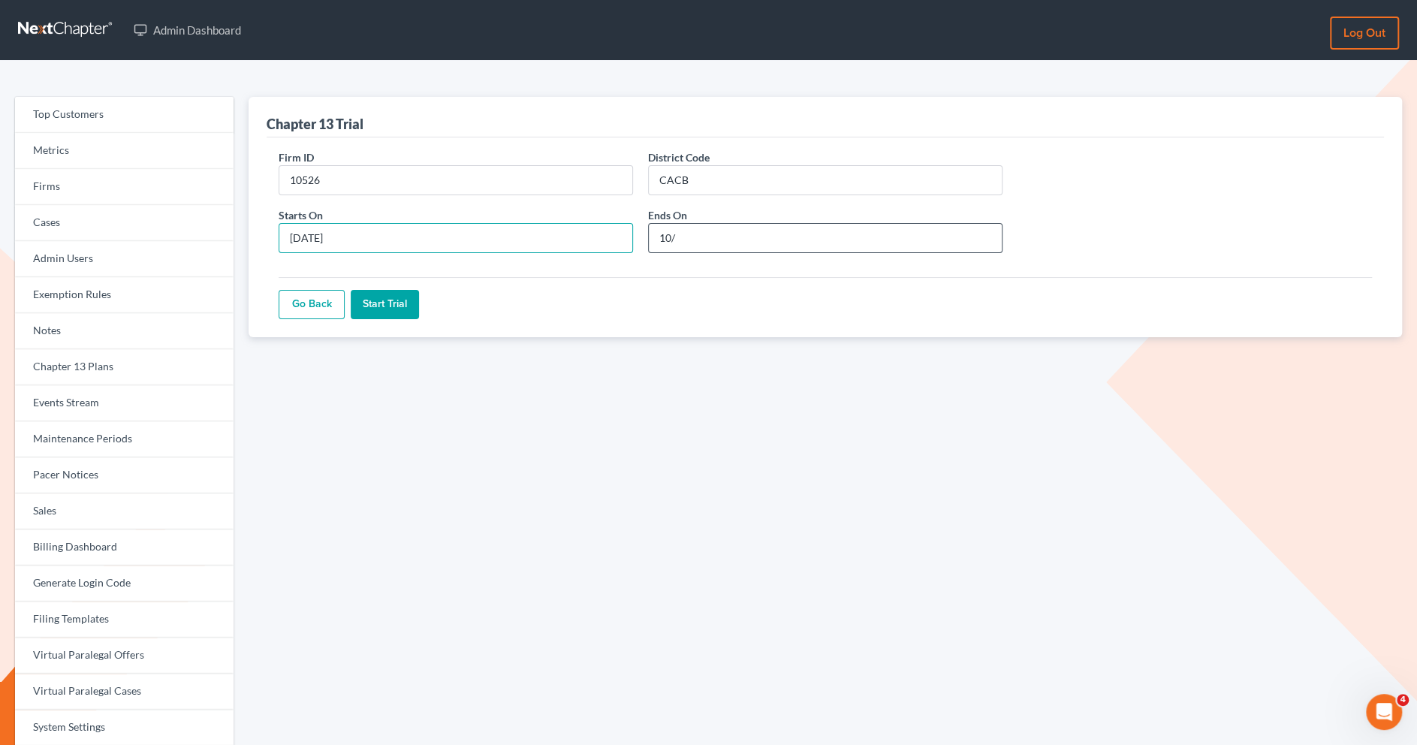
type input "10/15/2025"
click at [686, 240] on input "10/" at bounding box center [825, 238] width 354 height 30
type input "10/22/2025"
click at [391, 303] on input "Start Trial" at bounding box center [385, 305] width 68 height 30
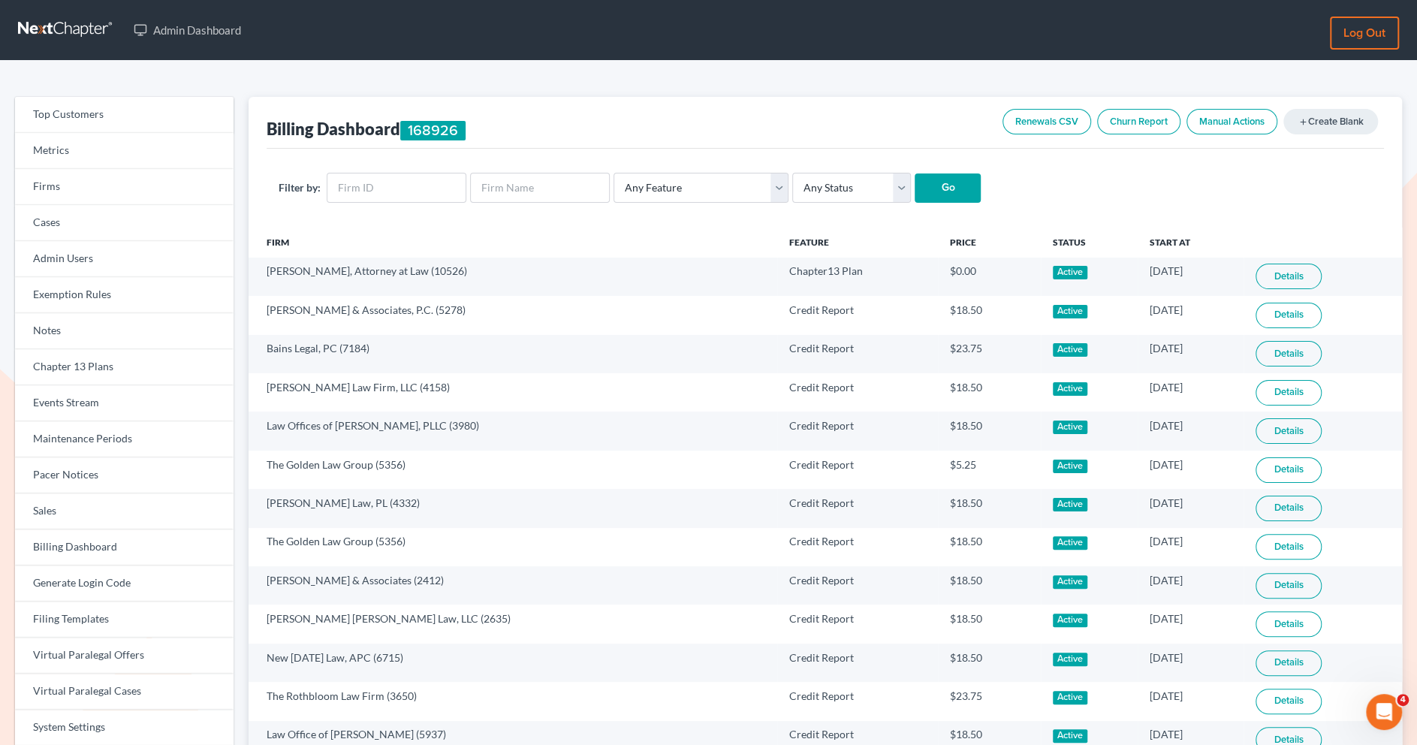
click at [1222, 120] on link "Manual Actions" at bounding box center [1231, 122] width 91 height 26
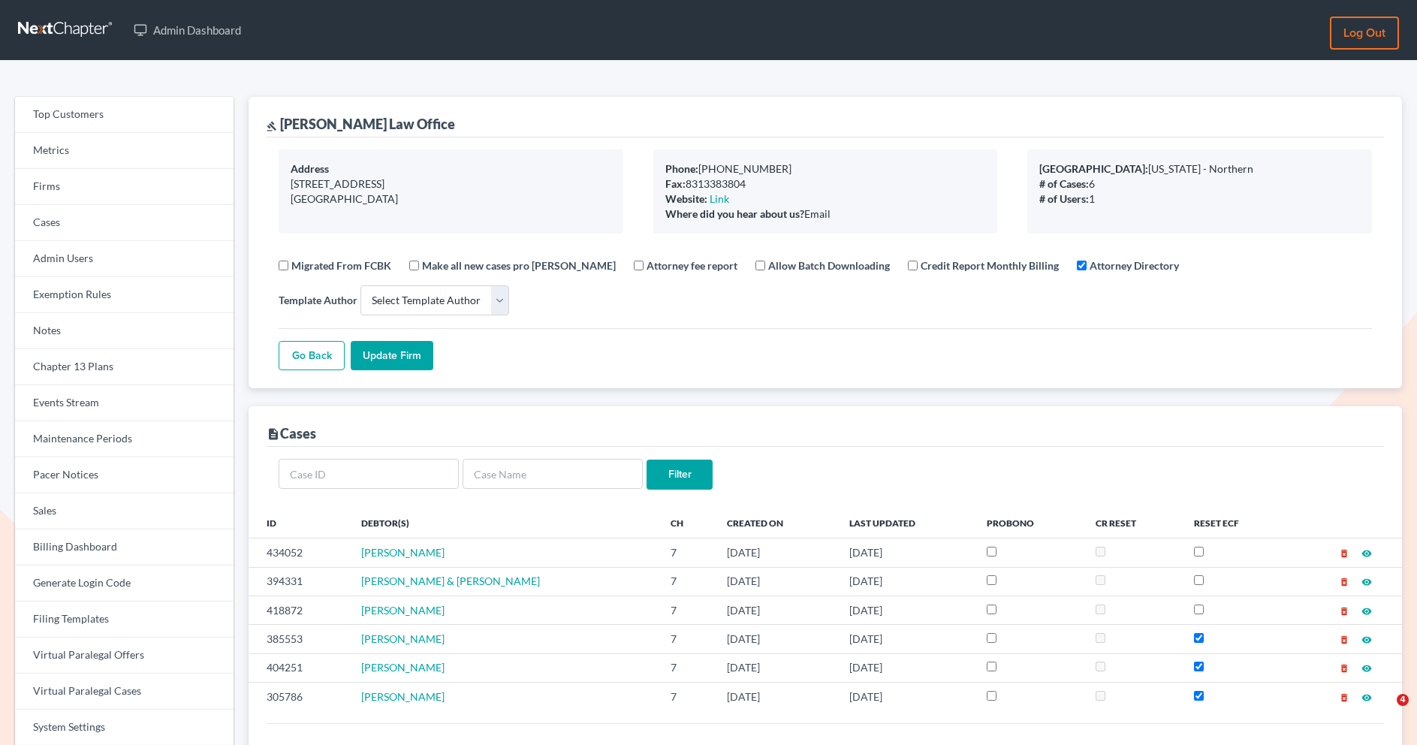
select select
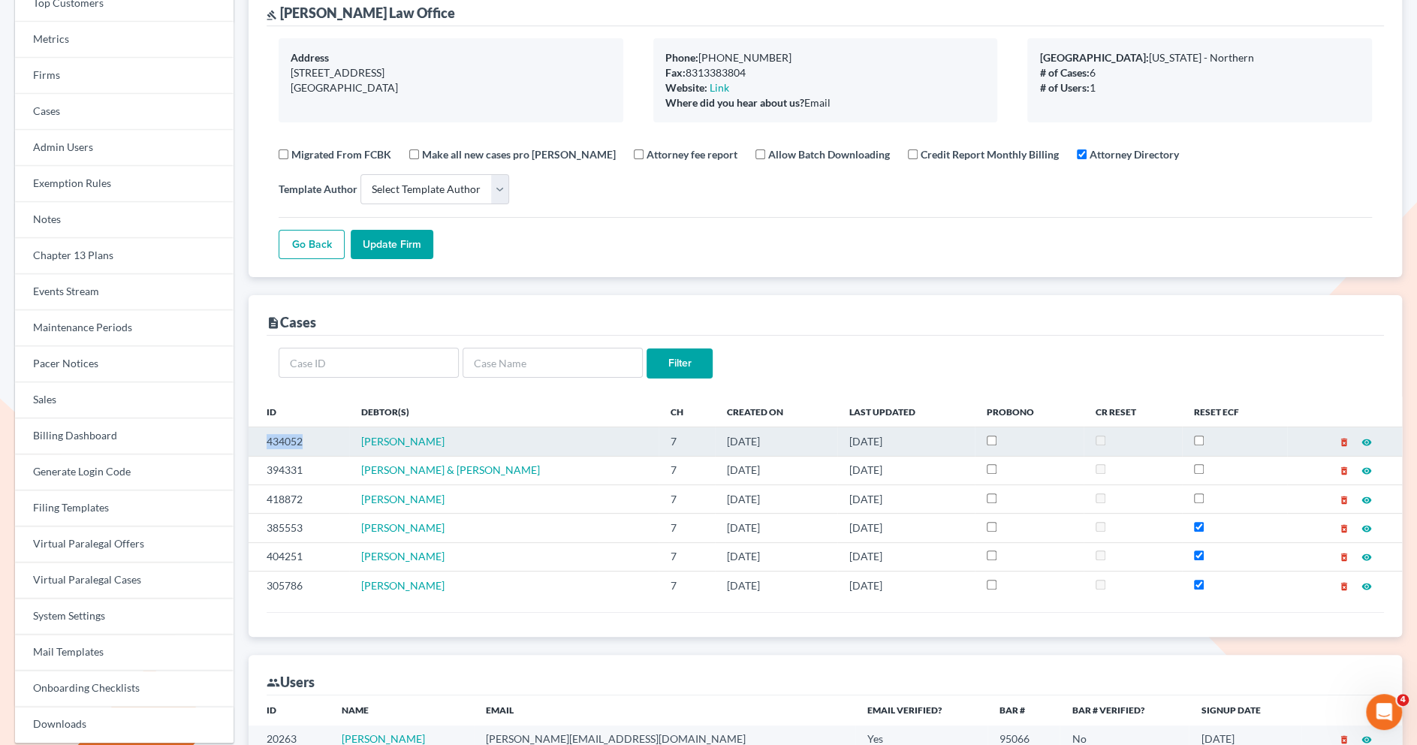
drag, startPoint x: 308, startPoint y: 438, endPoint x: 261, endPoint y: 438, distance: 46.6
click at [261, 438] on td "434052" at bounding box center [299, 441] width 101 height 29
copy td "434052"
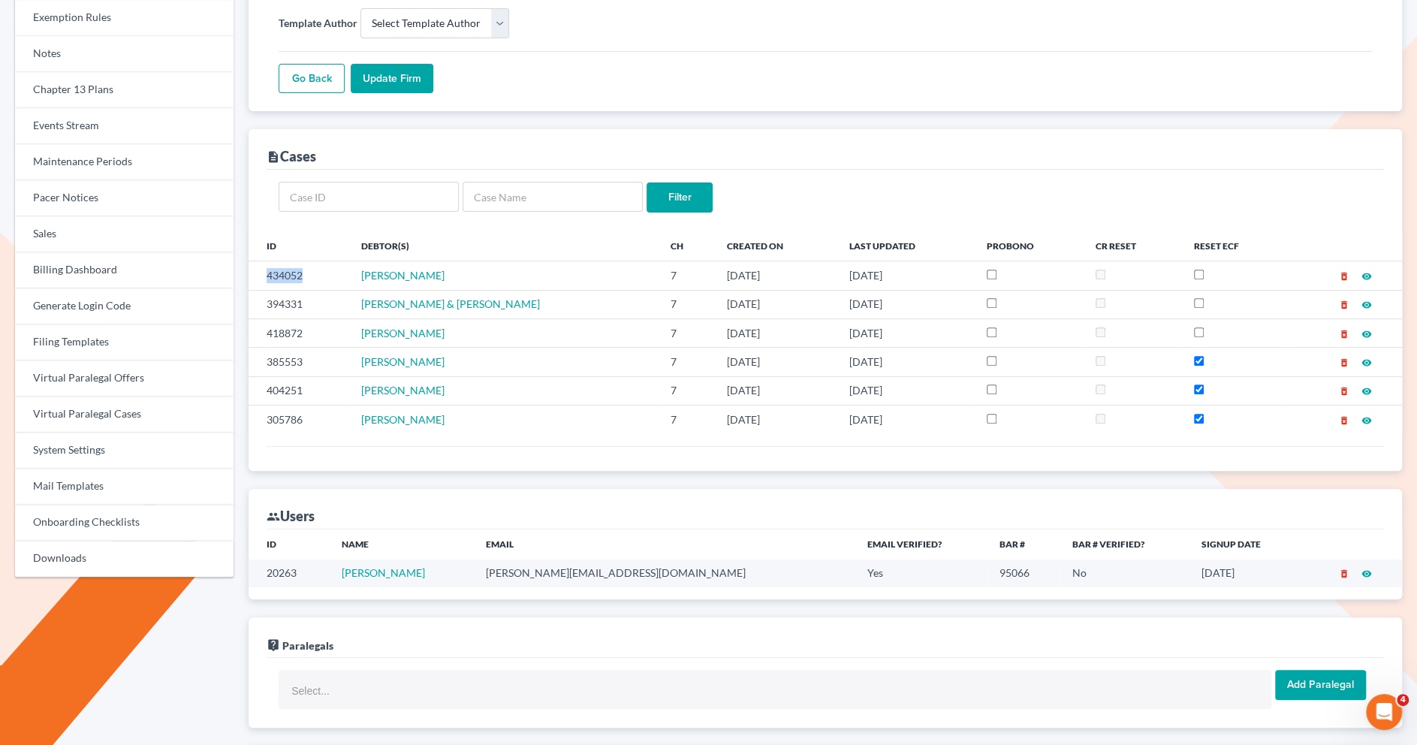
scroll to position [404, 0]
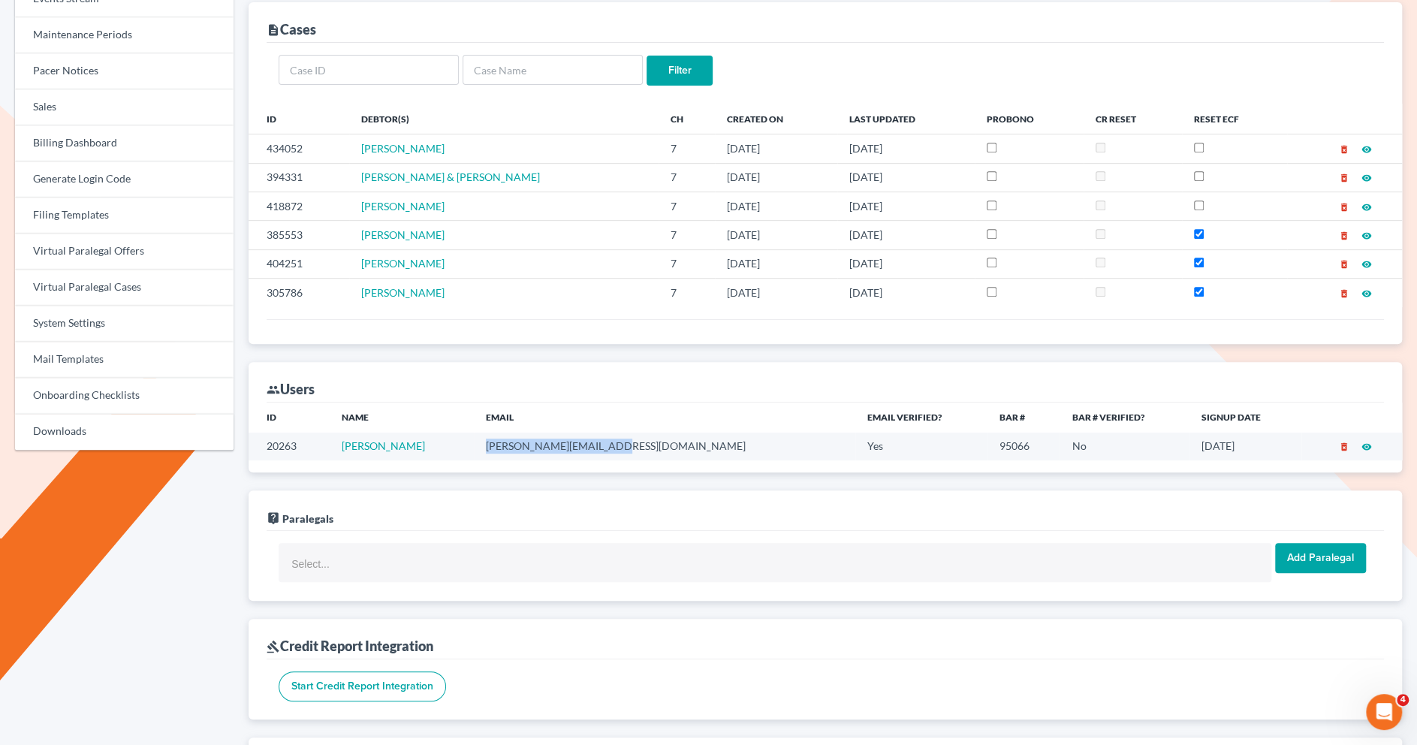
drag, startPoint x: 659, startPoint y: 438, endPoint x: 505, endPoint y: 435, distance: 154.7
click at [505, 435] on td "[PERSON_NAME][EMAIL_ADDRESS][DOMAIN_NAME]" at bounding box center [664, 447] width 381 height 28
copy td "[PERSON_NAME][EMAIL_ADDRESS][DOMAIN_NAME]"
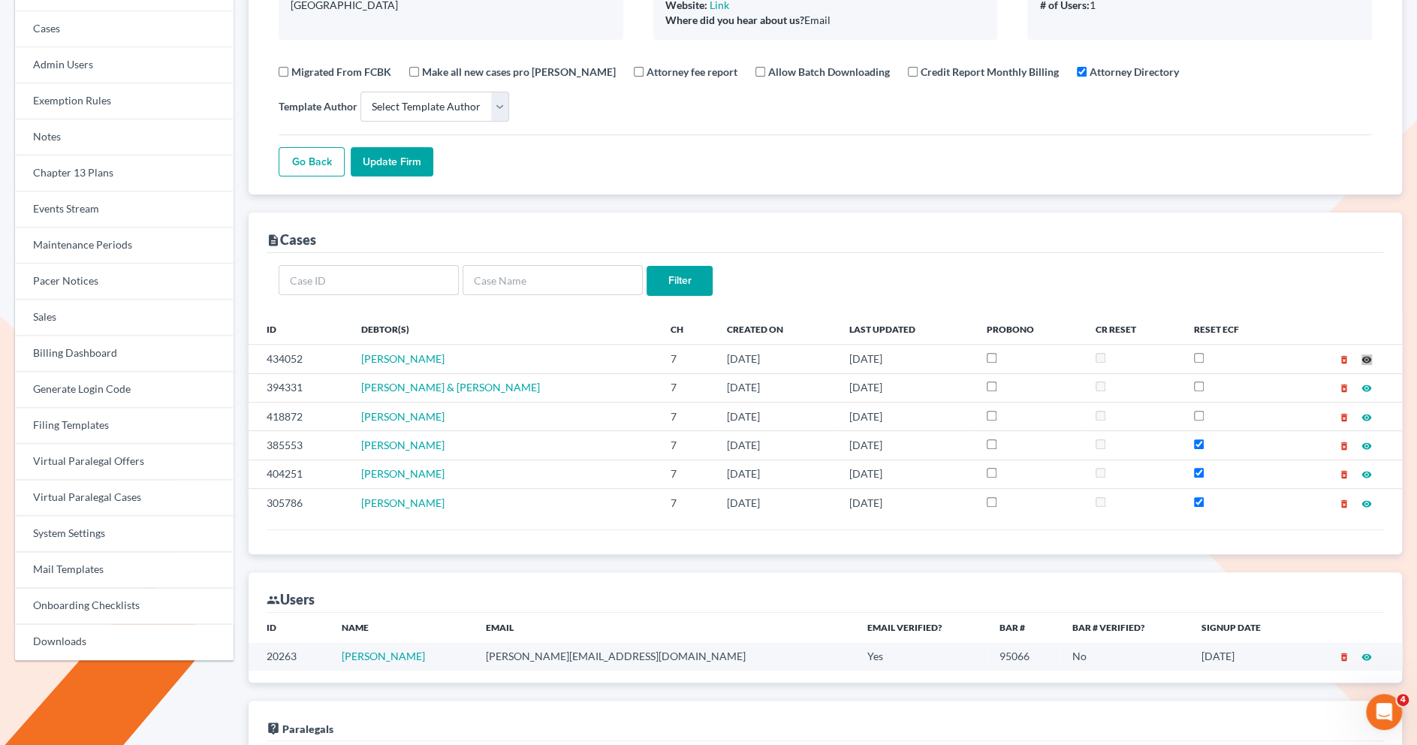
scroll to position [192, 0]
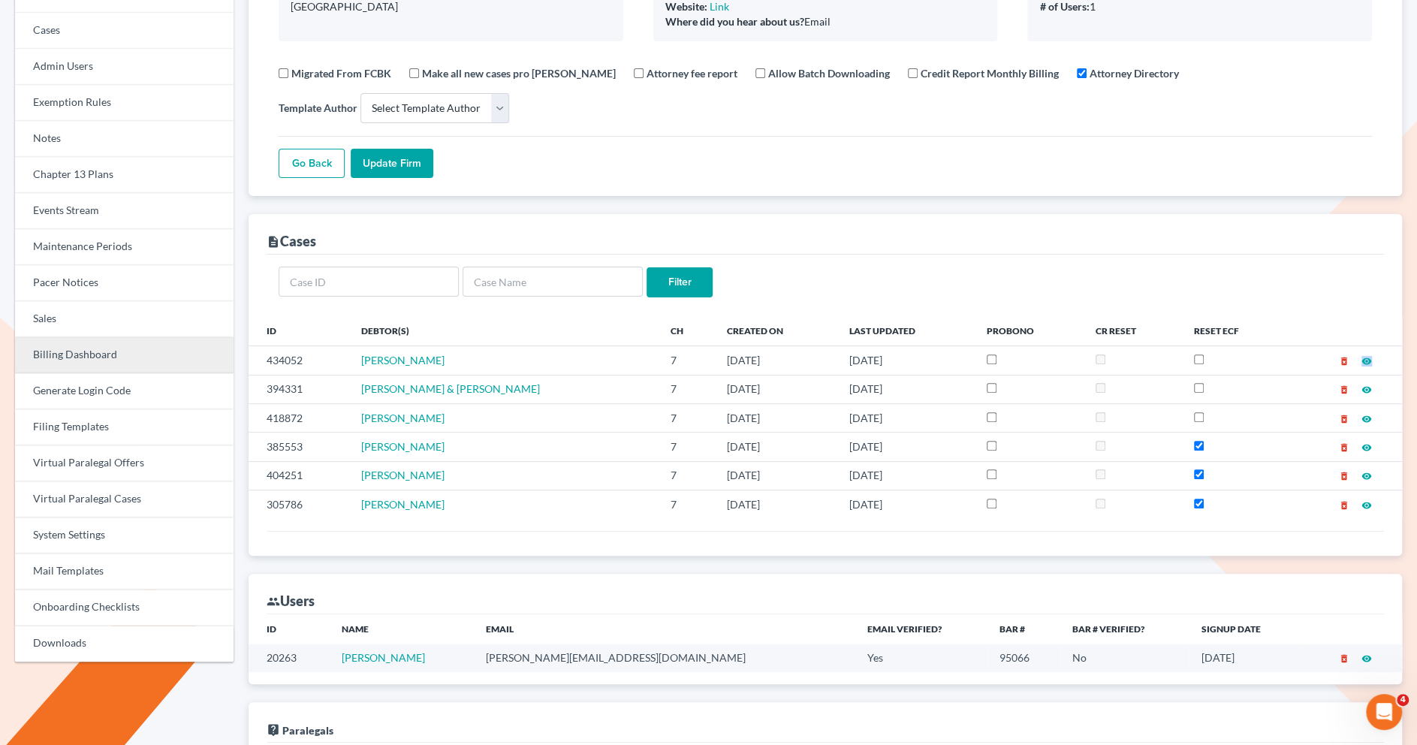
click at [105, 360] on link "Billing Dashboard" at bounding box center [124, 355] width 219 height 36
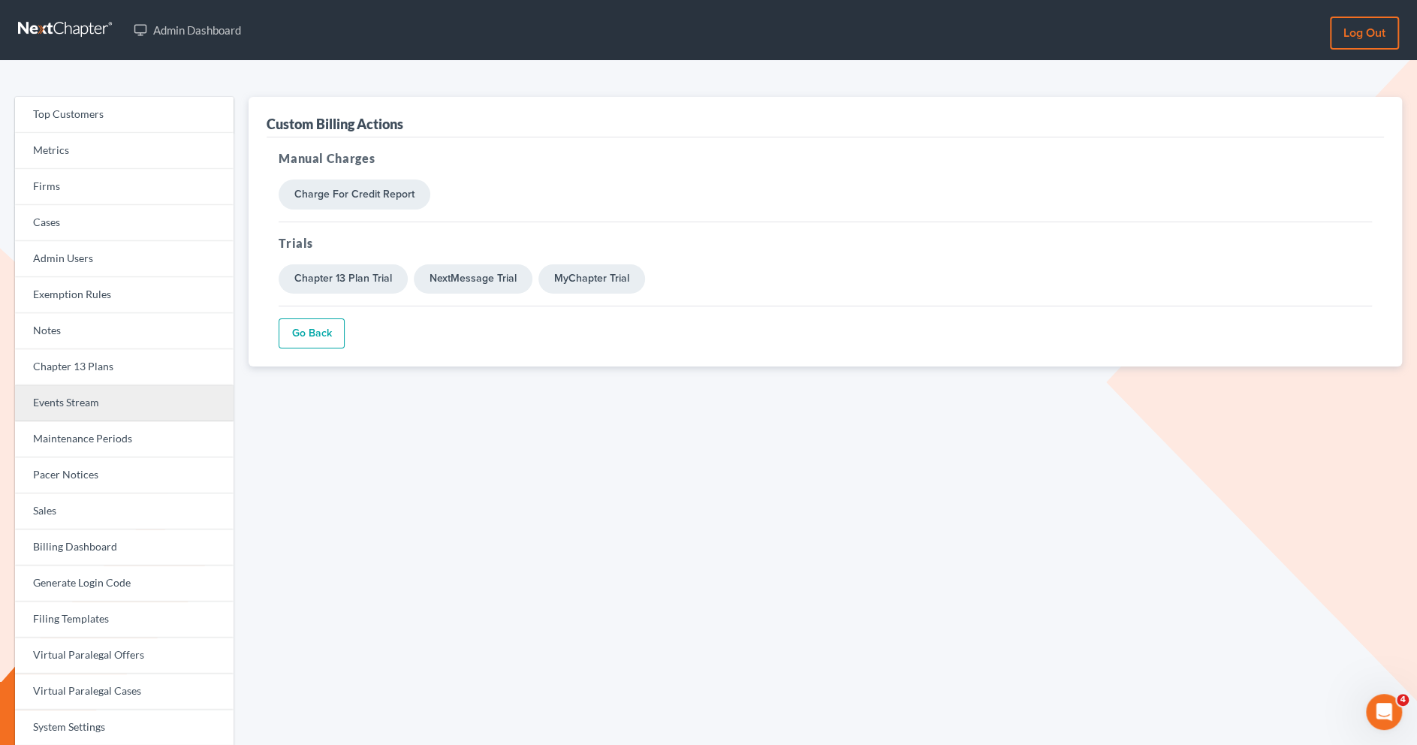
click at [102, 419] on link "Events Stream" at bounding box center [124, 403] width 219 height 36
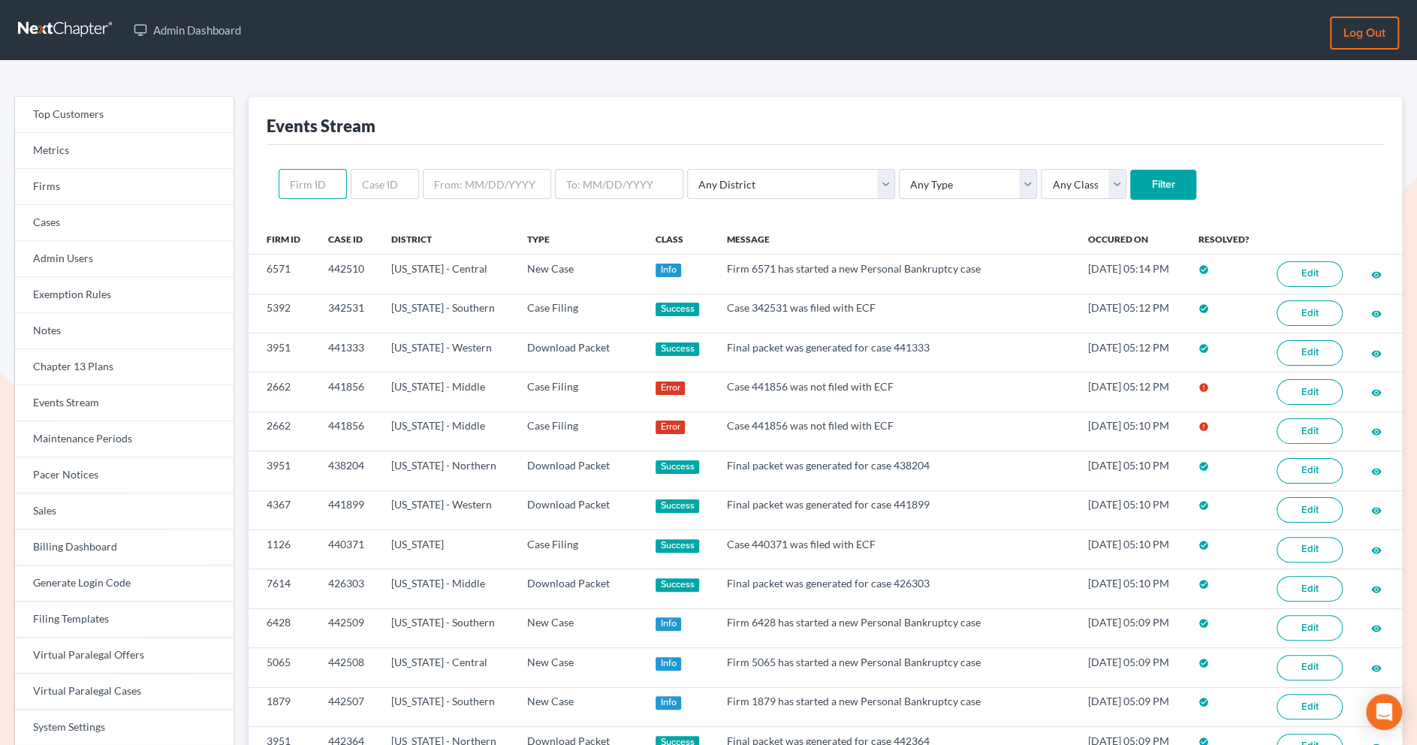
click at [318, 192] on input "text" at bounding box center [313, 184] width 68 height 30
click at [393, 182] on input "text" at bounding box center [385, 184] width 68 height 30
paste input "434052"
type input "434052"
click at [1130, 177] on input "Filter" at bounding box center [1163, 185] width 66 height 30
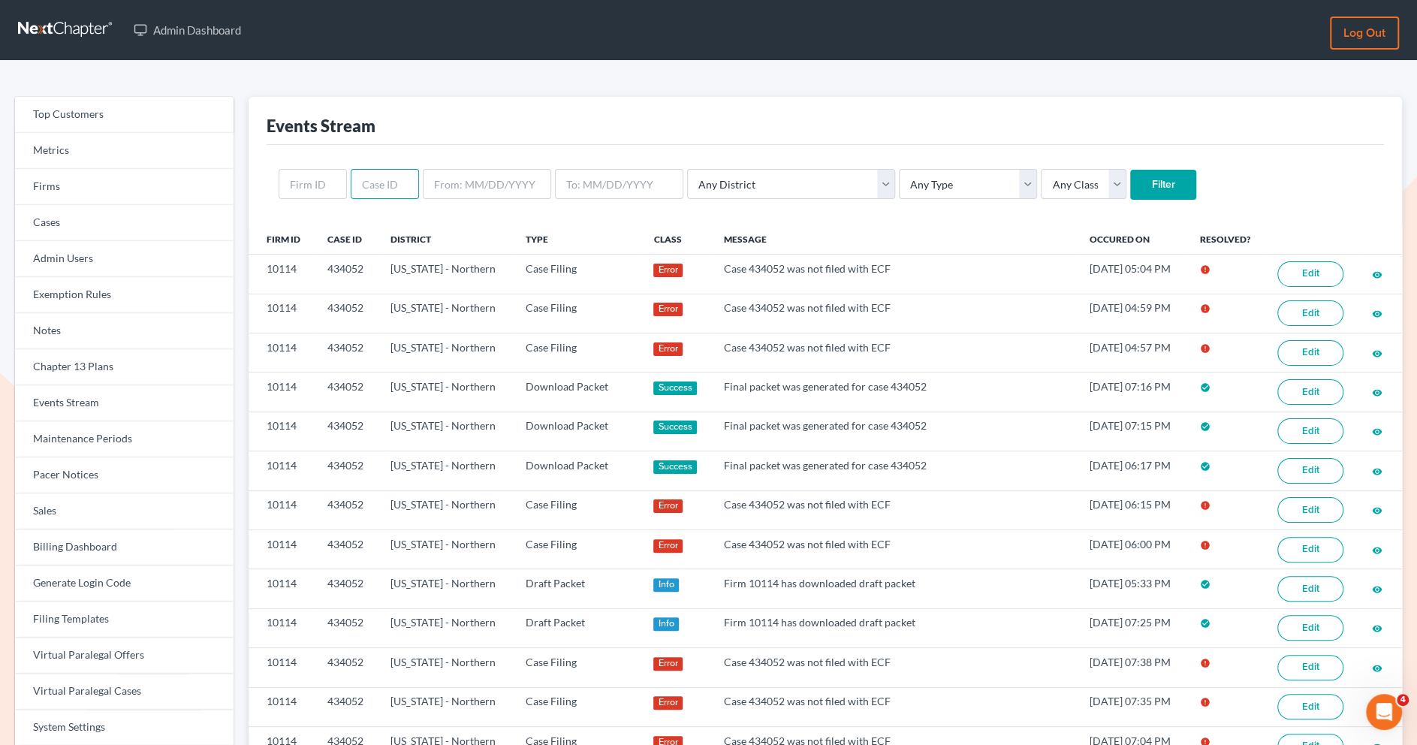
click at [376, 182] on input "text" at bounding box center [385, 184] width 68 height 30
paste input "434052"
type input "434052"
click at [1130, 186] on input "Filter" at bounding box center [1163, 185] width 66 height 30
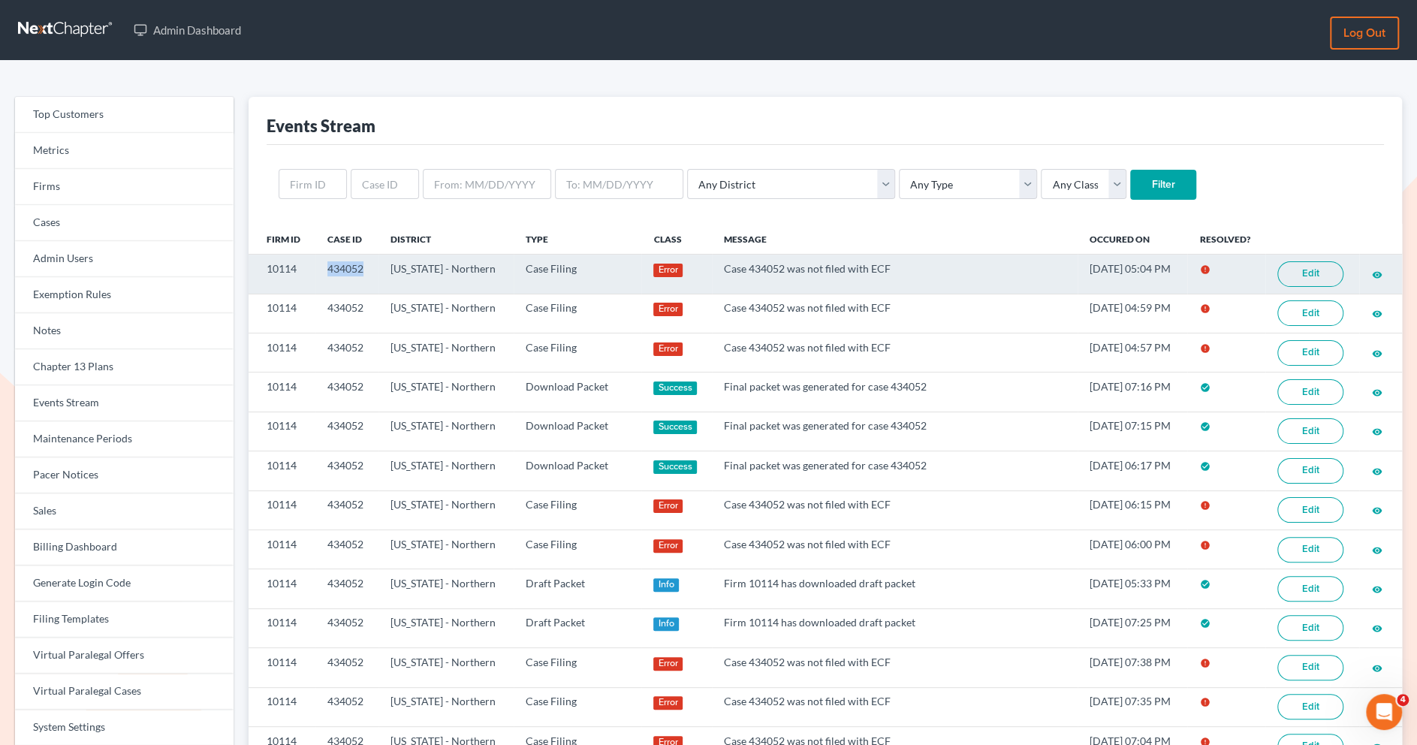
drag, startPoint x: 366, startPoint y: 272, endPoint x: 327, endPoint y: 271, distance: 39.1
click at [327, 271] on td "434052" at bounding box center [346, 274] width 63 height 39
copy td "434052"
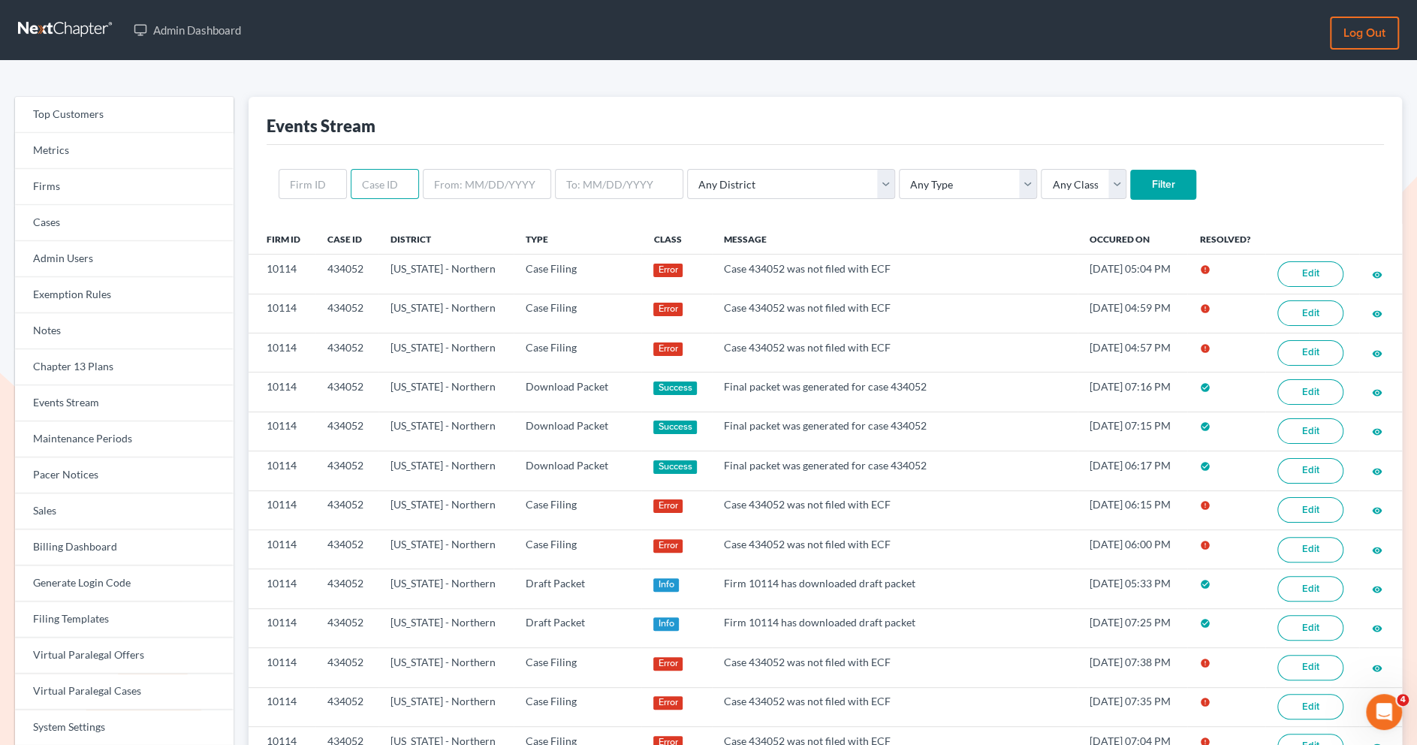
click at [381, 182] on input "text" at bounding box center [385, 184] width 68 height 30
paste input "434052"
type input "434052"
click at [1130, 186] on input "Filter" at bounding box center [1163, 185] width 66 height 30
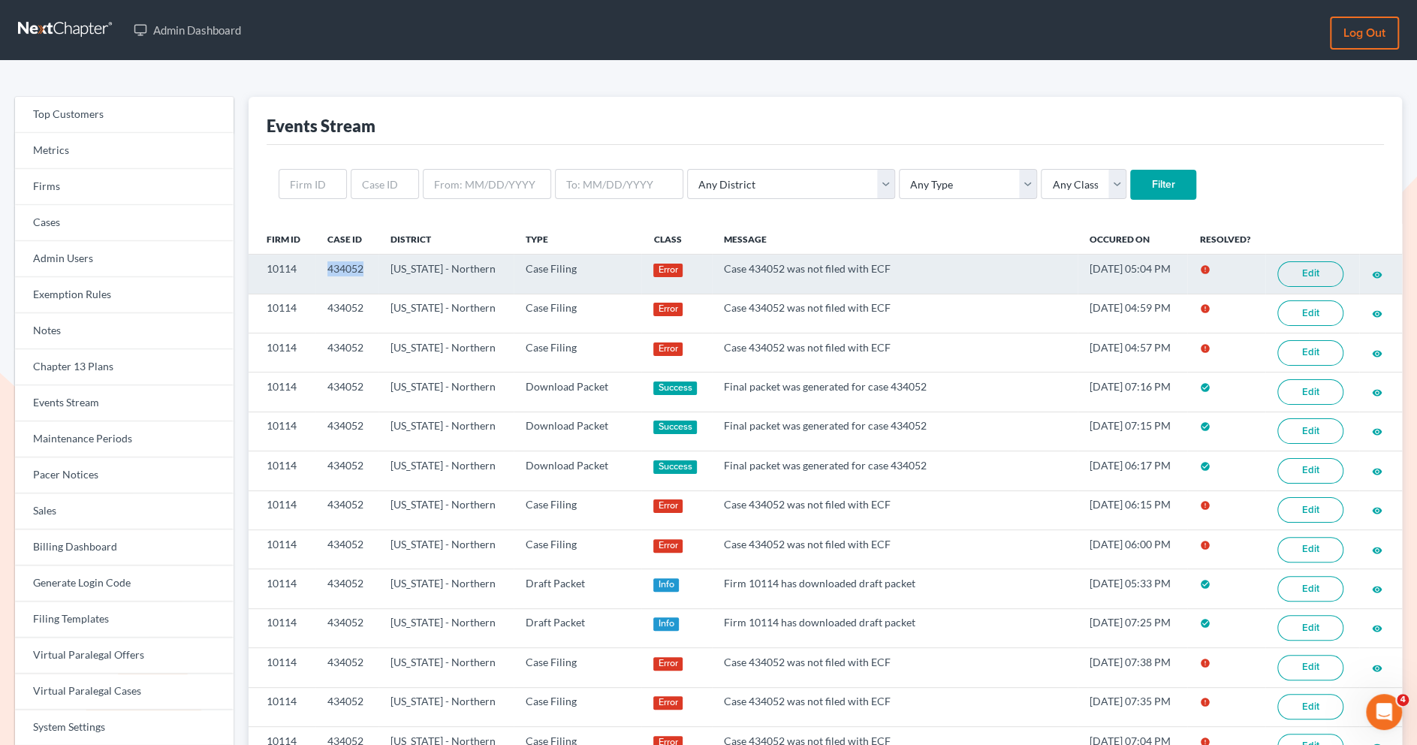
drag, startPoint x: 366, startPoint y: 266, endPoint x: 313, endPoint y: 263, distance: 52.7
click at [313, 265] on tr "10114 434052 California - Northern Case Filing Error Case 434052 was not filed …" at bounding box center [825, 274] width 1153 height 39
copy tr "434052"
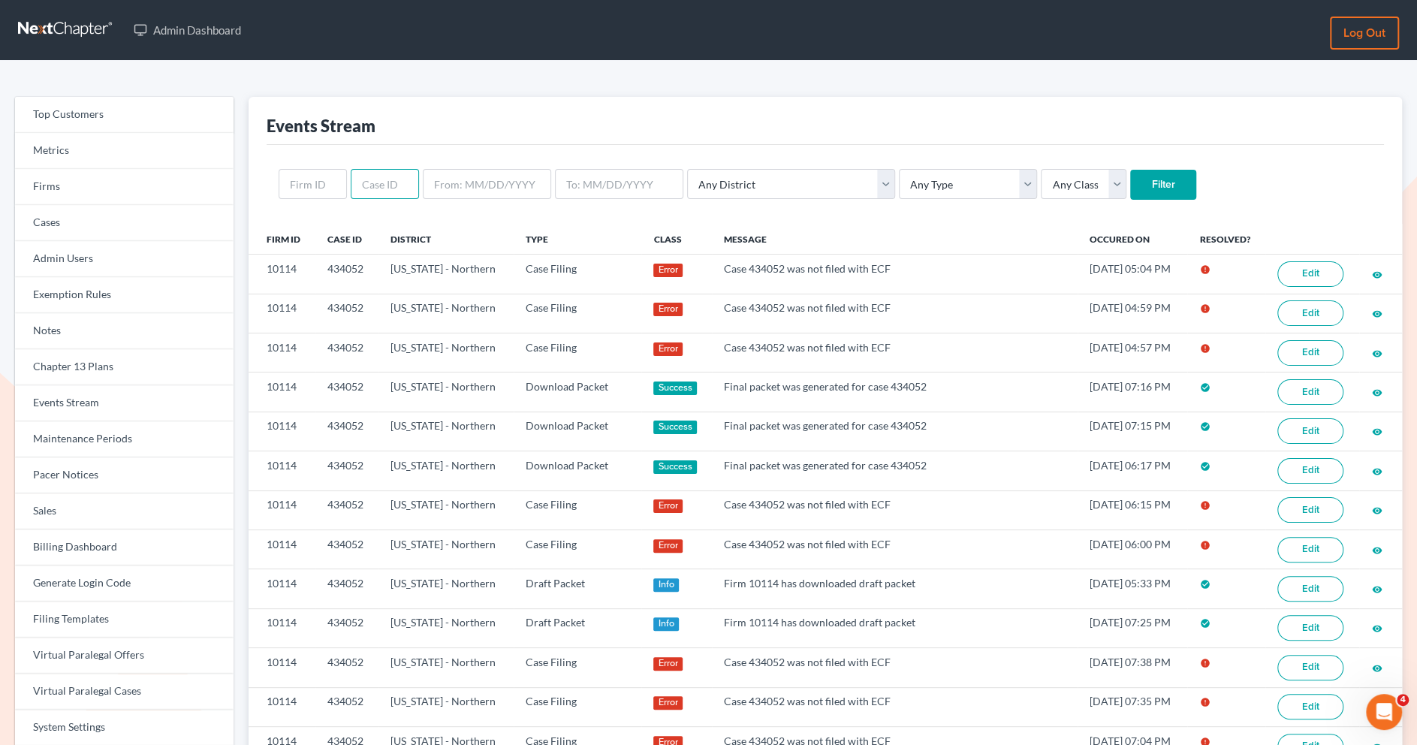
click at [384, 178] on input "text" at bounding box center [385, 184] width 68 height 30
paste input "434052"
drag, startPoint x: 364, startPoint y: 185, endPoint x: 345, endPoint y: 185, distance: 18.8
click at [345, 185] on form "434052 Any District Alabama - Middle Alabama - Northern Alabama - Southern Alas…" at bounding box center [825, 184] width 1093 height 31
type input "434052"
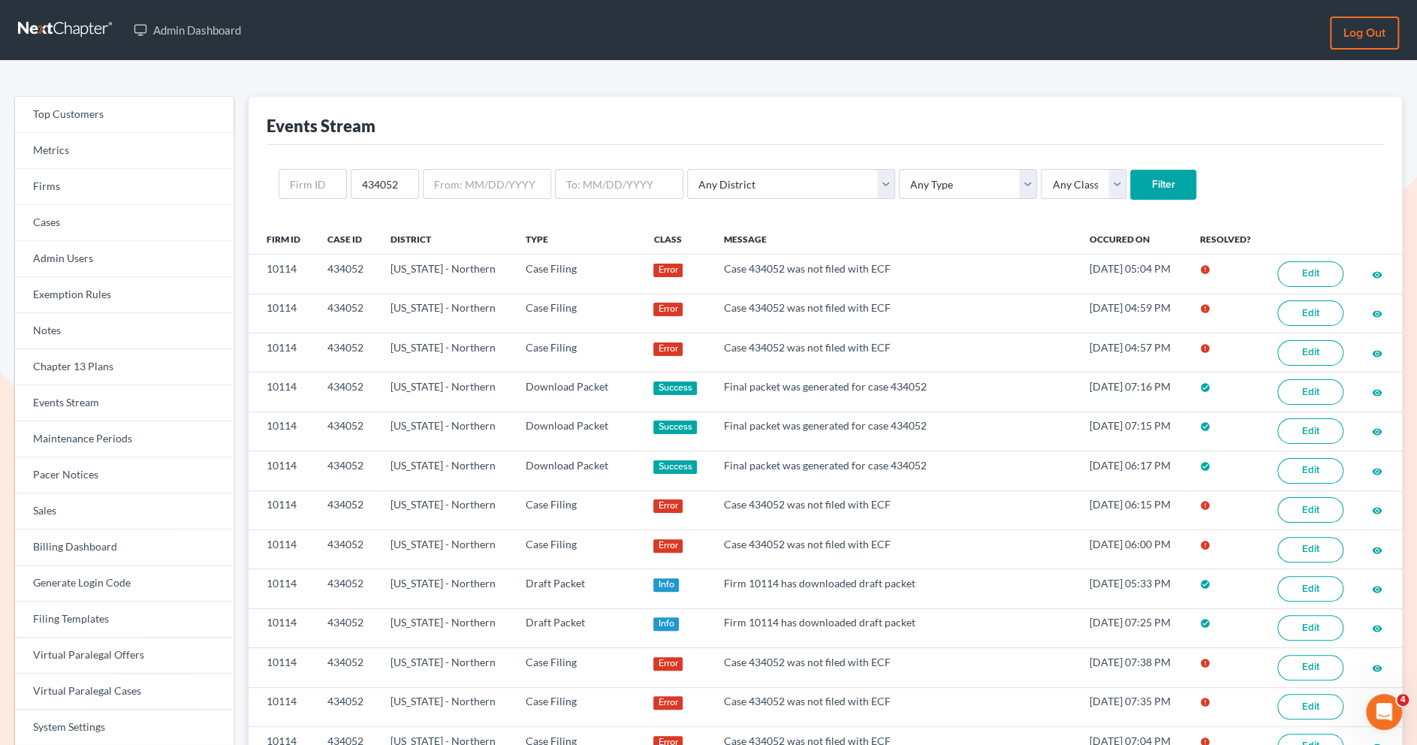
click at [1130, 179] on input "Filter" at bounding box center [1163, 185] width 66 height 30
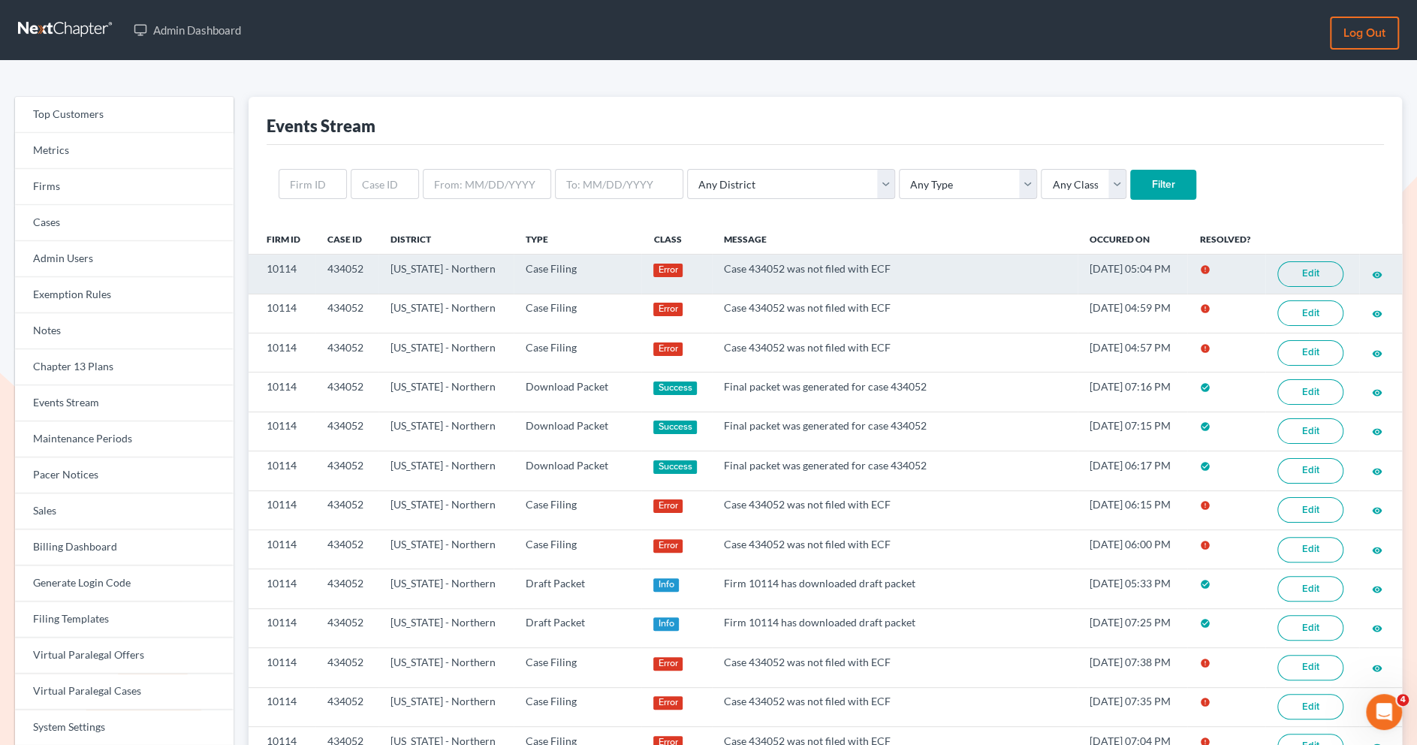
click at [1307, 270] on link "Edit" at bounding box center [1310, 274] width 66 height 26
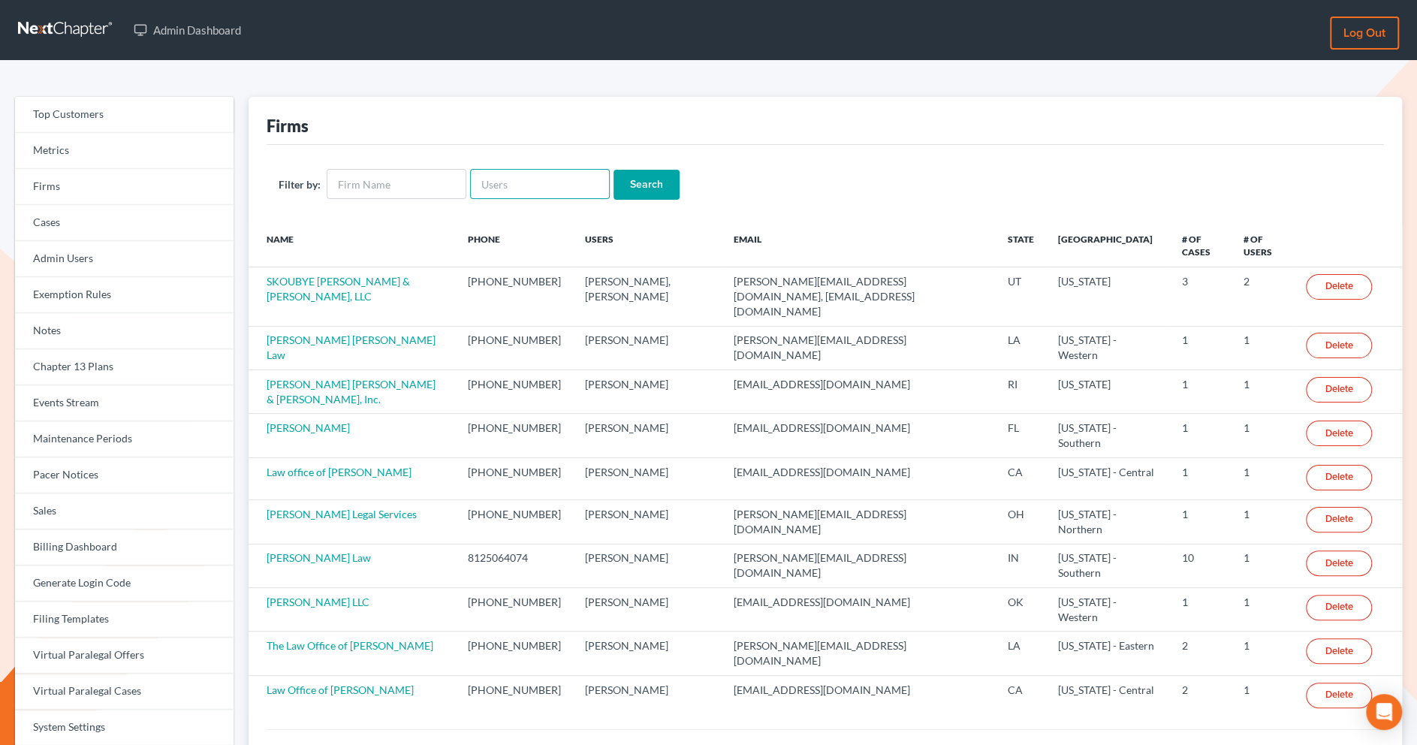
click at [544, 191] on input "text" at bounding box center [540, 184] width 140 height 30
paste input "[EMAIL_ADDRESS][DOMAIN_NAME]"
type input "[EMAIL_ADDRESS][DOMAIN_NAME]"
click at [635, 193] on input "Search" at bounding box center [647, 185] width 66 height 30
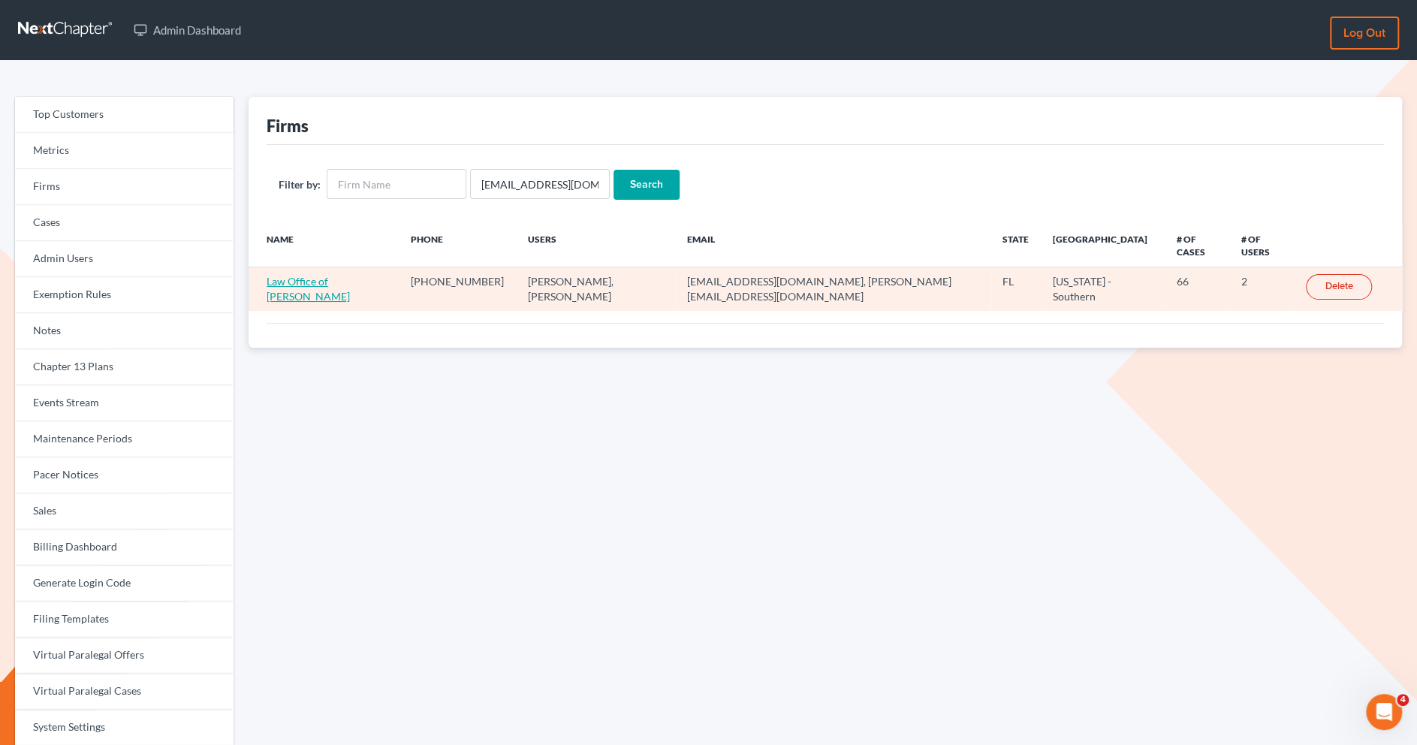
click at [350, 275] on link "Law Office of [PERSON_NAME]" at bounding box center [308, 289] width 83 height 28
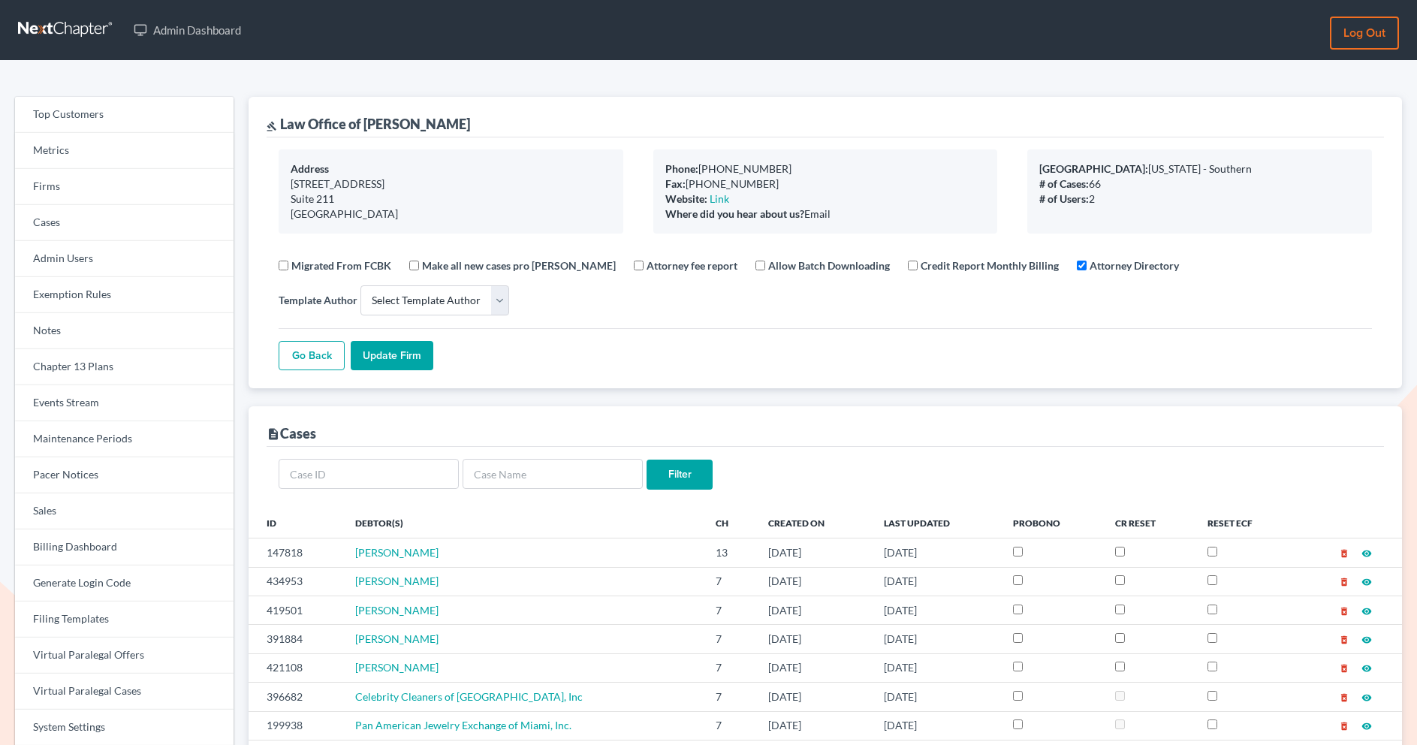
select select
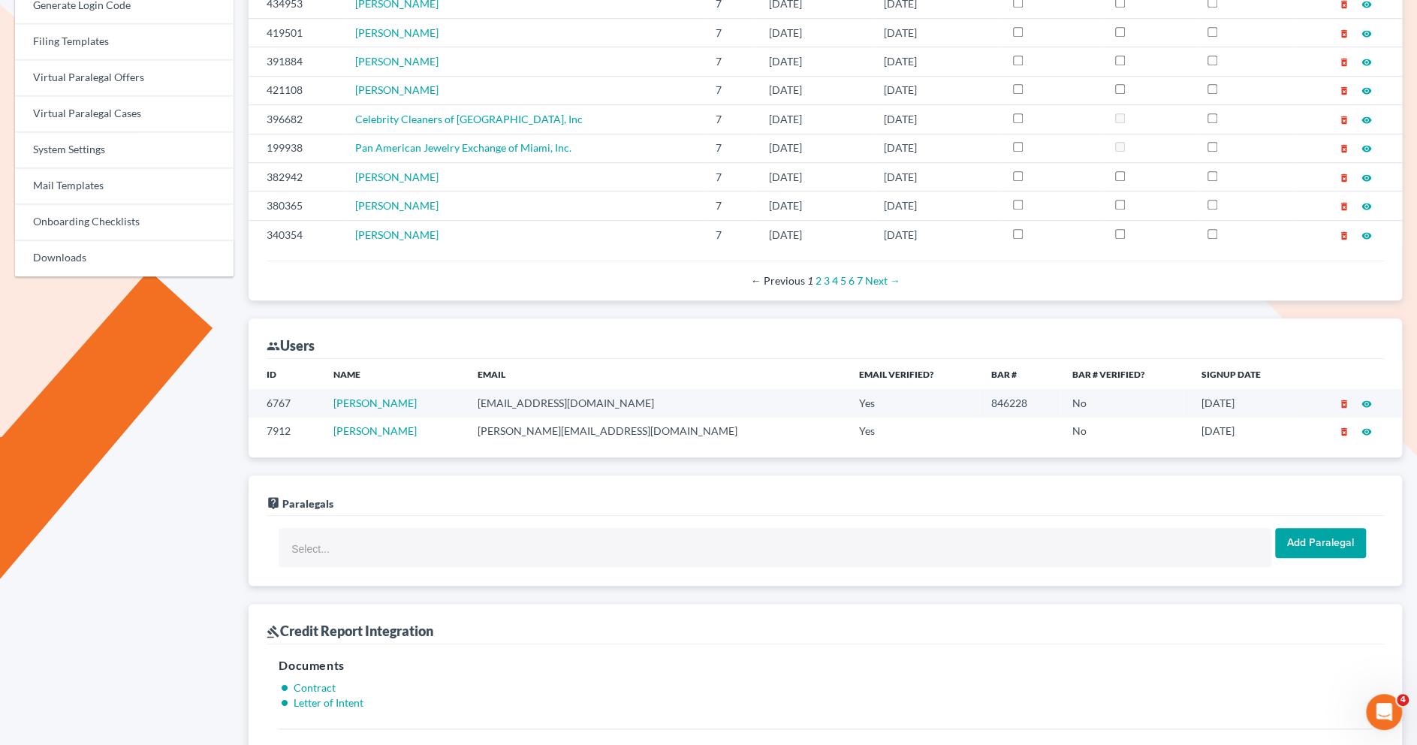
scroll to position [511, 0]
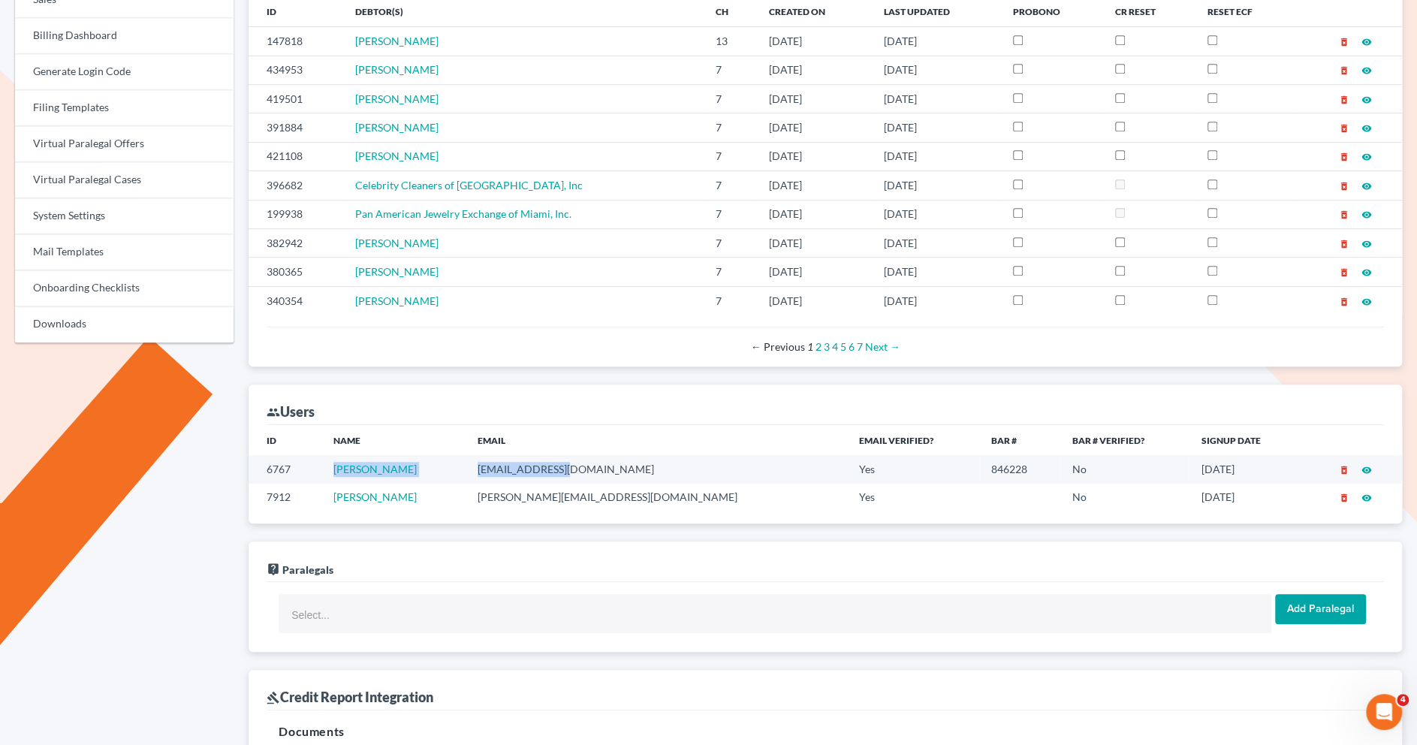
drag, startPoint x: 613, startPoint y: 457, endPoint x: 496, endPoint y: 454, distance: 116.4
click at [496, 455] on tr "6767 Harry Ross hross@hjrlaw.com Yes 846228 No 09/25/2019 delete_forever visibi…" at bounding box center [825, 469] width 1153 height 28
click at [520, 470] on td "hross@hjrlaw.com" at bounding box center [656, 469] width 381 height 28
drag, startPoint x: 618, startPoint y: 468, endPoint x: 501, endPoint y: 462, distance: 117.3
click at [500, 462] on td "hross@hjrlaw.com" at bounding box center [656, 469] width 381 height 28
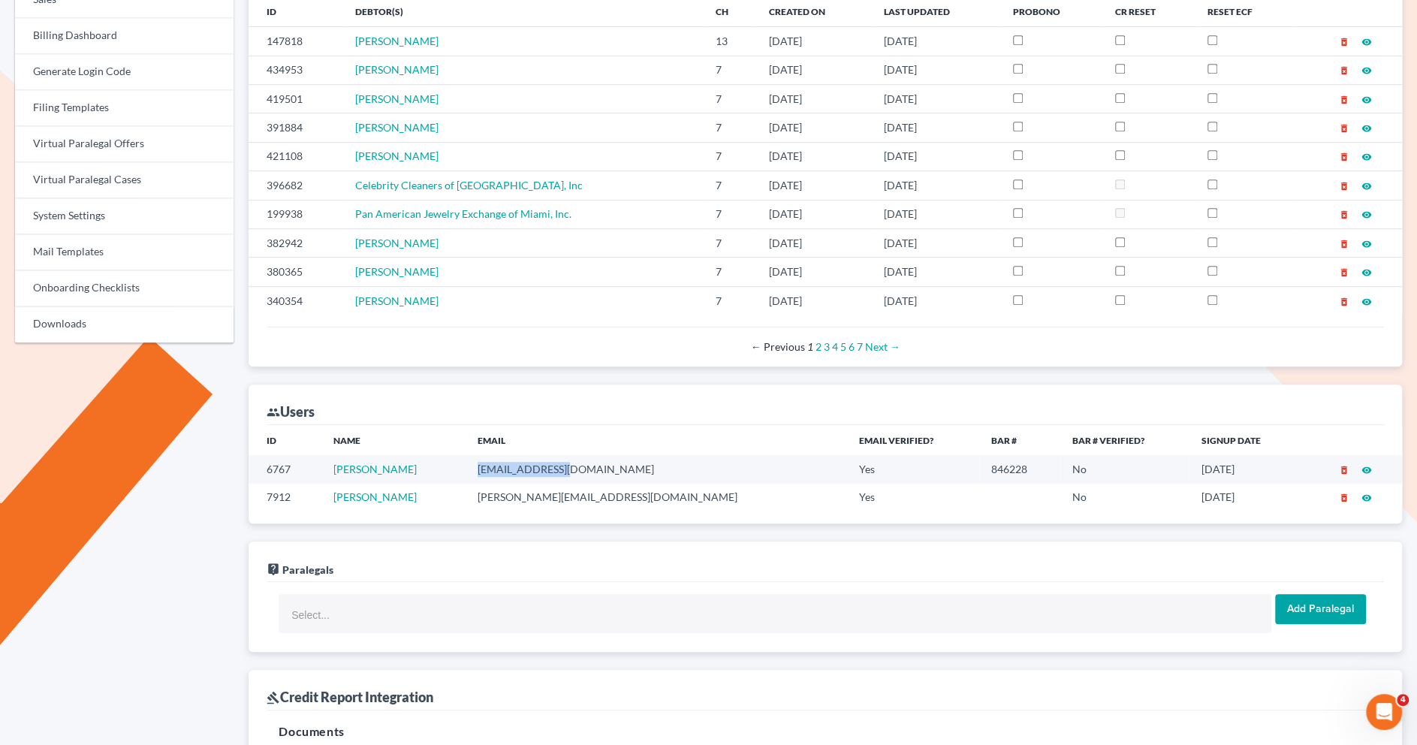
copy td "hross@hjrlaw.com"
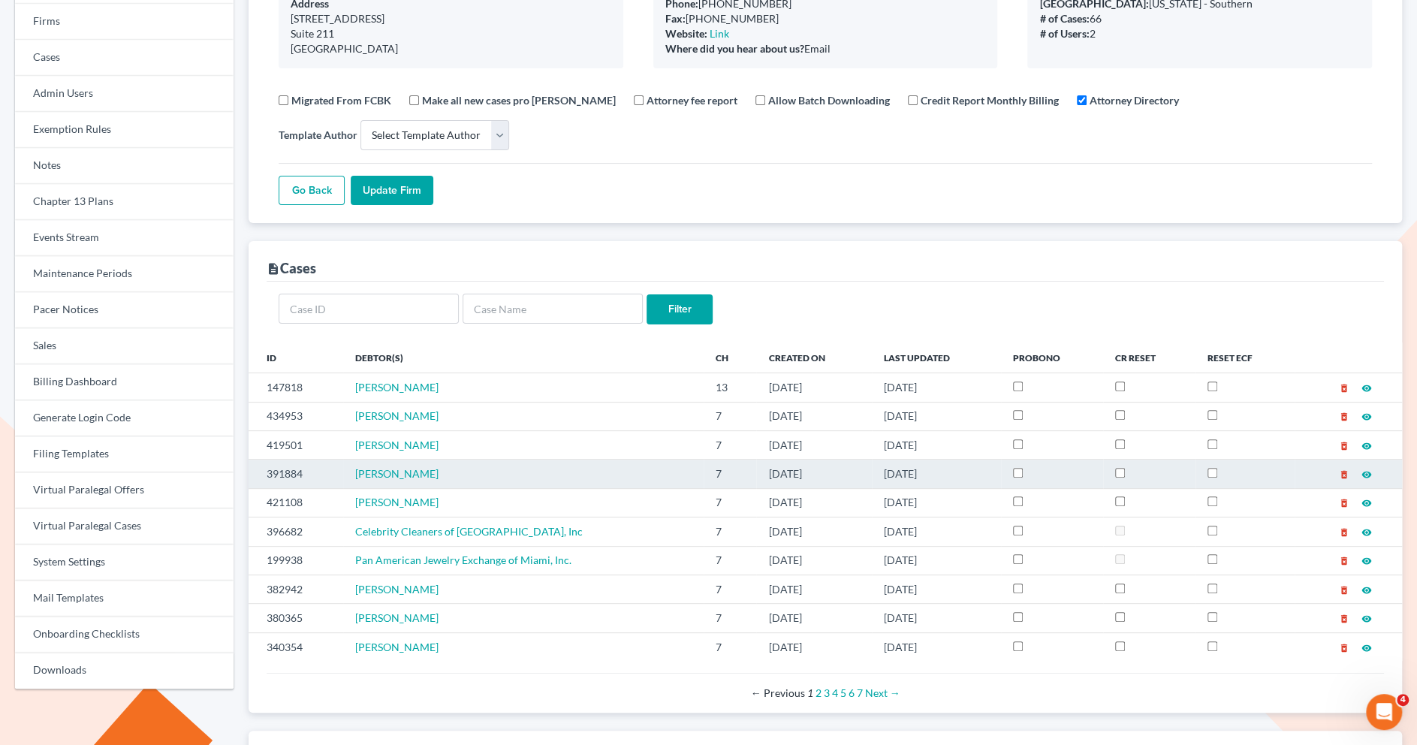
scroll to position [0, 0]
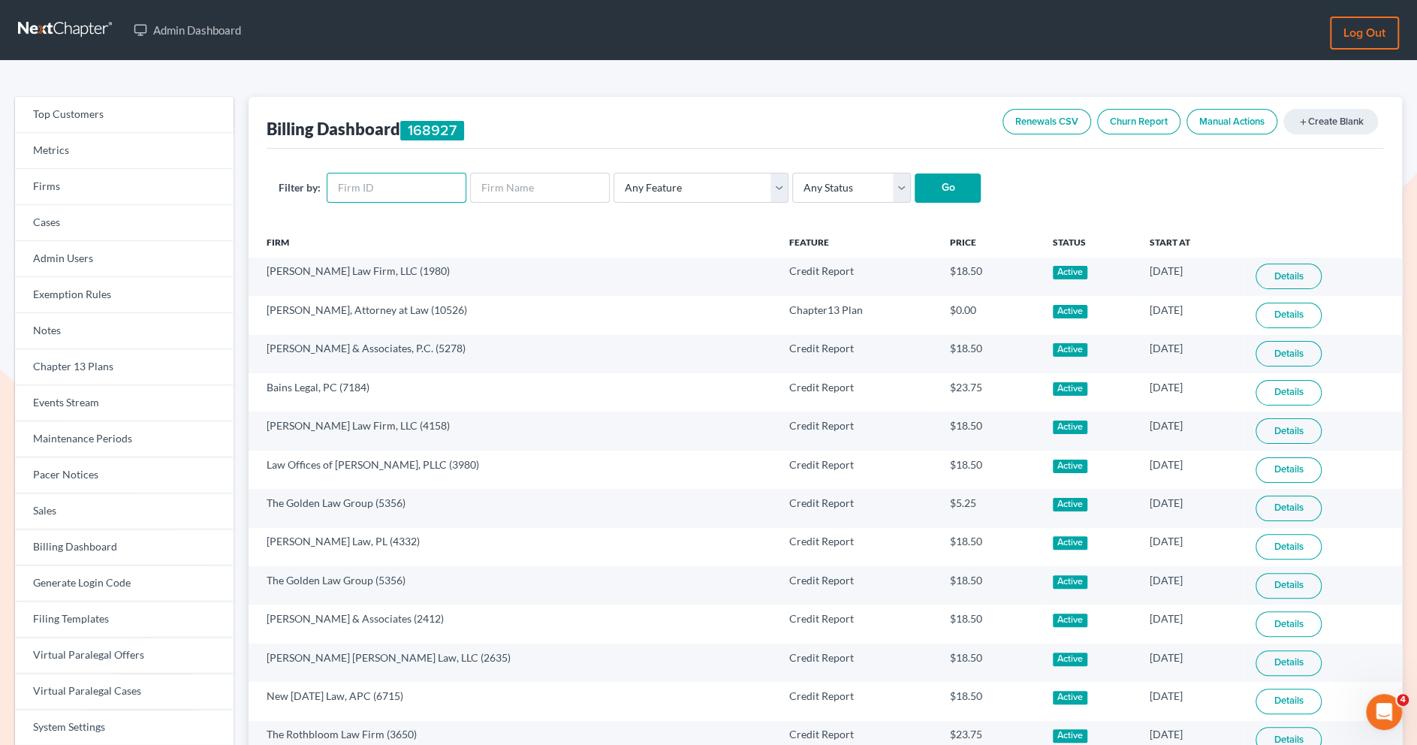
click at [399, 185] on input "text" at bounding box center [397, 188] width 140 height 30
paste input "4445"
type input "4445"
click at [933, 187] on input "Go" at bounding box center [948, 188] width 66 height 30
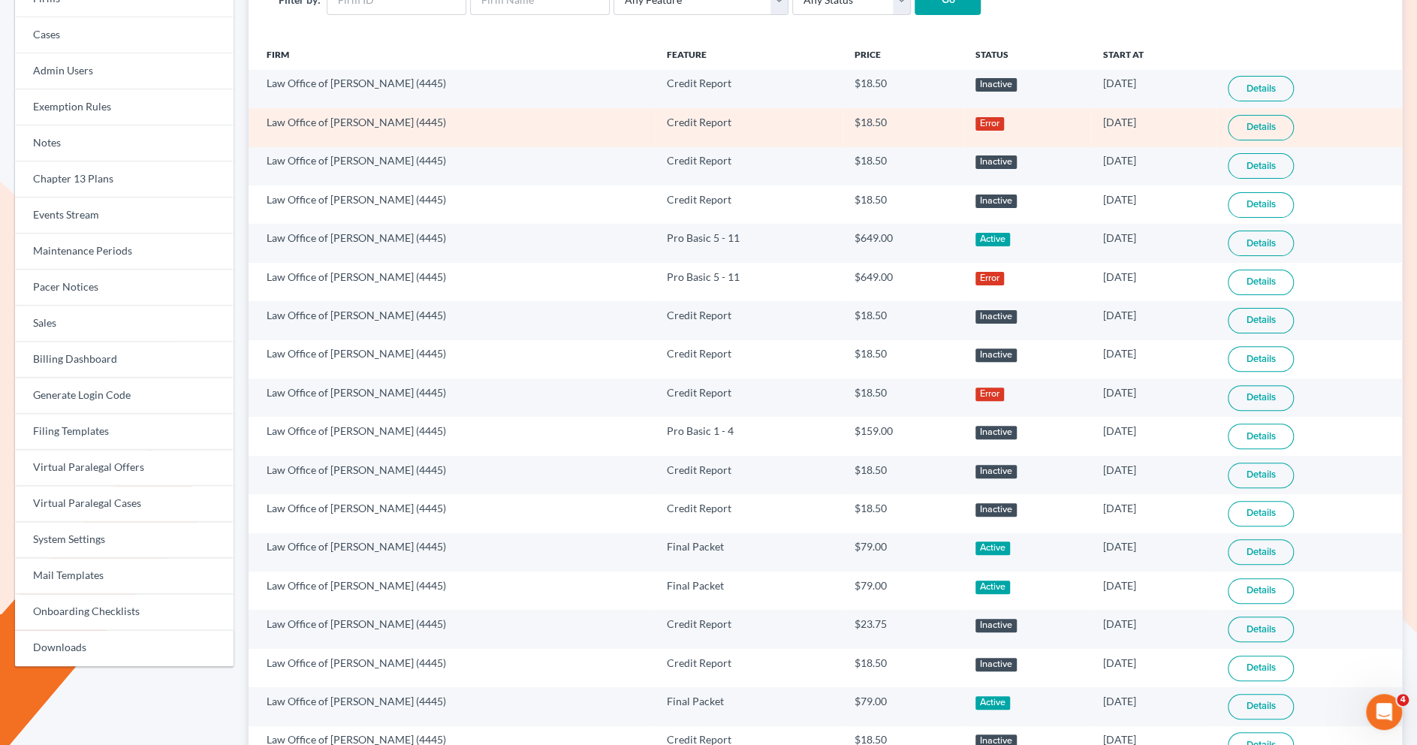
scroll to position [194, 0]
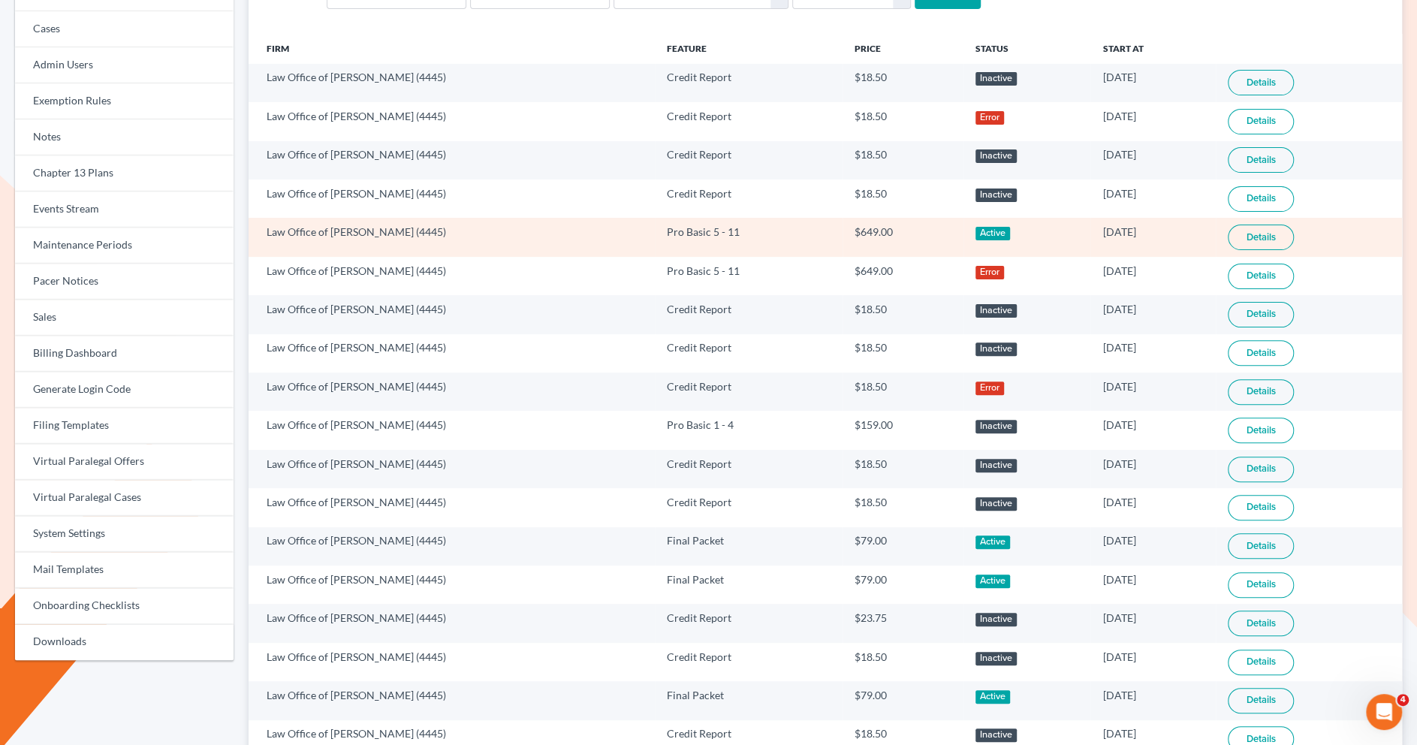
click at [1262, 233] on link "Details" at bounding box center [1261, 238] width 66 height 26
